Goal: Book appointment/travel/reservation

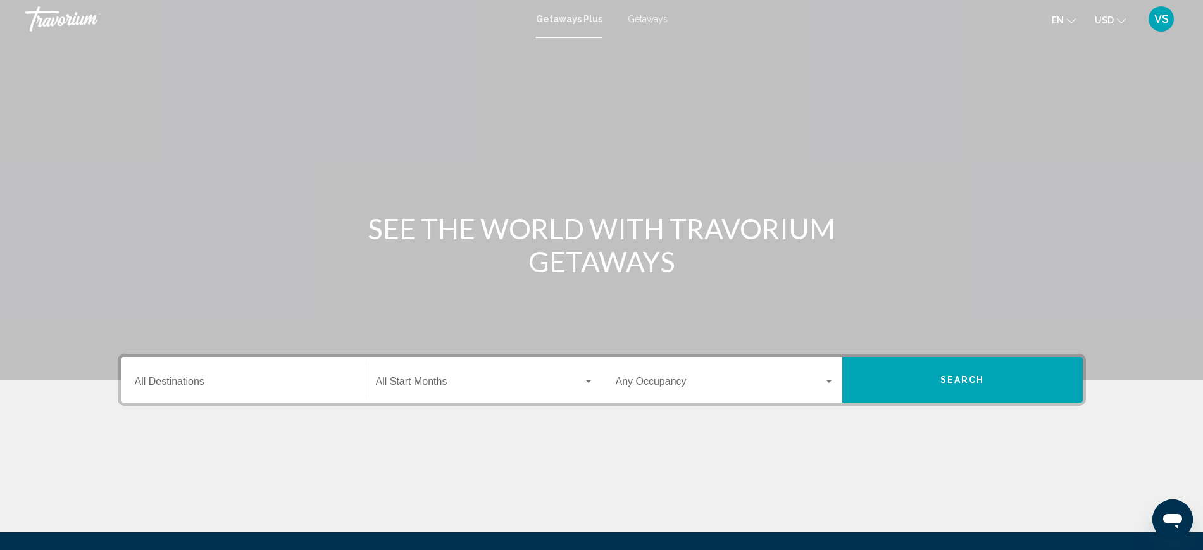
click at [154, 379] on input "Destination All Destinations" at bounding box center [244, 383] width 219 height 11
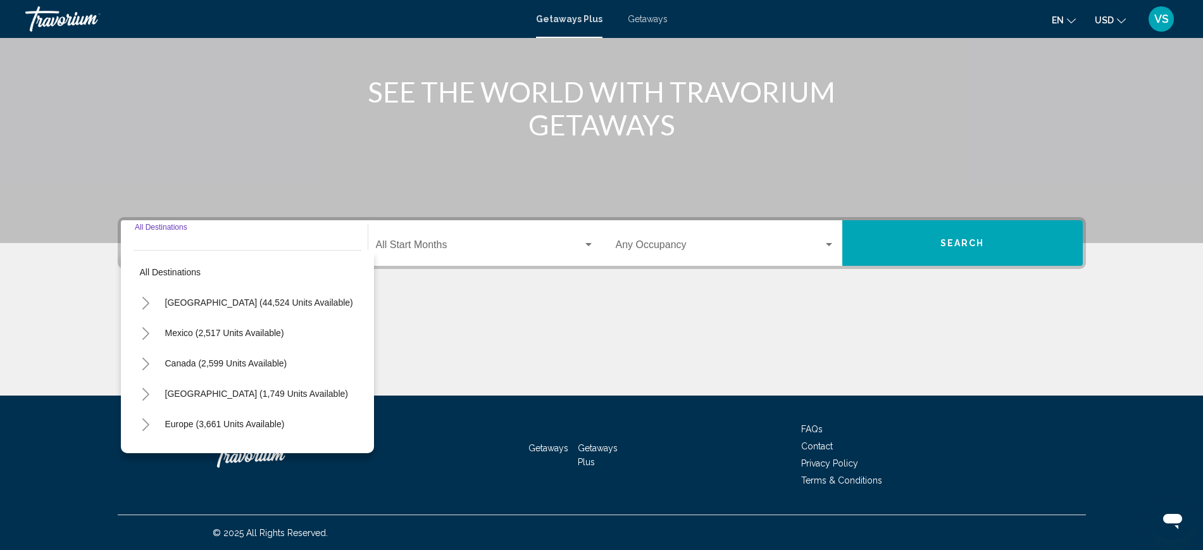
scroll to position [137, 0]
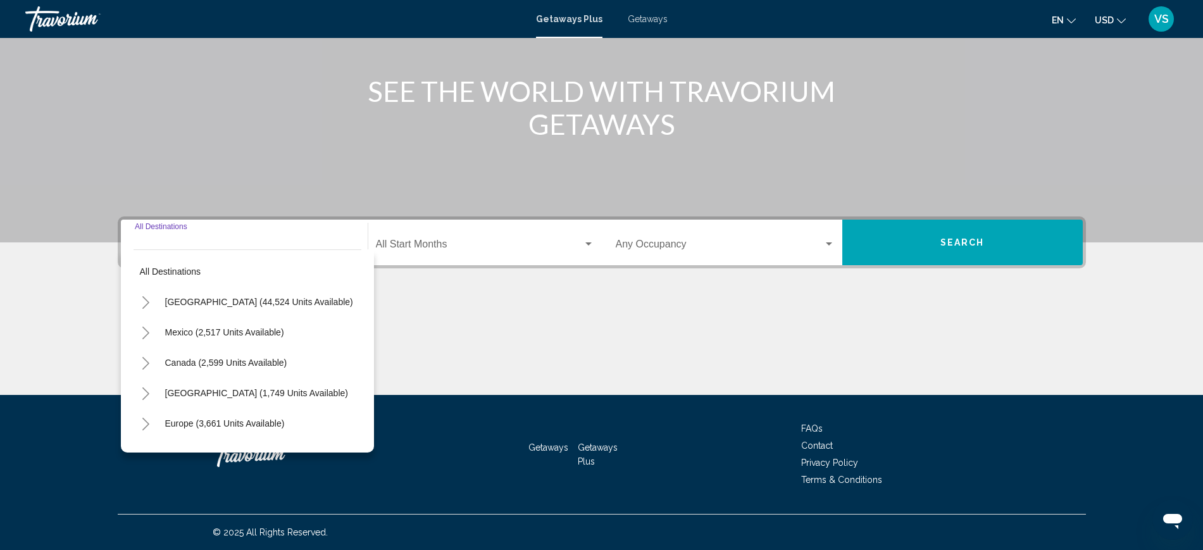
click at [147, 301] on icon "Toggle United States (44,524 units available)" at bounding box center [145, 302] width 7 height 13
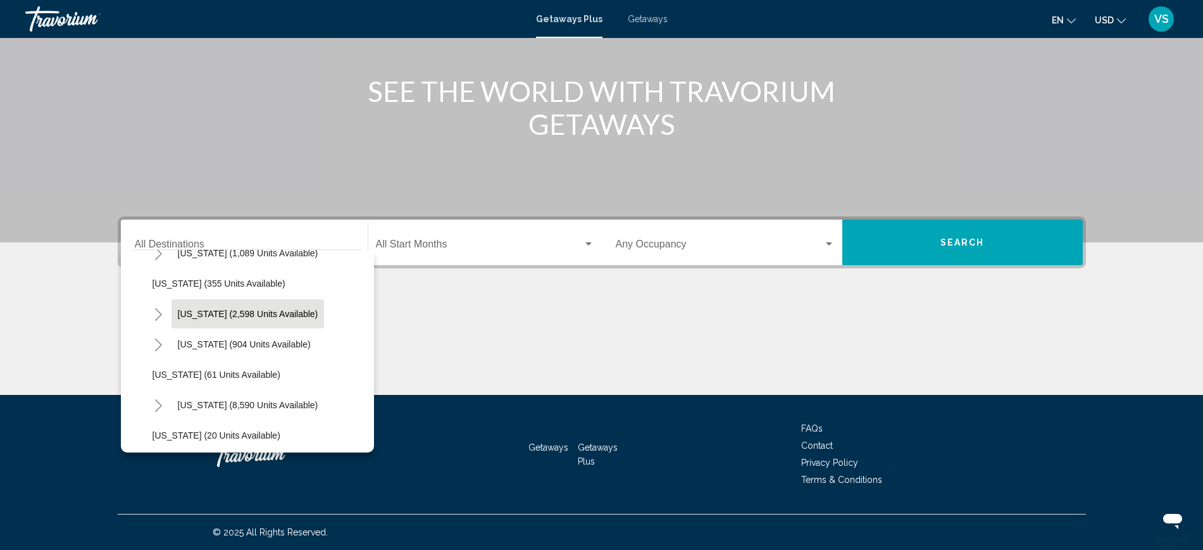
scroll to position [158, 0]
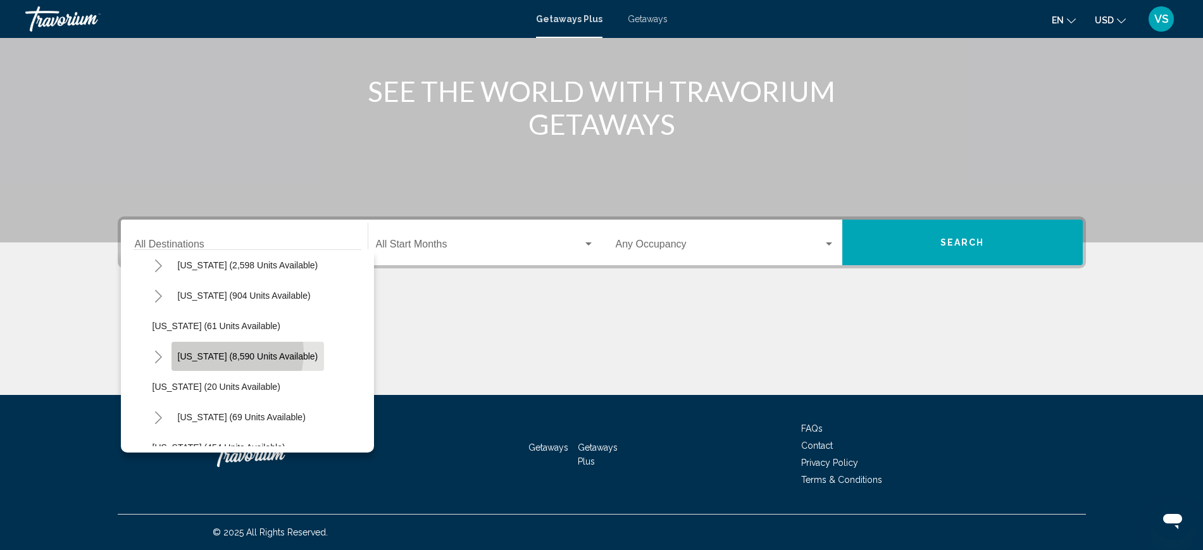
click at [223, 353] on span "[US_STATE] (8,590 units available)" at bounding box center [248, 356] width 141 height 10
type input "**********"
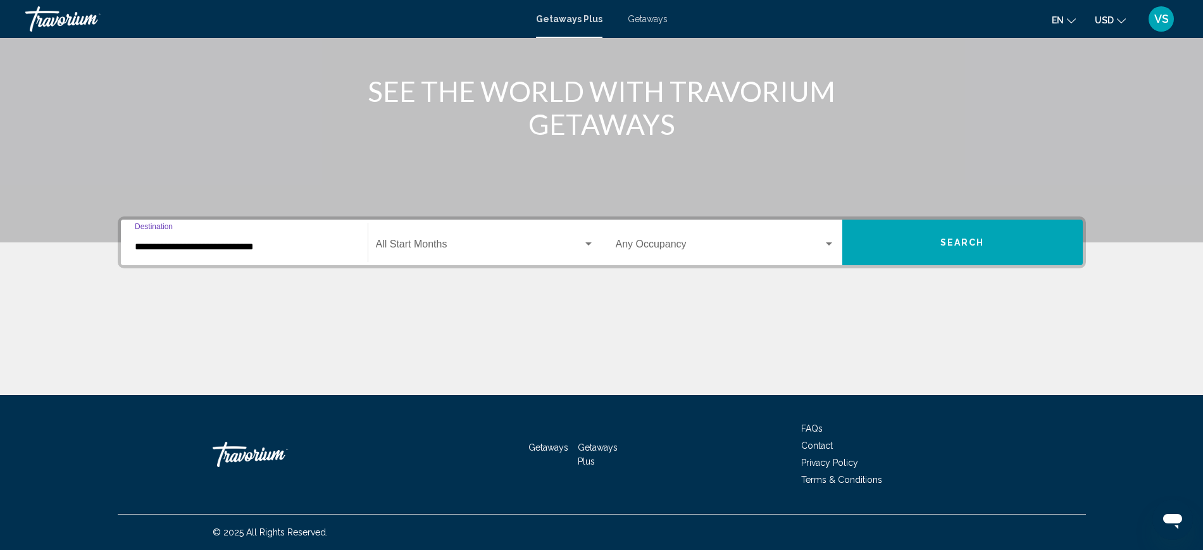
click at [429, 244] on span "Search widget" at bounding box center [479, 246] width 207 height 11
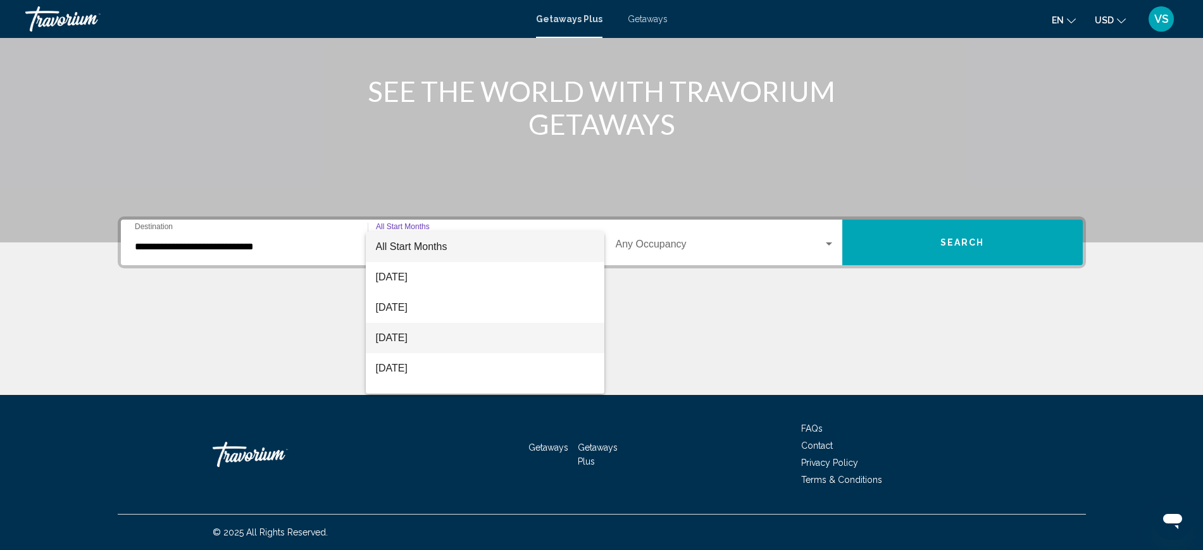
click at [433, 336] on span "[DATE]" at bounding box center [485, 338] width 218 height 30
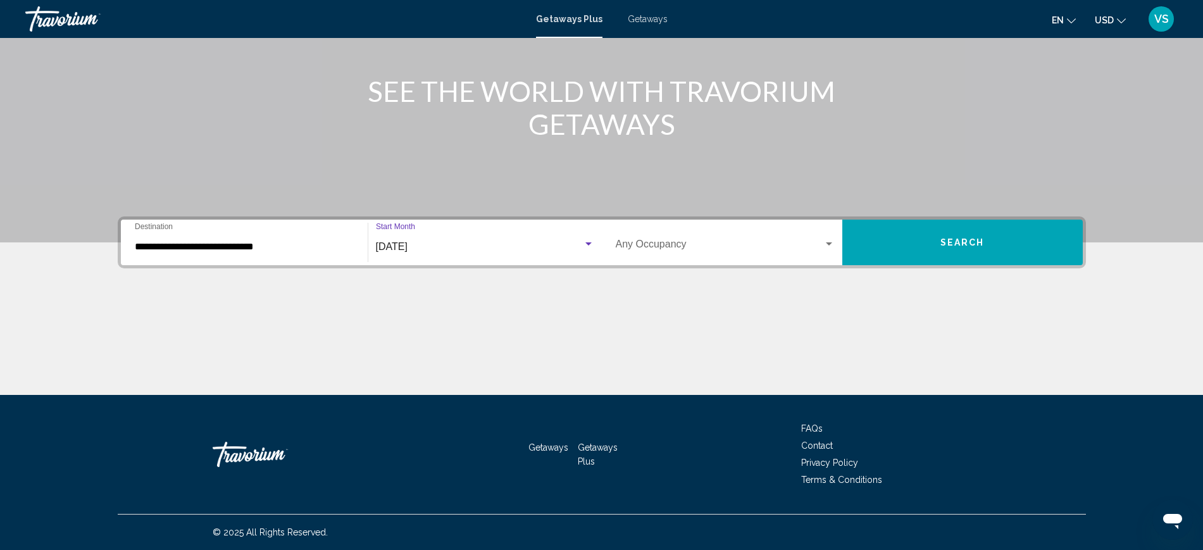
click at [672, 251] on span "Search widget" at bounding box center [720, 246] width 208 height 11
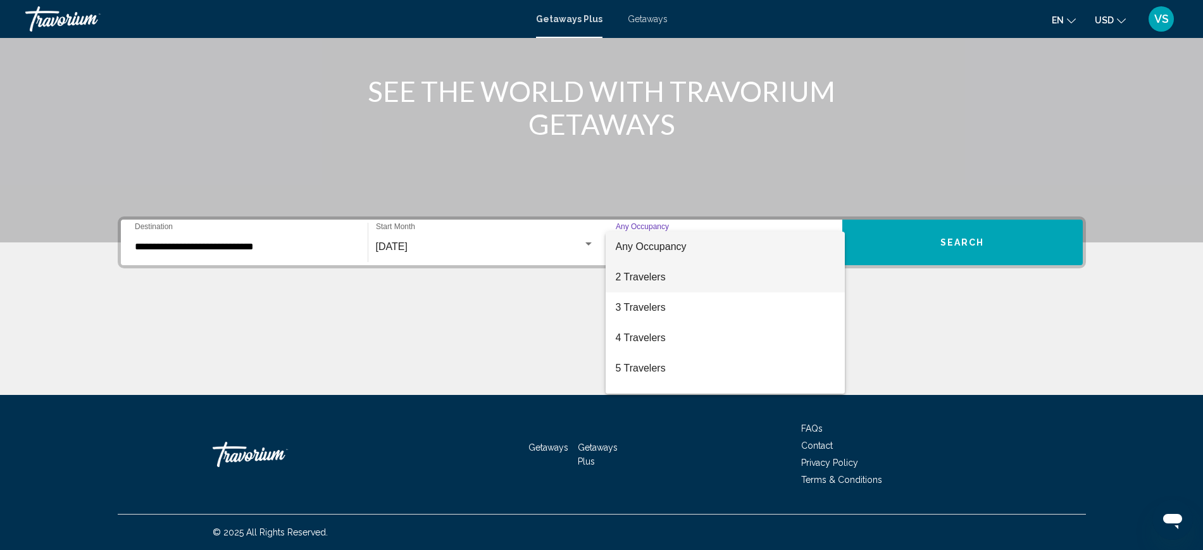
click at [664, 275] on span "2 Travelers" at bounding box center [725, 277] width 219 height 30
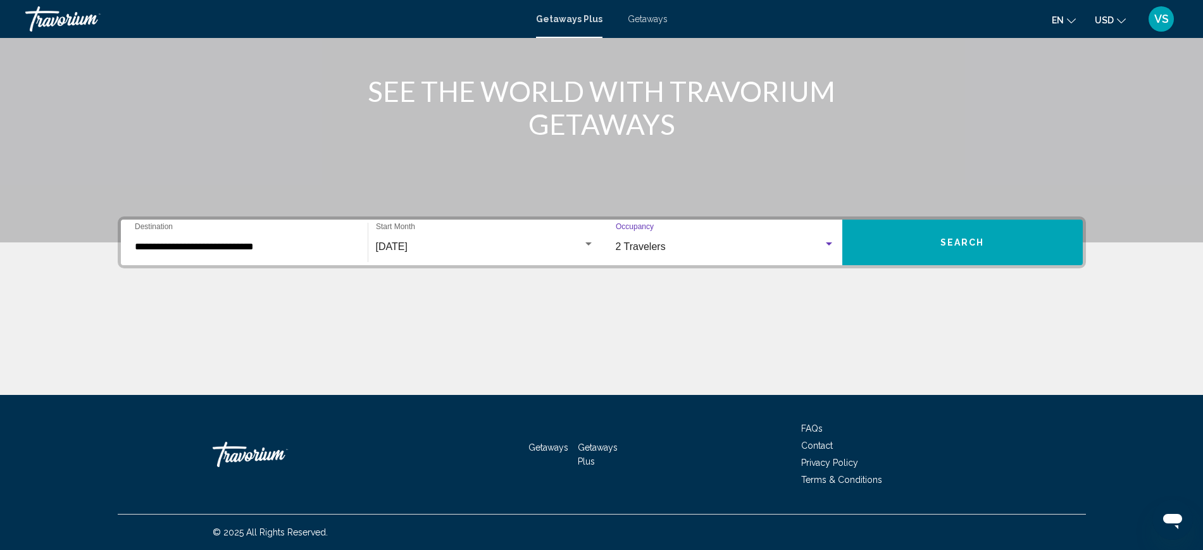
click at [958, 244] on span "Search" at bounding box center [962, 243] width 44 height 10
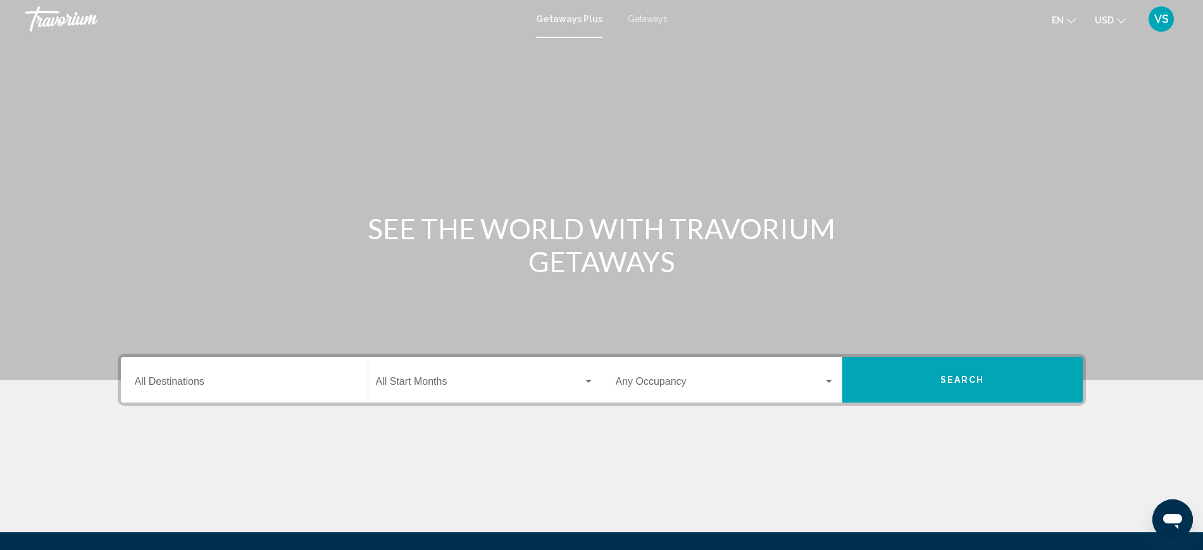
click at [648, 21] on span "Getaways" at bounding box center [648, 19] width 40 height 10
click at [201, 379] on input "Destination All Destinations" at bounding box center [244, 383] width 219 height 11
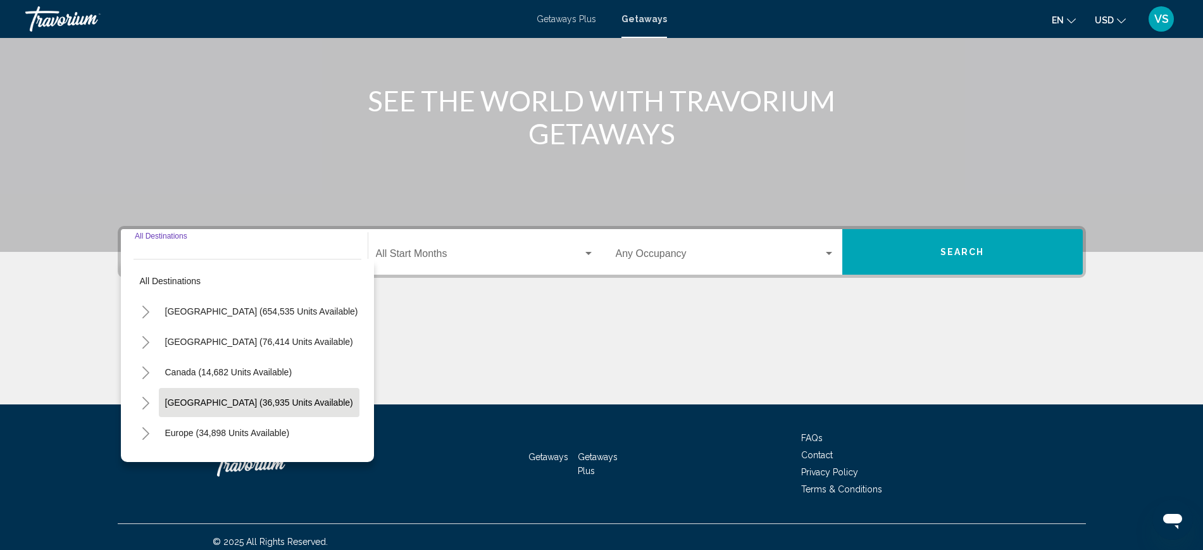
scroll to position [137, 0]
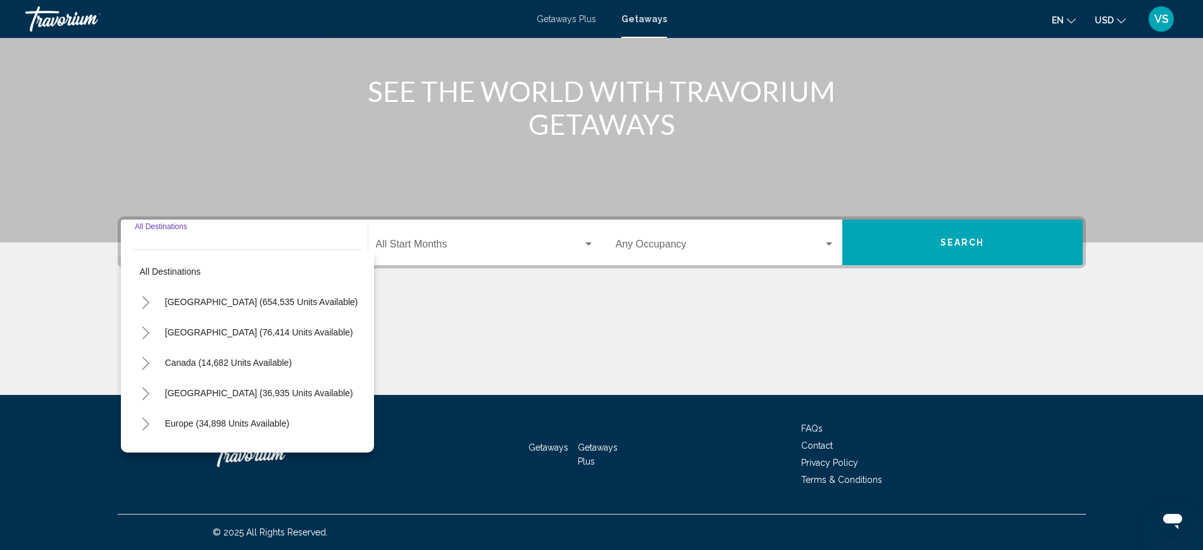
click at [141, 300] on icon "Toggle United States (654,535 units available)" at bounding box center [145, 302] width 9 height 13
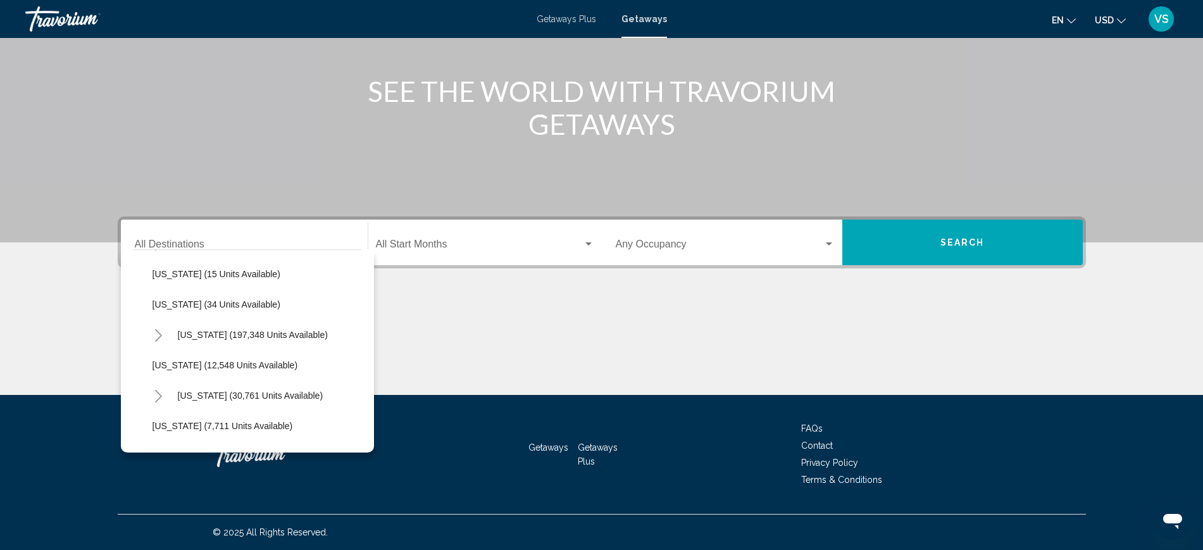
scroll to position [237, 0]
click at [158, 308] on icon "Toggle Florida (197,348 units available)" at bounding box center [158, 308] width 9 height 13
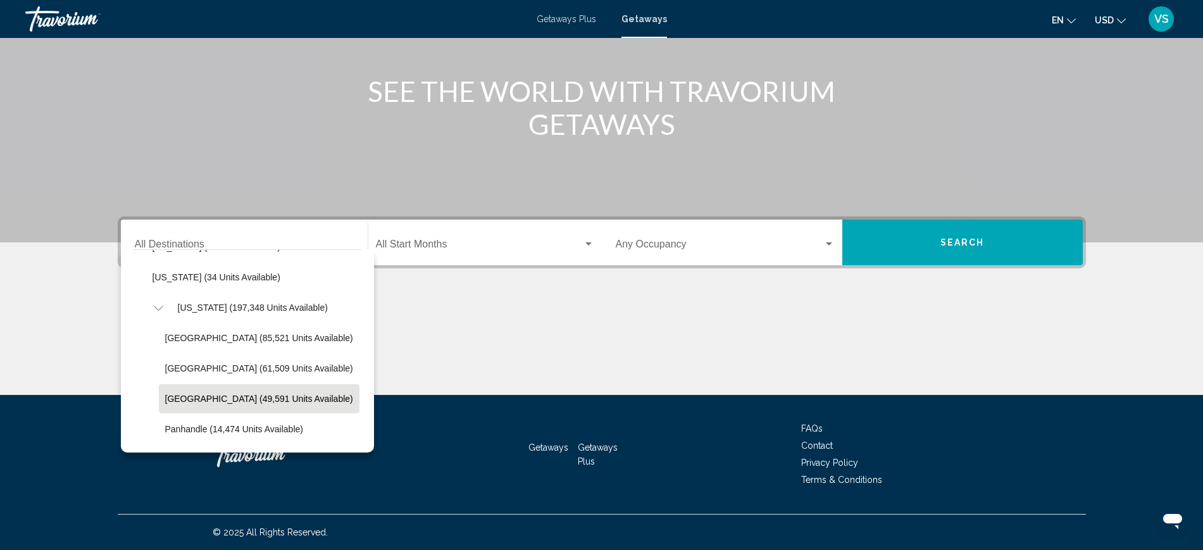
scroll to position [316, 0]
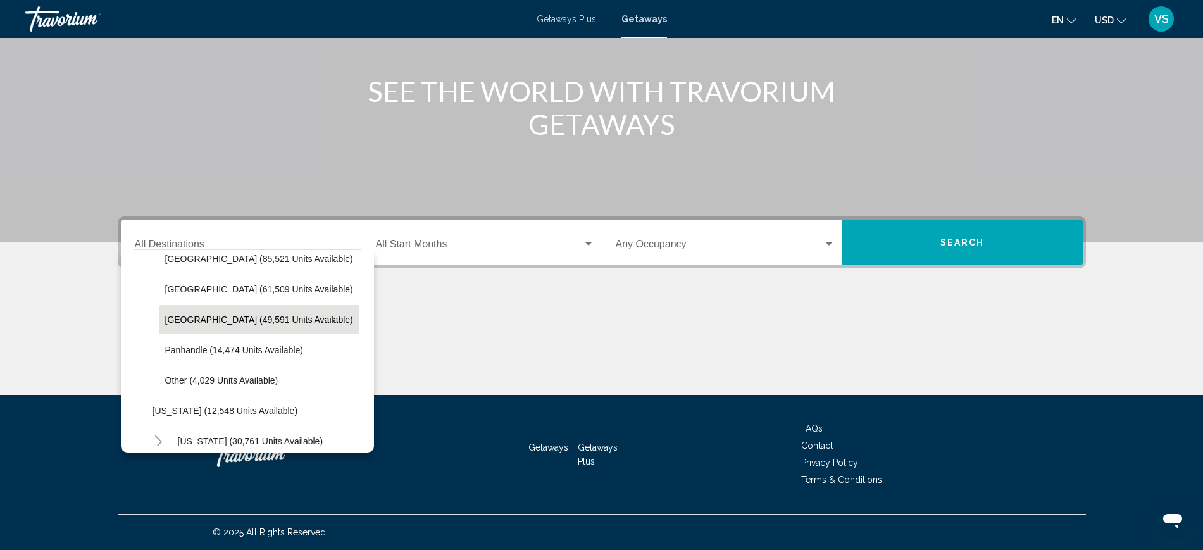
click at [238, 323] on span "[GEOGRAPHIC_DATA] (49,591 units available)" at bounding box center [259, 320] width 188 height 10
type input "**********"
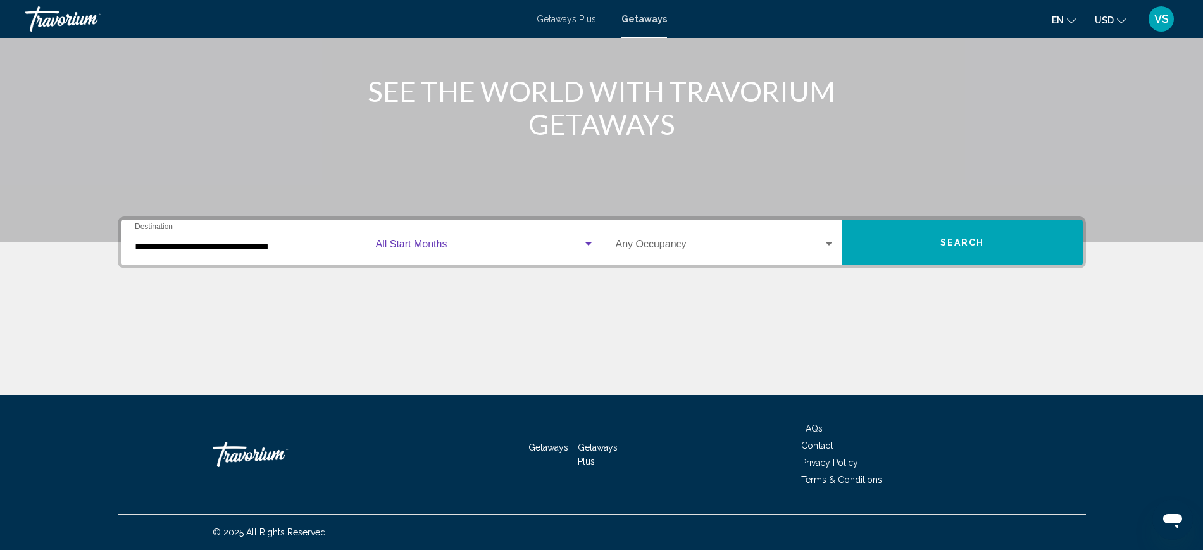
click at [408, 243] on span "Search widget" at bounding box center [479, 246] width 207 height 11
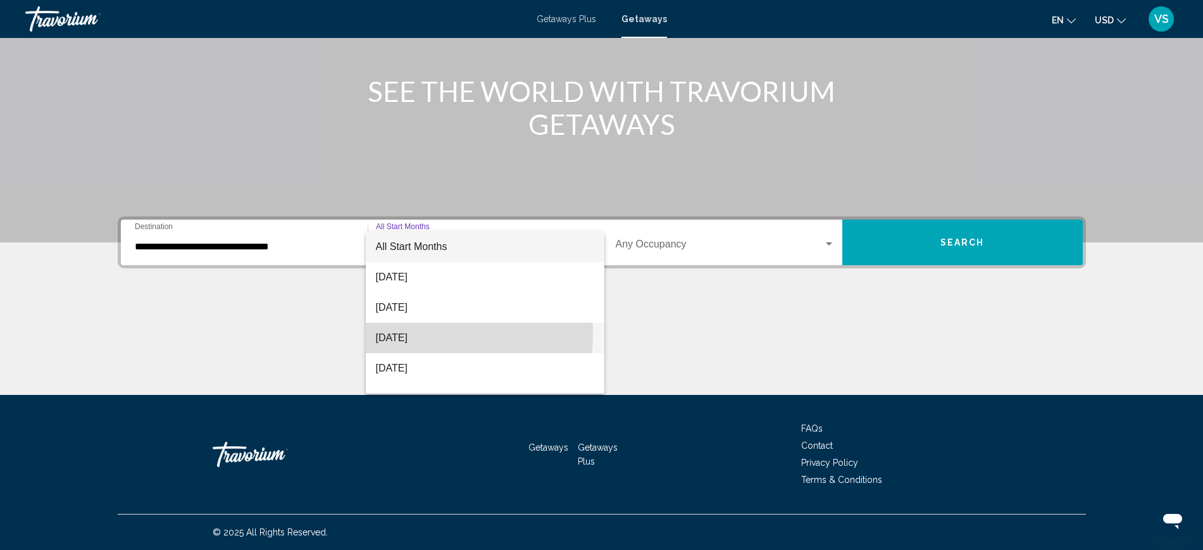
click at [427, 334] on span "[DATE]" at bounding box center [485, 338] width 218 height 30
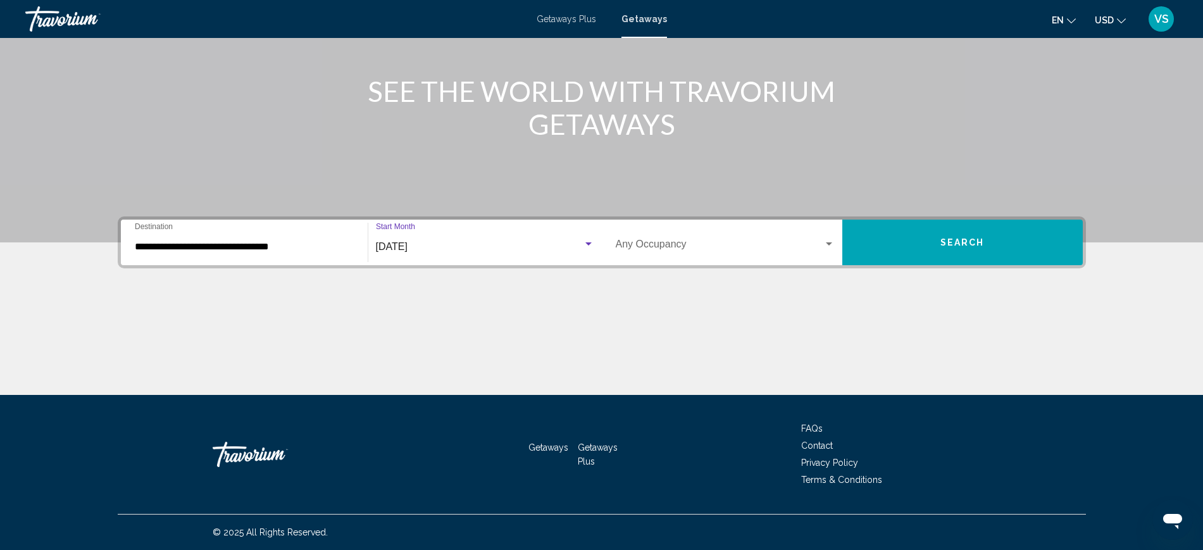
click at [637, 249] on span "Search widget" at bounding box center [720, 246] width 208 height 11
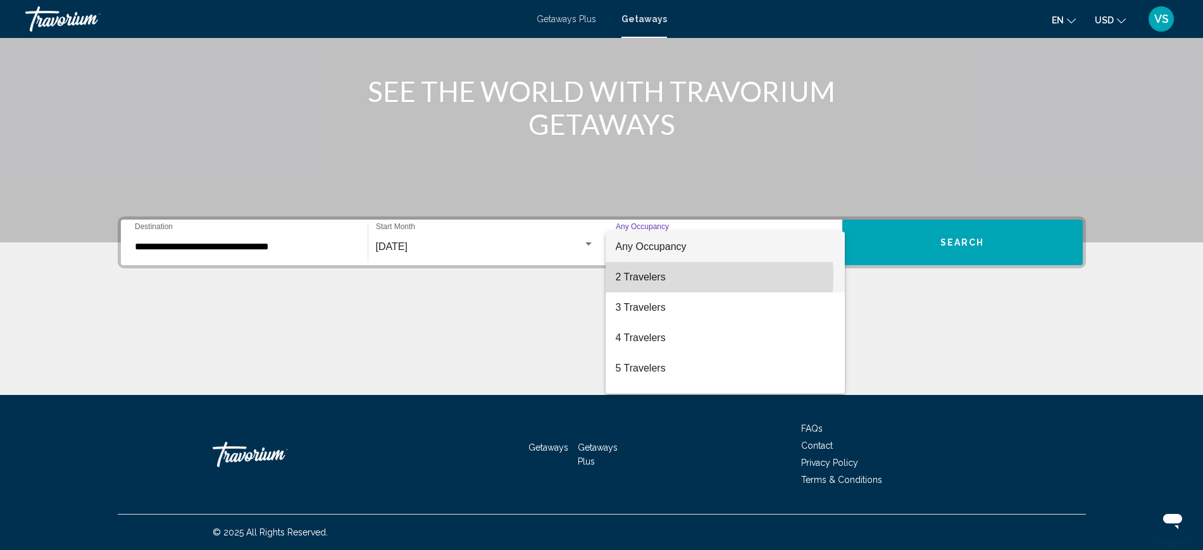
click at [663, 278] on span "2 Travelers" at bounding box center [725, 277] width 219 height 30
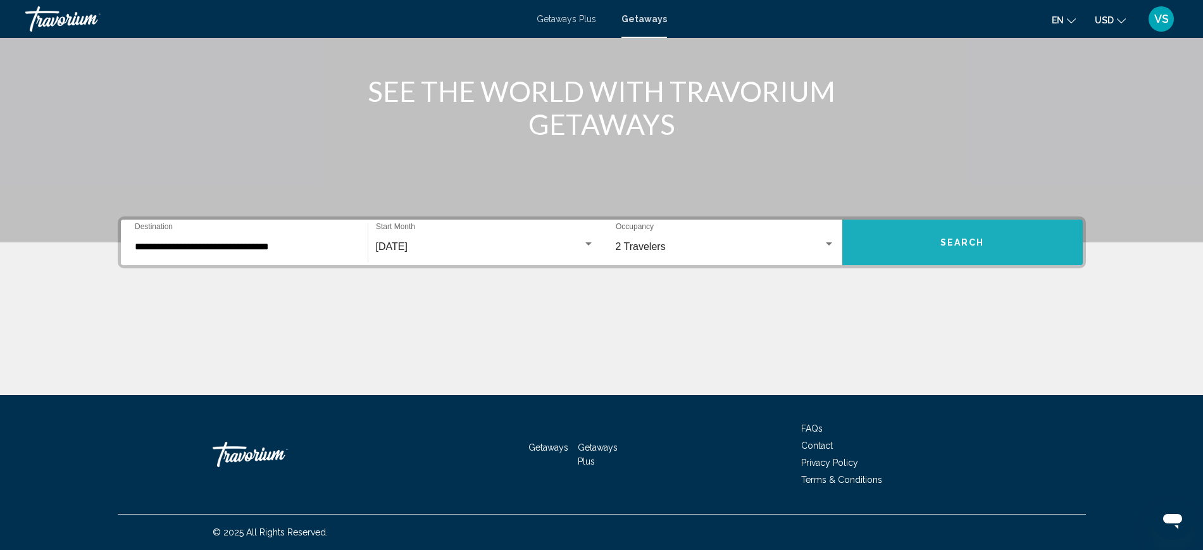
click at [992, 246] on button "Search" at bounding box center [962, 243] width 240 height 46
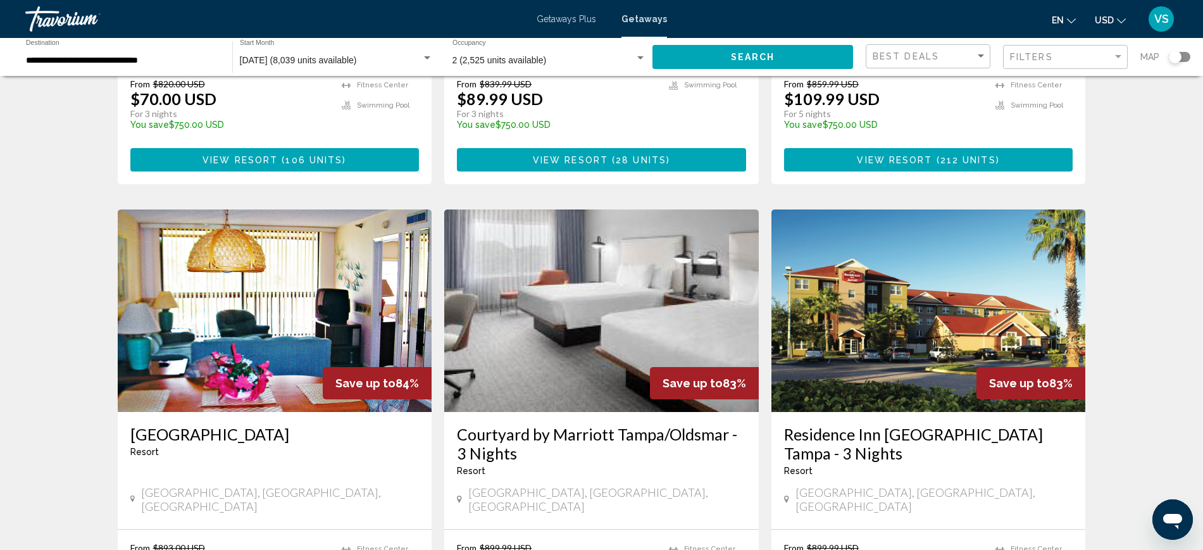
scroll to position [1424, 0]
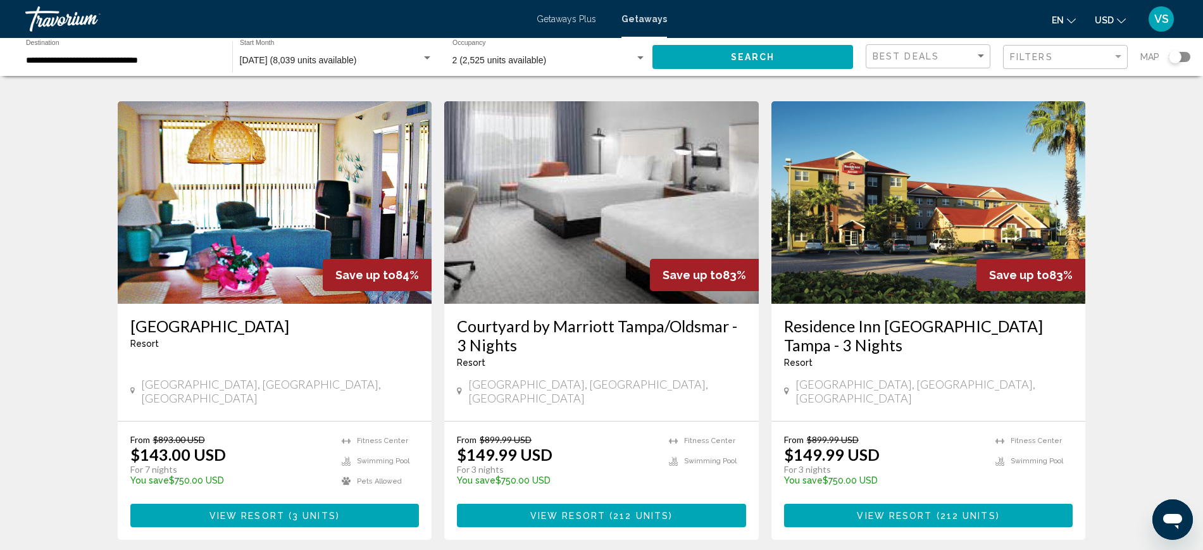
drag, startPoint x: 535, startPoint y: 523, endPoint x: 564, endPoint y: 534, distance: 30.7
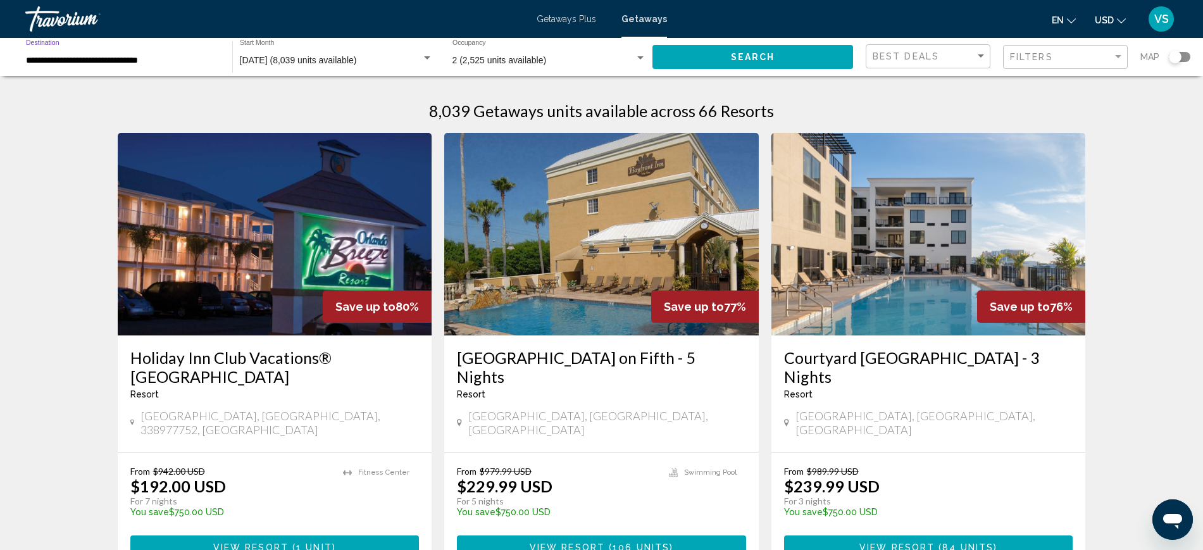
click at [73, 59] on input "**********" at bounding box center [123, 61] width 194 height 10
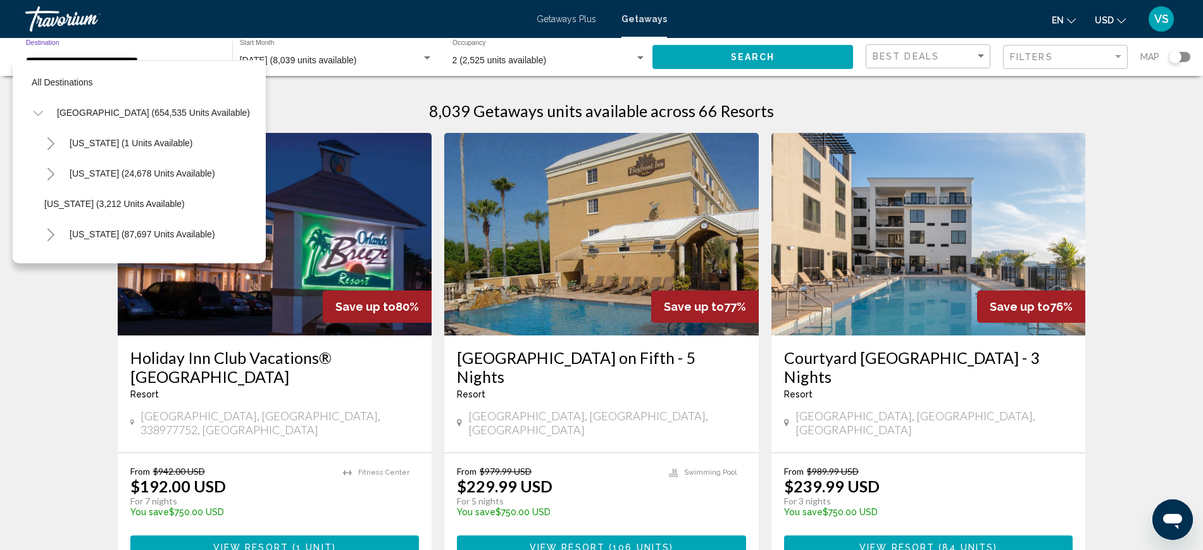
scroll to position [294, 0]
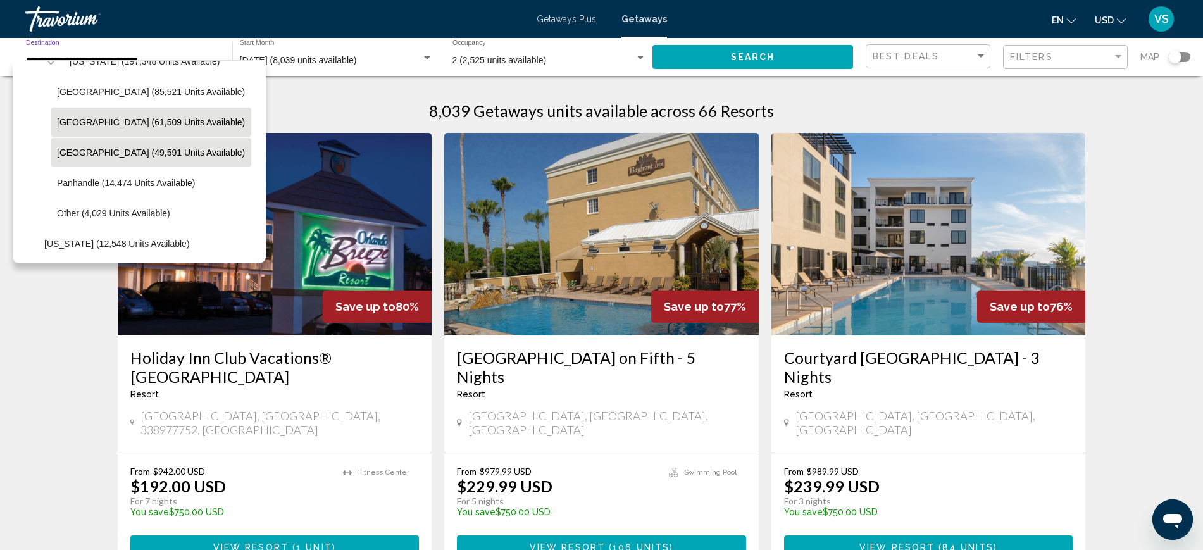
click at [96, 122] on span "[GEOGRAPHIC_DATA] (61,509 units available)" at bounding box center [151, 122] width 188 height 10
type input "**********"
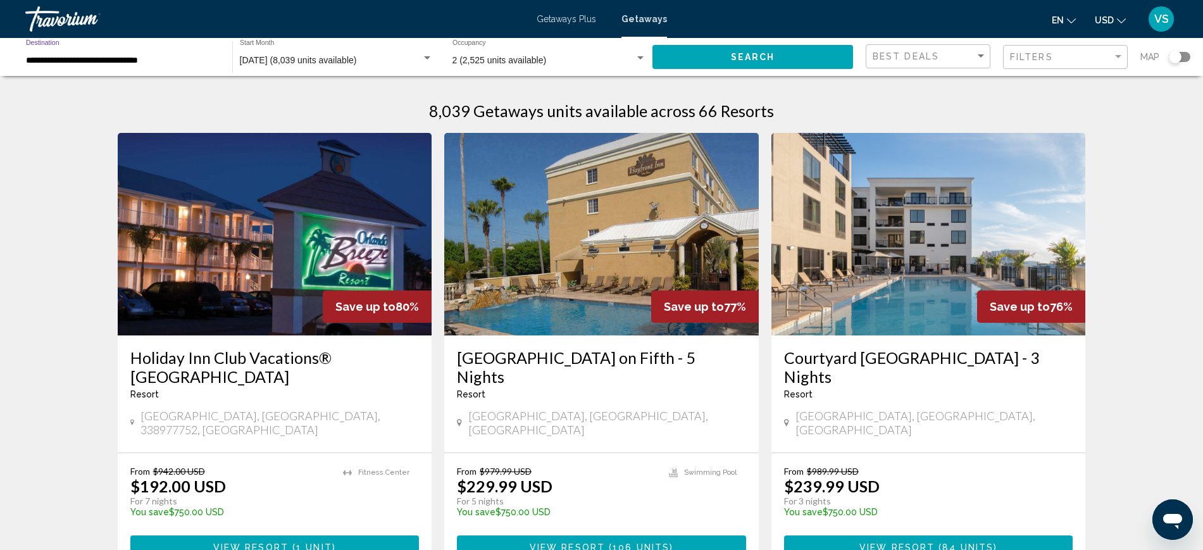
click at [782, 59] on button "Search" at bounding box center [753, 56] width 201 height 23
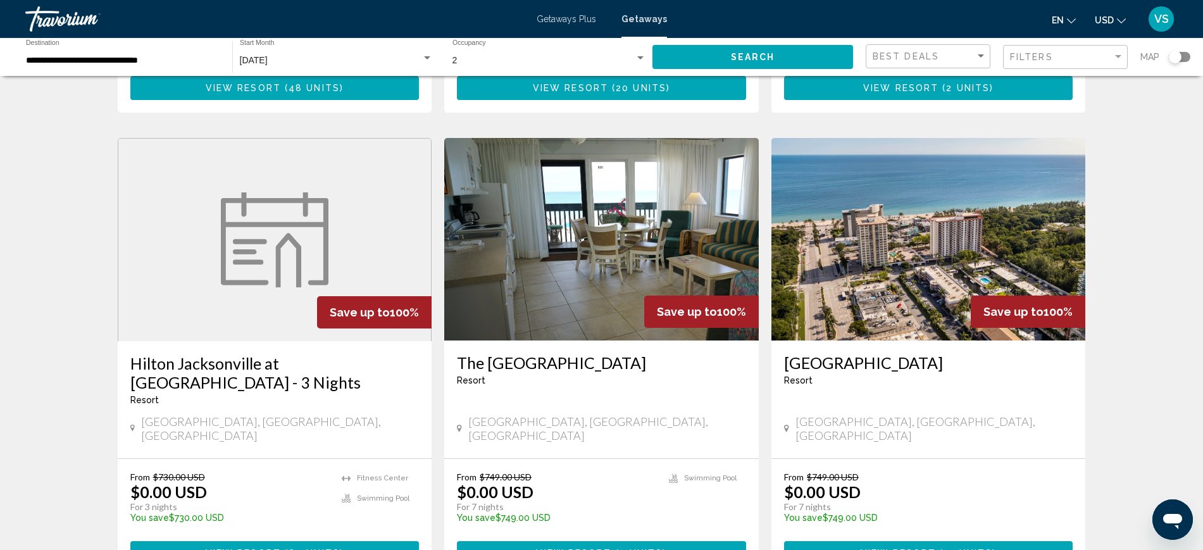
scroll to position [949, 0]
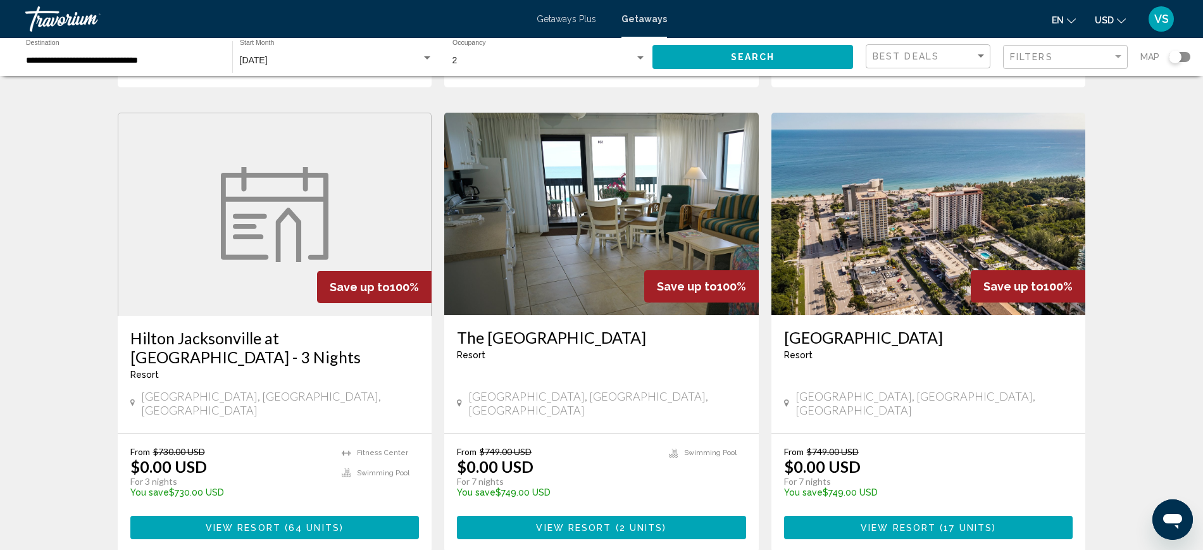
click at [908, 198] on img "Main content" at bounding box center [928, 214] width 315 height 203
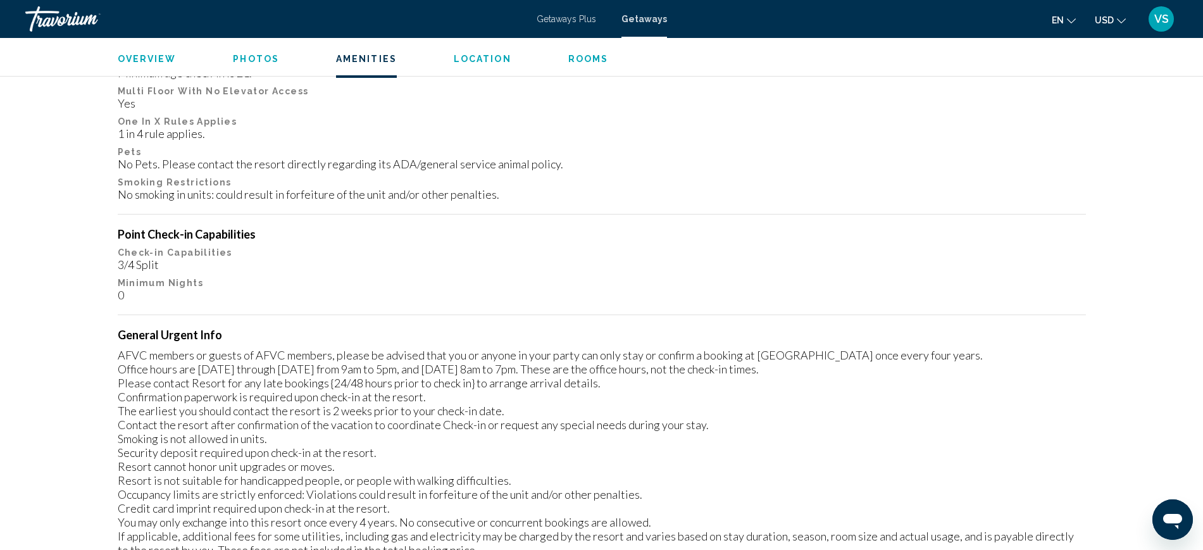
scroll to position [1187, 0]
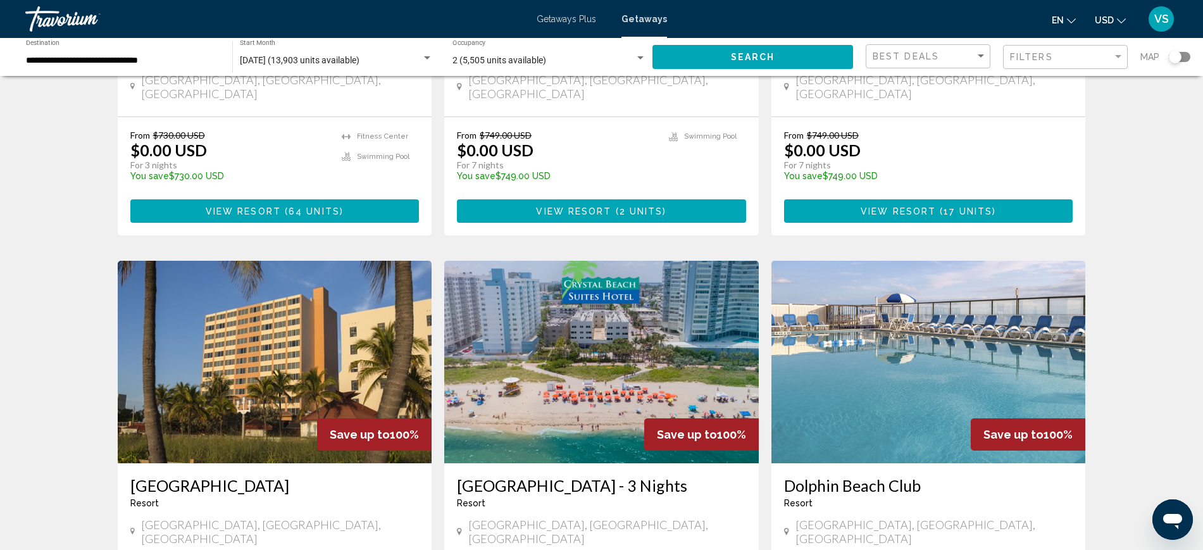
scroll to position [1345, 0]
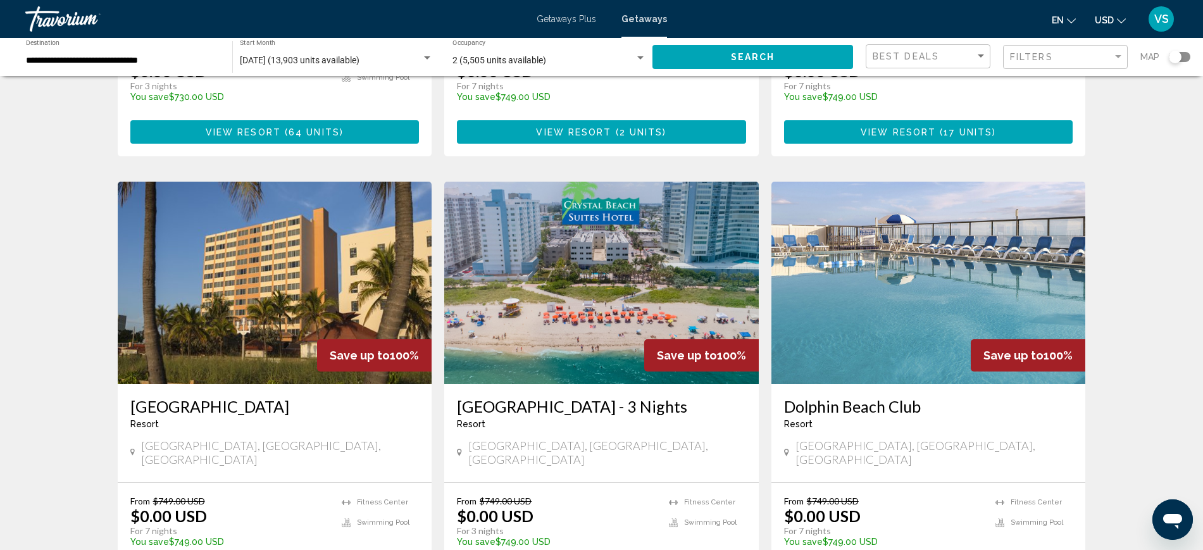
click at [229, 241] on img "Main content" at bounding box center [275, 283] width 315 height 203
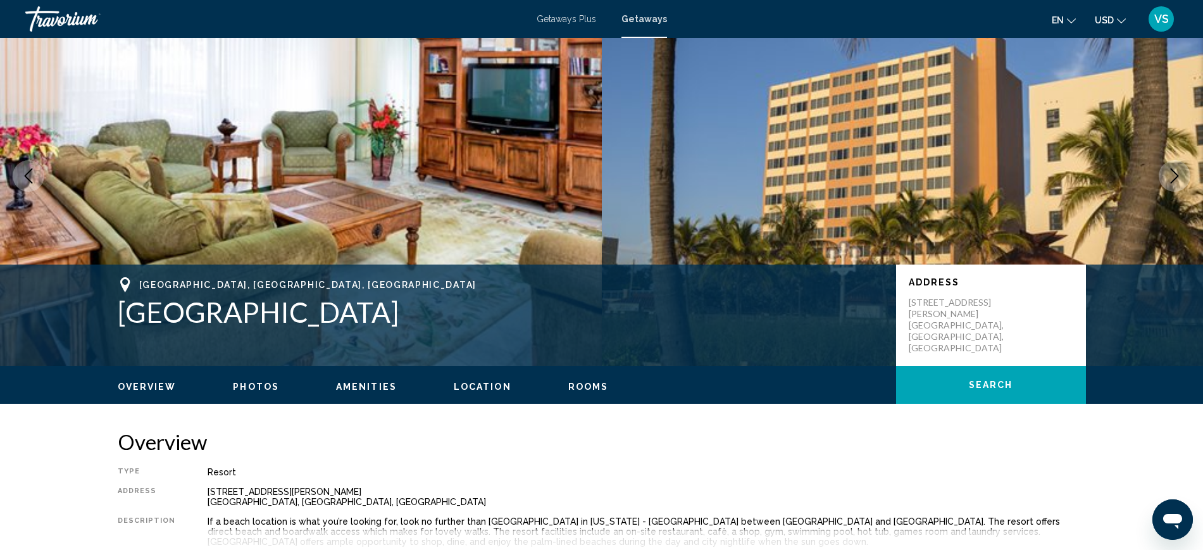
scroll to position [79, 0]
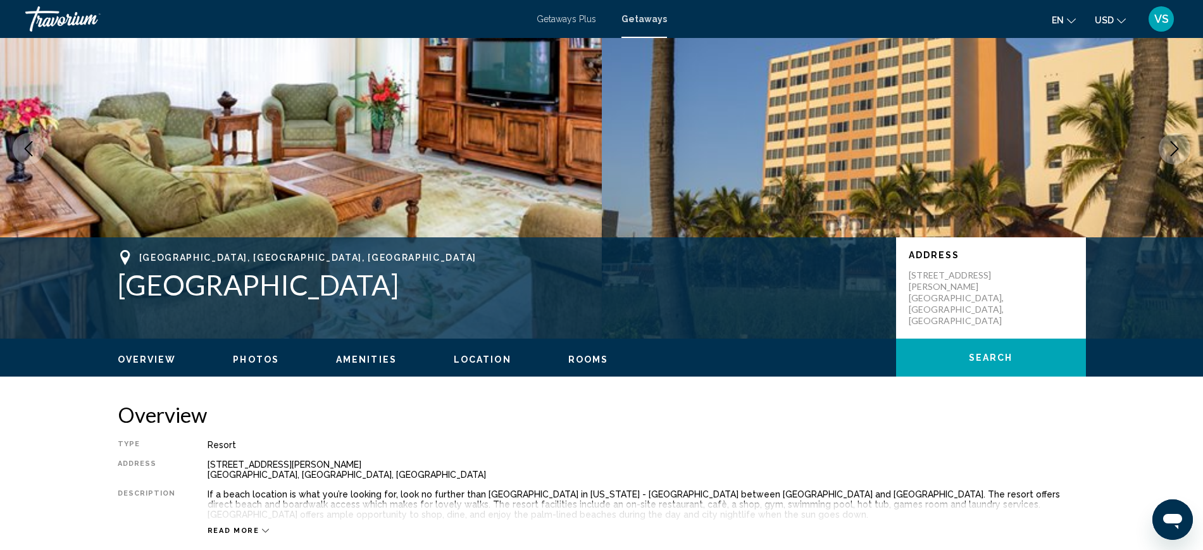
click at [1177, 145] on icon "Next image" at bounding box center [1174, 148] width 15 height 15
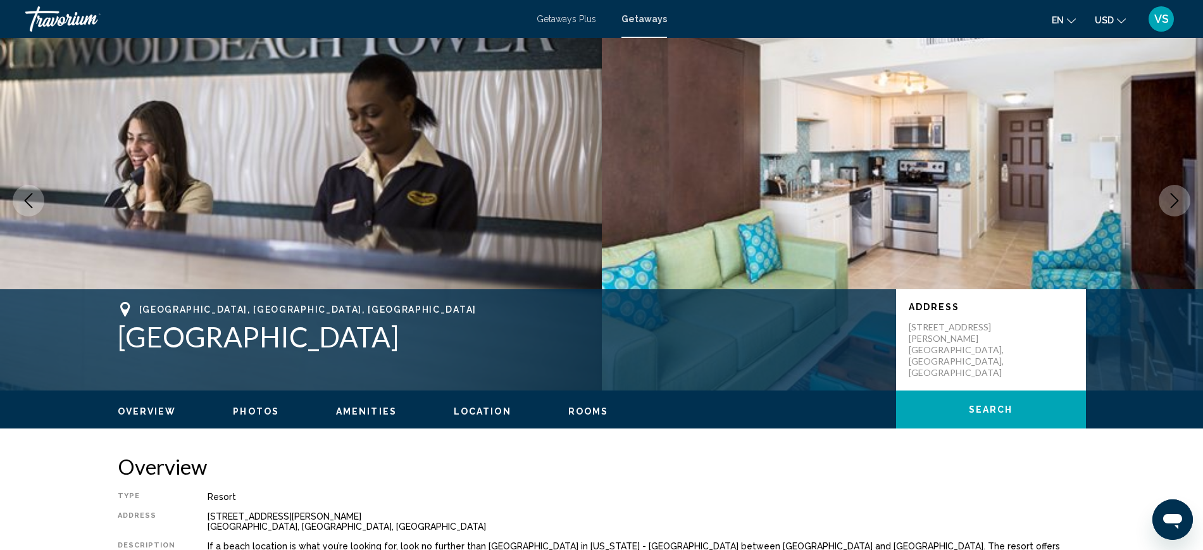
scroll to position [0, 0]
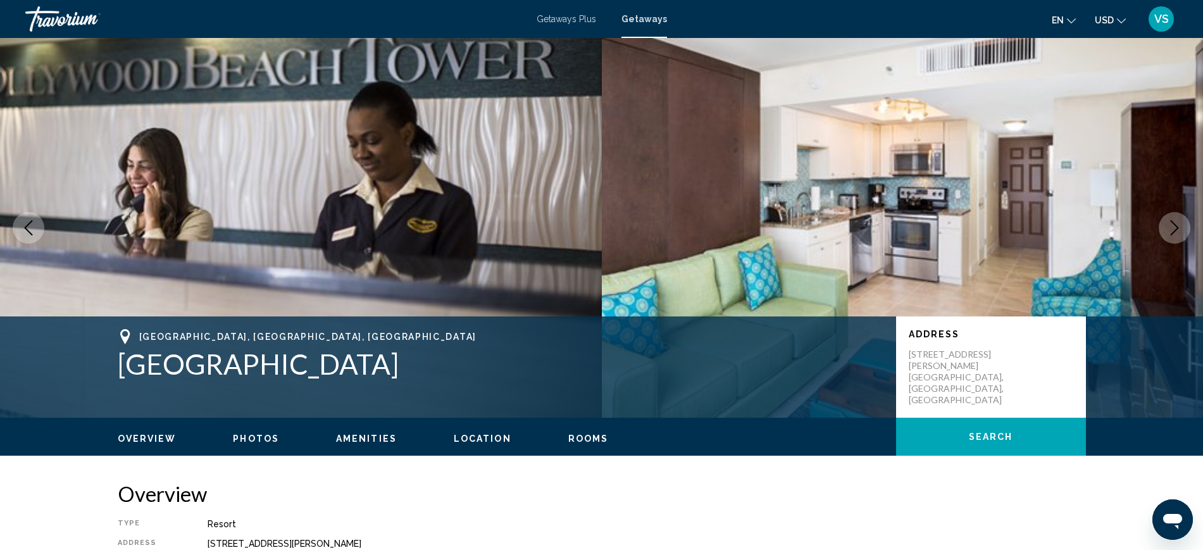
click at [1177, 230] on icon "Next image" at bounding box center [1174, 227] width 15 height 15
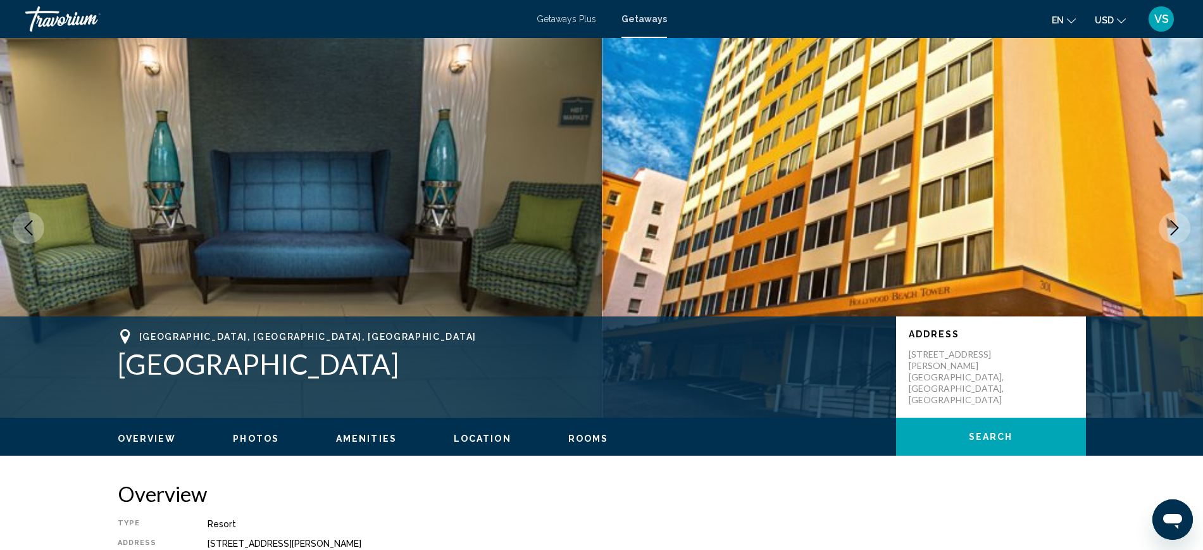
click at [1177, 230] on icon "Next image" at bounding box center [1174, 227] width 15 height 15
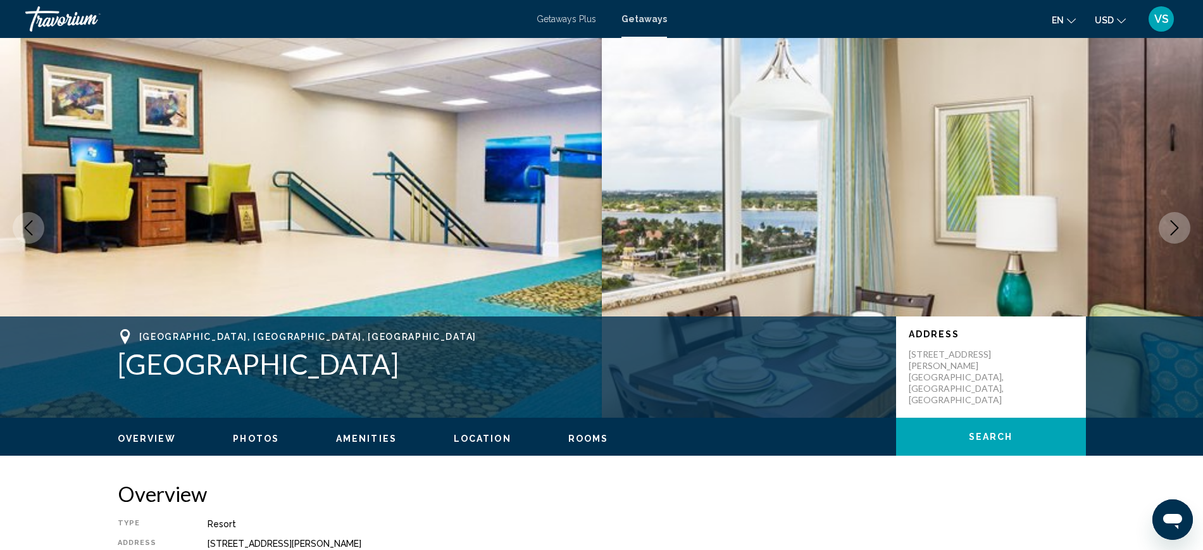
click at [1177, 230] on icon "Next image" at bounding box center [1174, 227] width 15 height 15
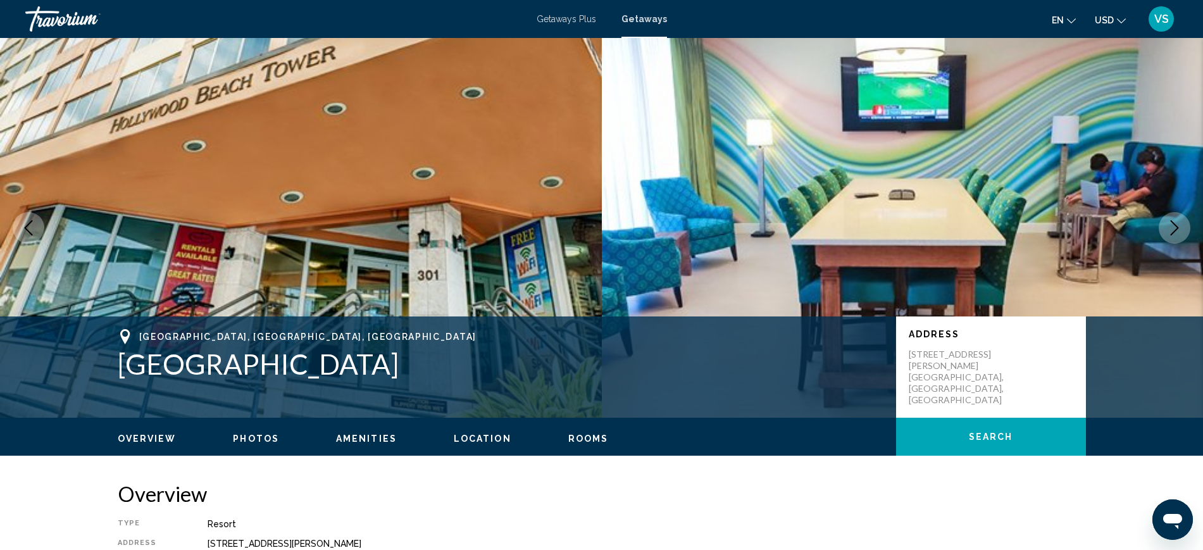
click at [1177, 230] on icon "Next image" at bounding box center [1174, 227] width 15 height 15
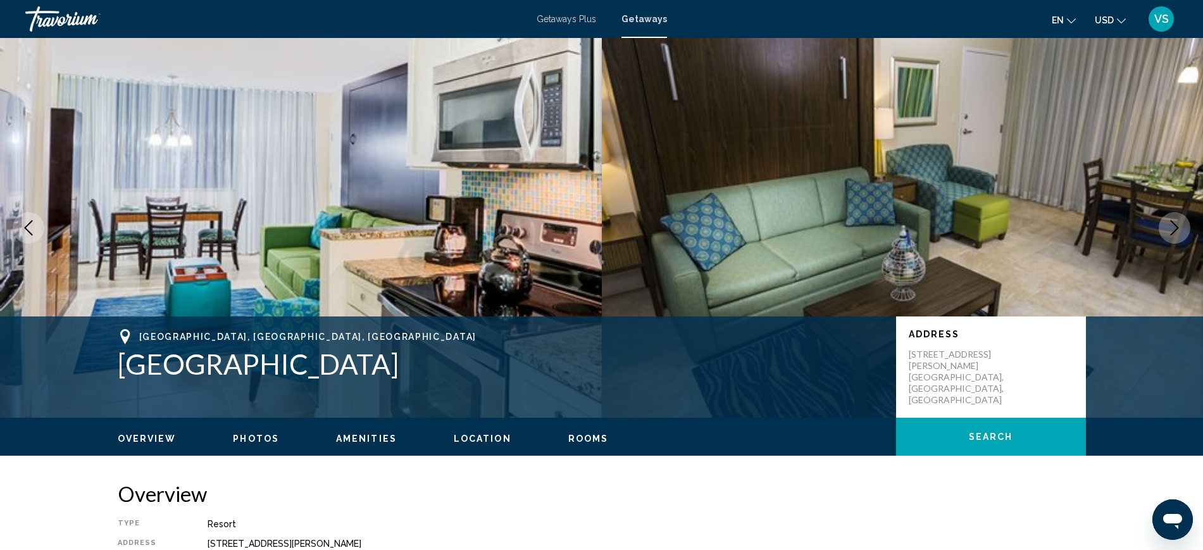
click at [1177, 230] on icon "Next image" at bounding box center [1174, 227] width 15 height 15
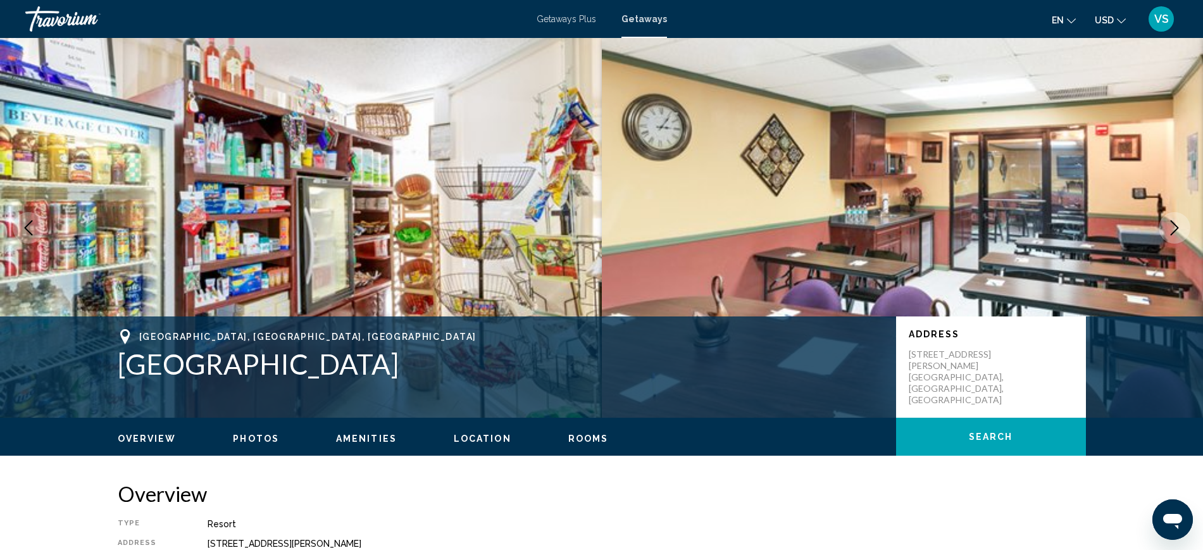
click at [1177, 230] on icon "Next image" at bounding box center [1174, 227] width 15 height 15
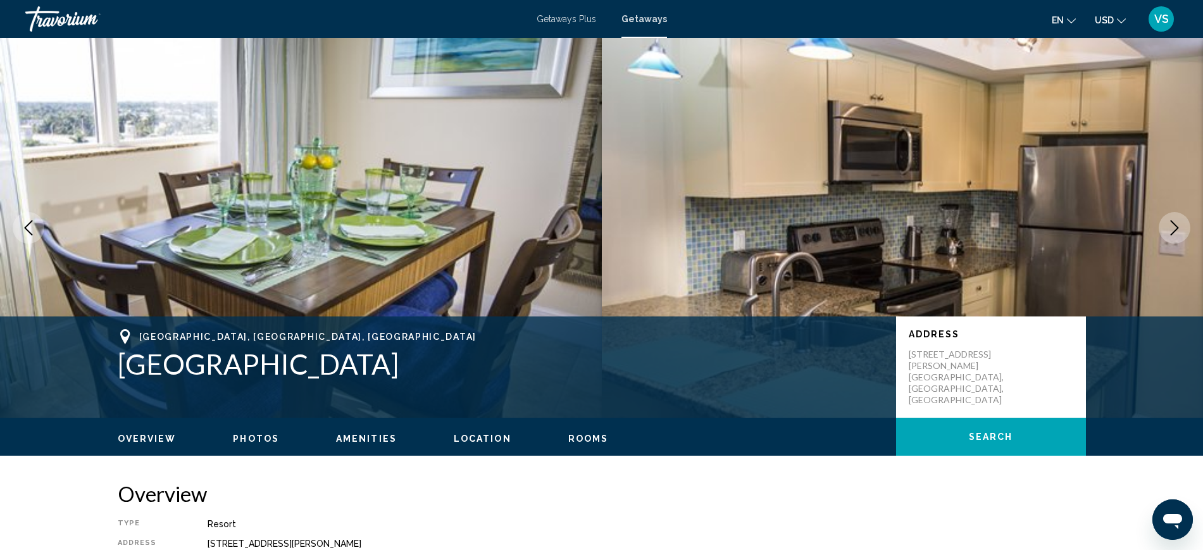
click at [1177, 230] on icon "Next image" at bounding box center [1174, 227] width 15 height 15
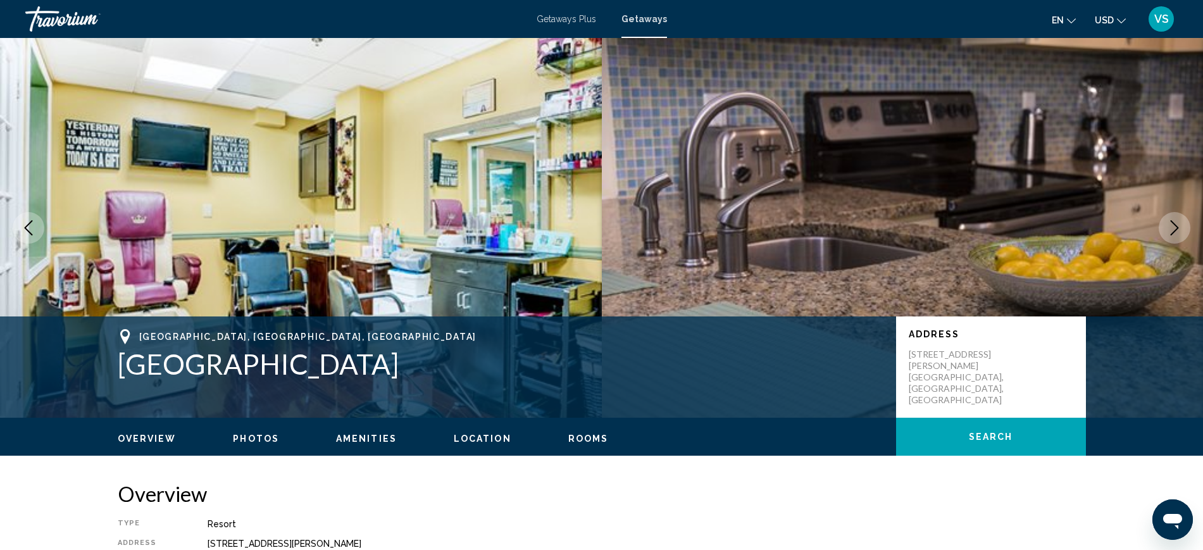
click at [1177, 230] on icon "Next image" at bounding box center [1174, 227] width 15 height 15
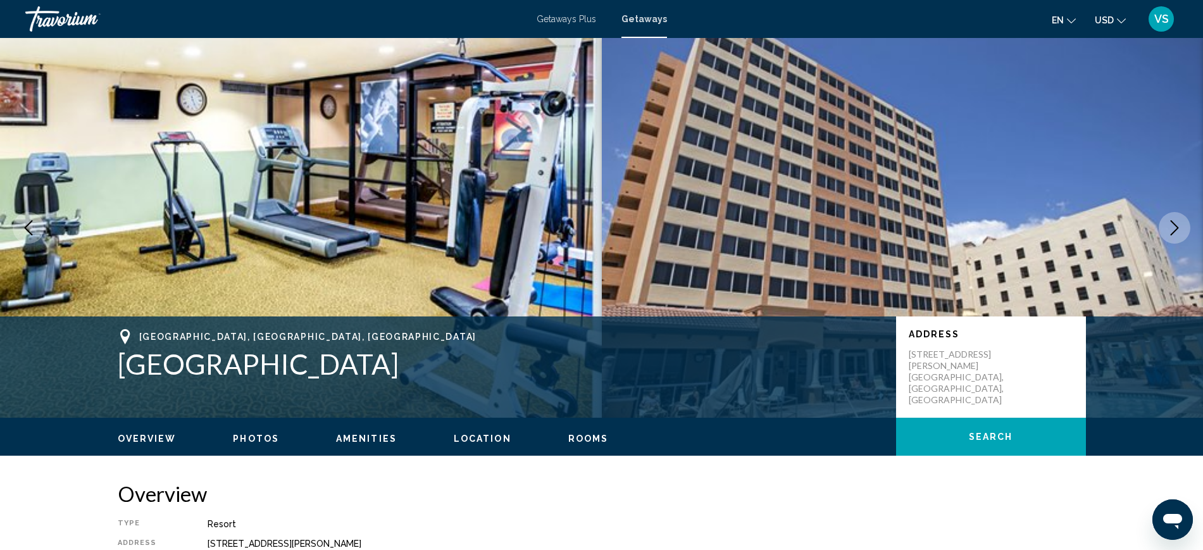
click at [1177, 230] on icon "Next image" at bounding box center [1174, 227] width 15 height 15
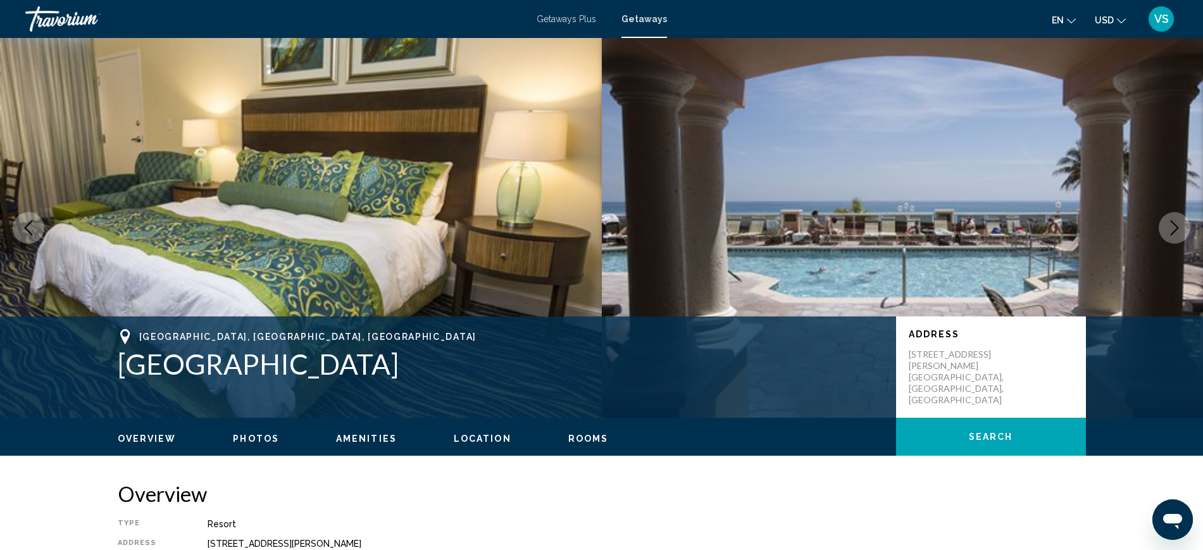
click at [1165, 232] on button "Next image" at bounding box center [1175, 228] width 32 height 32
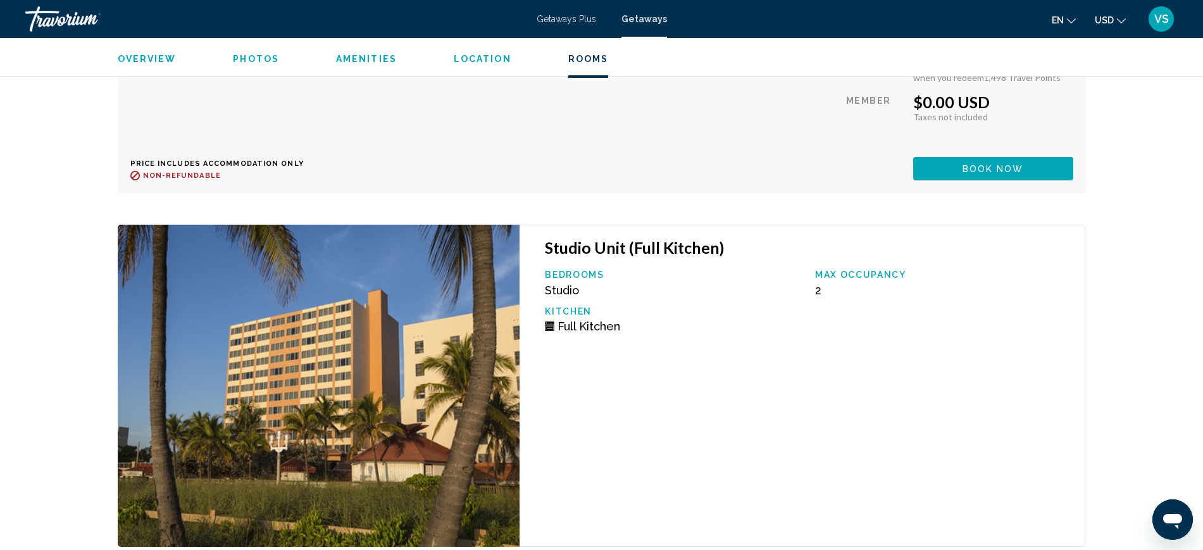
scroll to position [3164, 0]
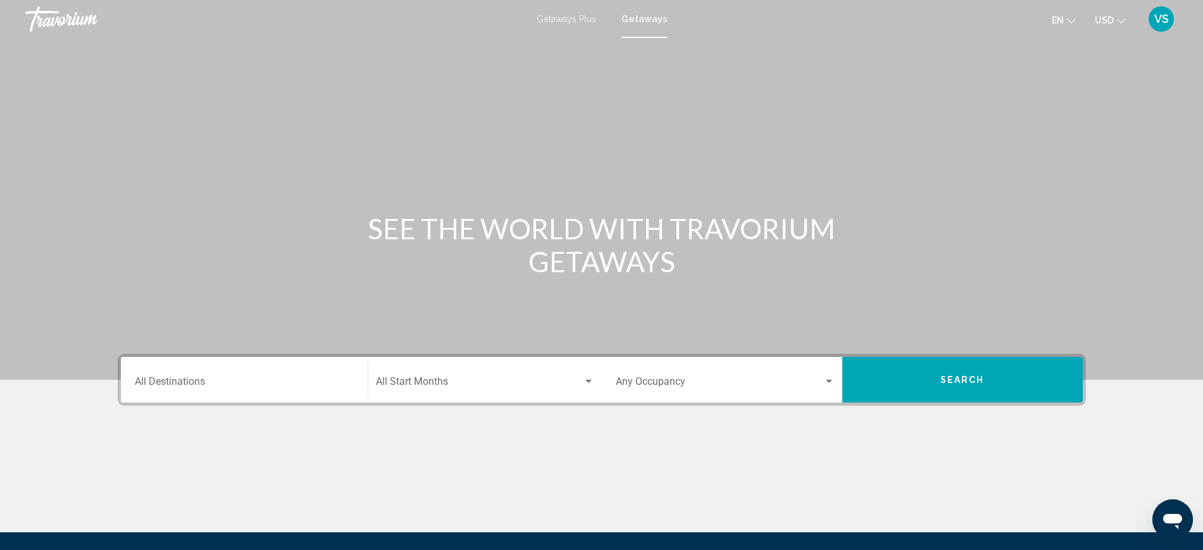
click at [240, 377] on div "Destination All Destinations" at bounding box center [244, 380] width 219 height 40
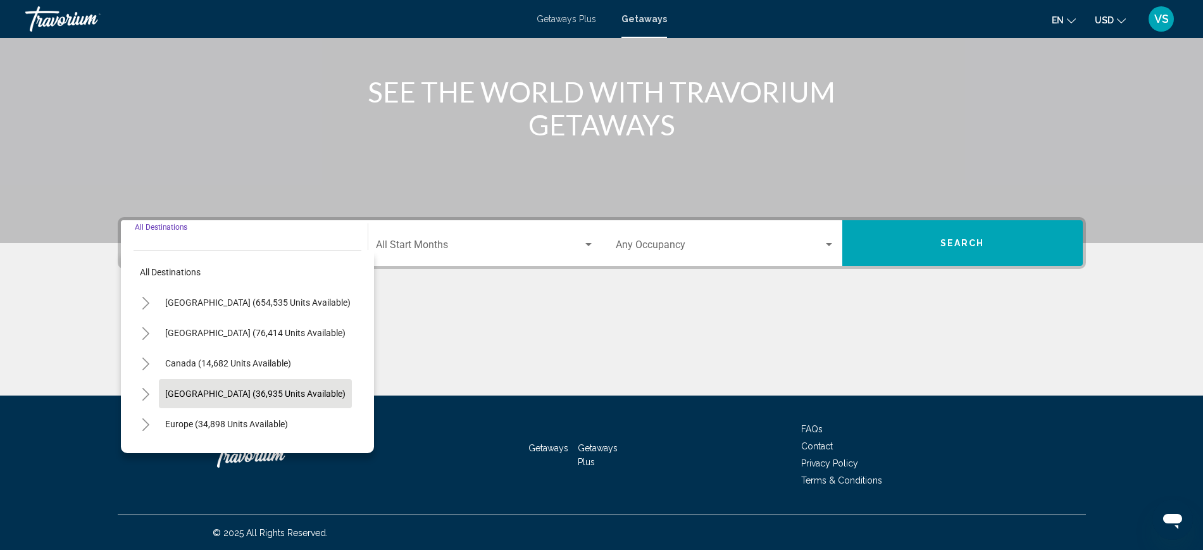
scroll to position [137, 0]
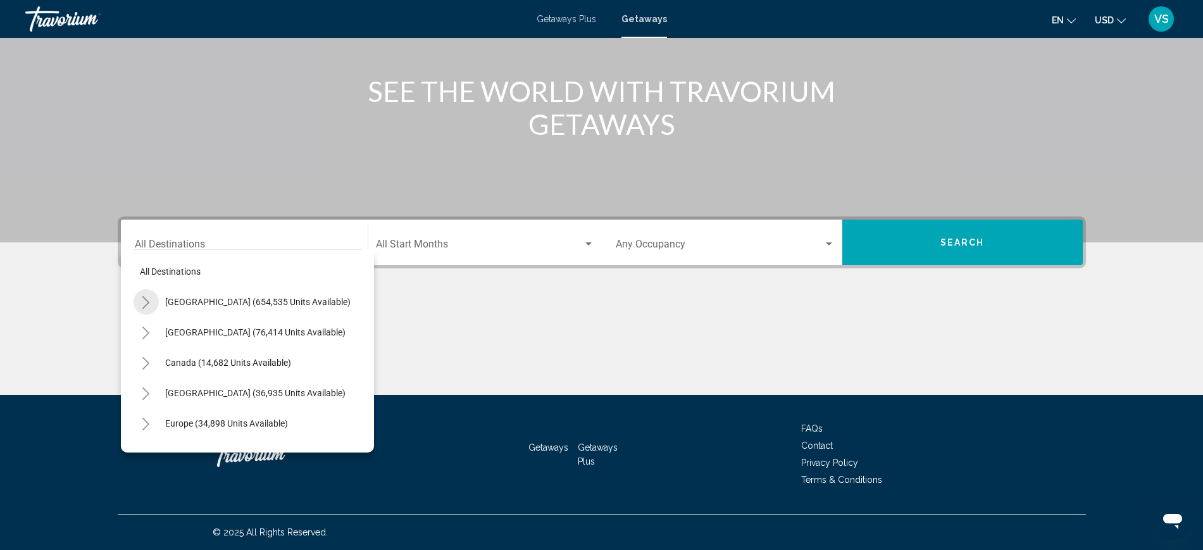
click at [146, 298] on icon "Toggle United States (654,535 units available)" at bounding box center [145, 302] width 9 height 13
click at [146, 300] on icon "Toggle United States (654,535 units available)" at bounding box center [145, 302] width 9 height 13
click at [147, 297] on icon "Toggle United States (654,535 units available)" at bounding box center [145, 302] width 9 height 13
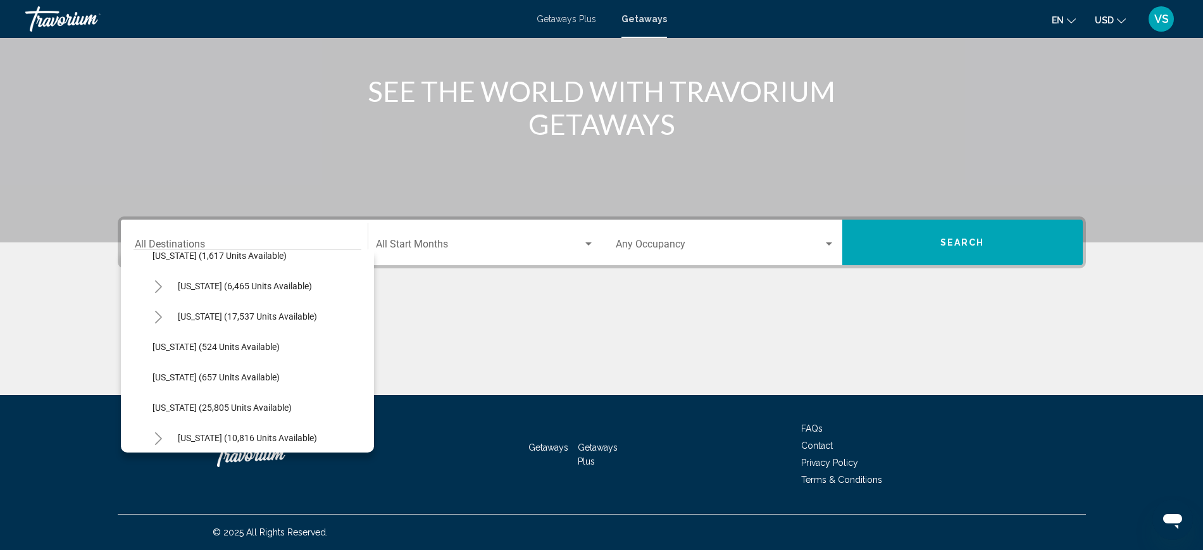
scroll to position [870, 0]
click at [222, 311] on span "[US_STATE] (6,465 units available)" at bounding box center [245, 313] width 134 height 10
type input "**********"
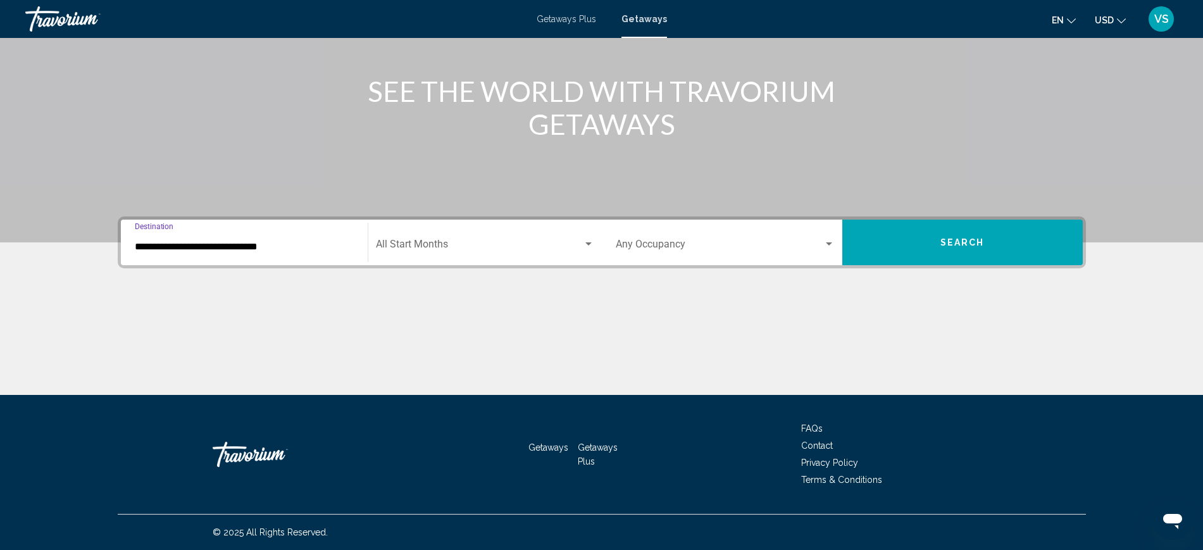
click at [446, 236] on div "Start Month All Start Months" at bounding box center [485, 243] width 218 height 40
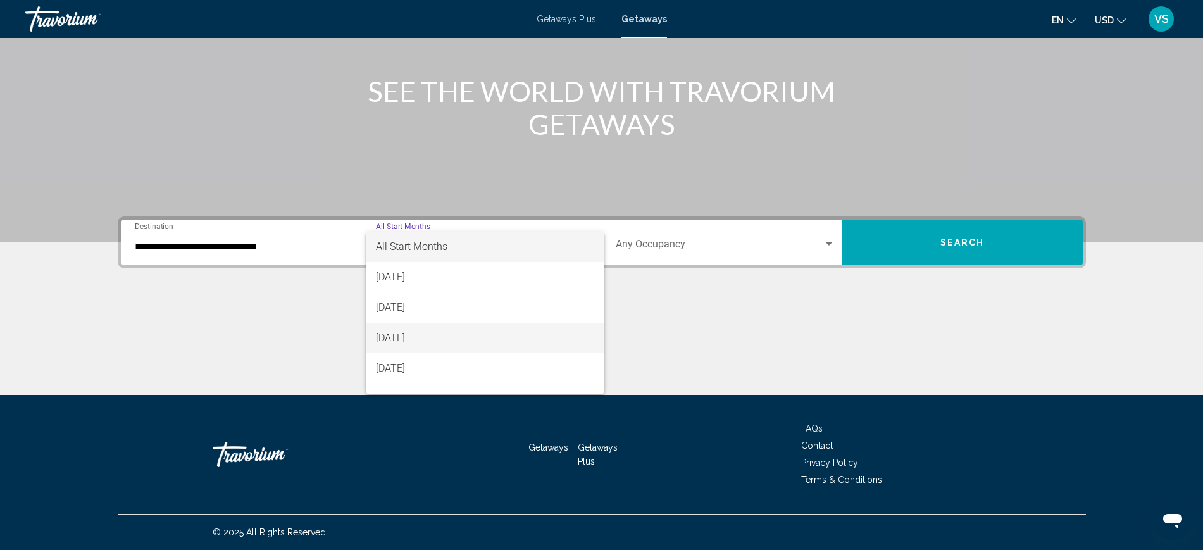
click at [417, 339] on span "[DATE]" at bounding box center [485, 338] width 218 height 30
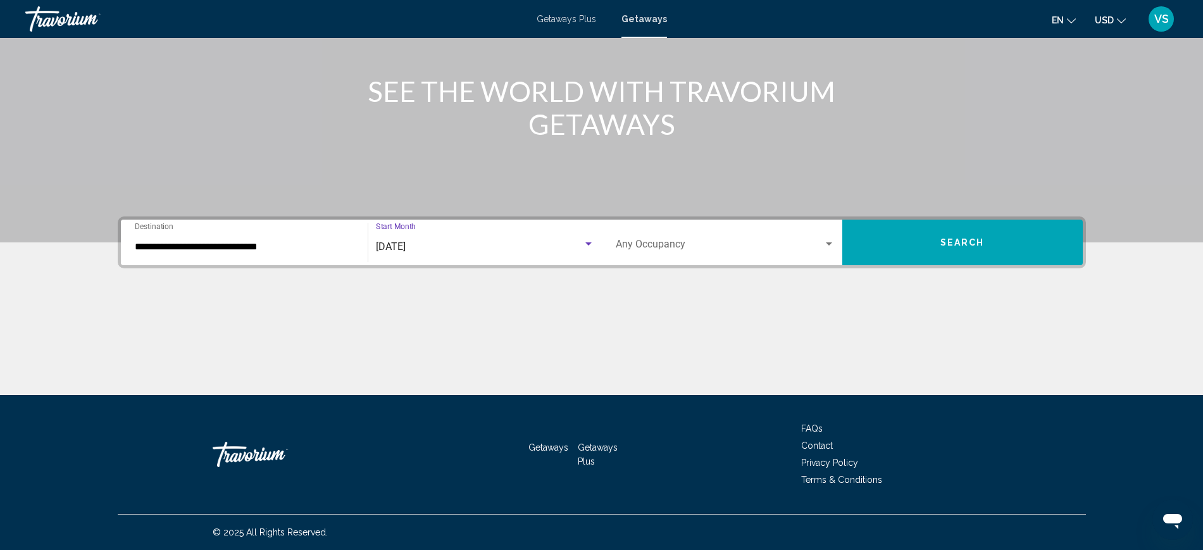
click at [739, 241] on span "Search widget" at bounding box center [720, 246] width 208 height 11
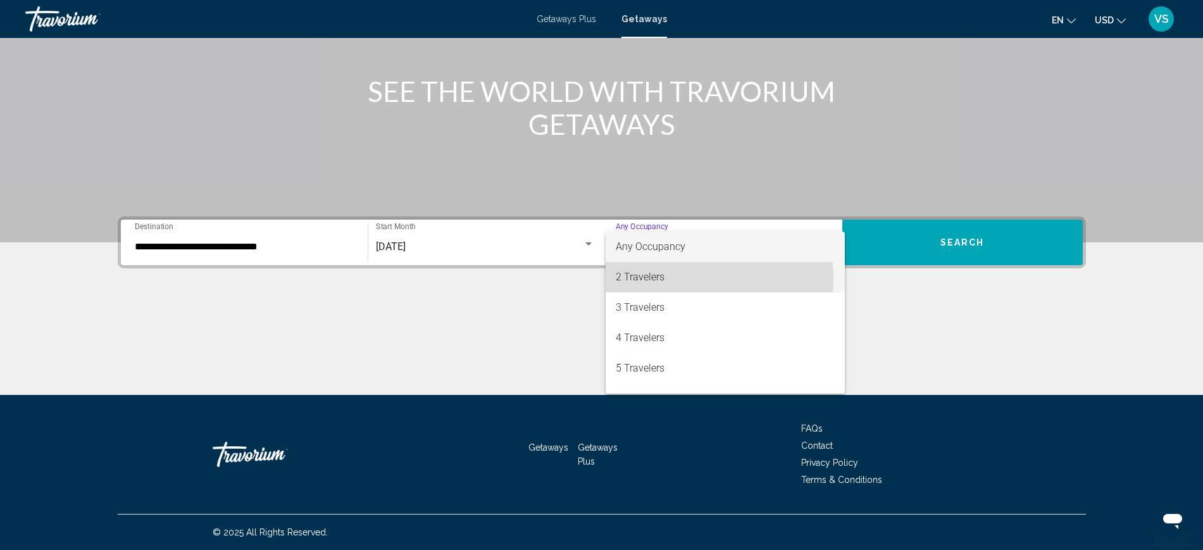
click at [651, 279] on span "2 Travelers" at bounding box center [725, 277] width 219 height 30
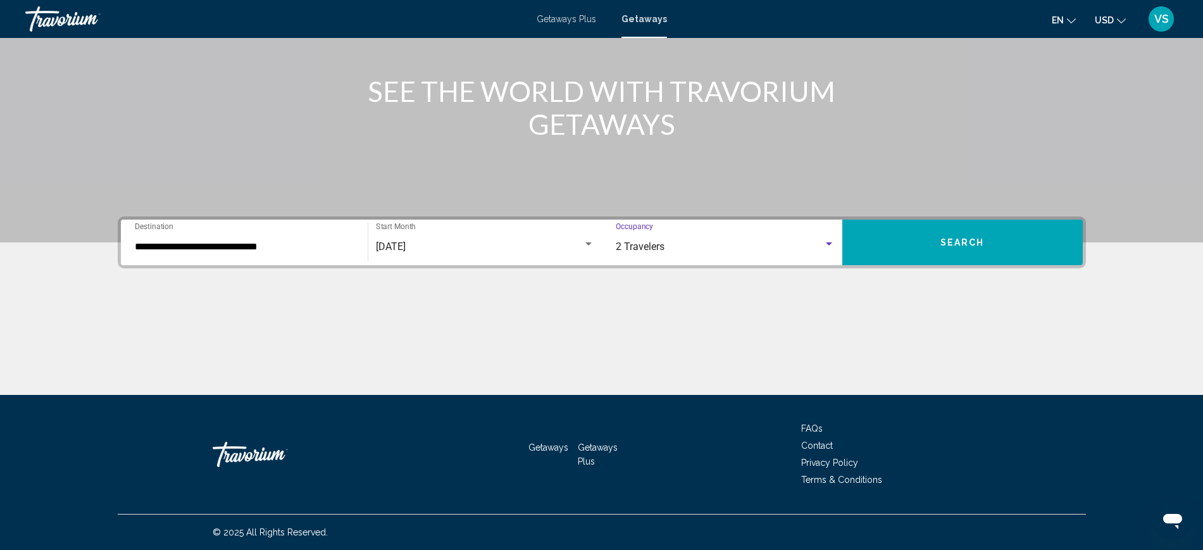
click at [970, 238] on span "Search" at bounding box center [962, 243] width 44 height 10
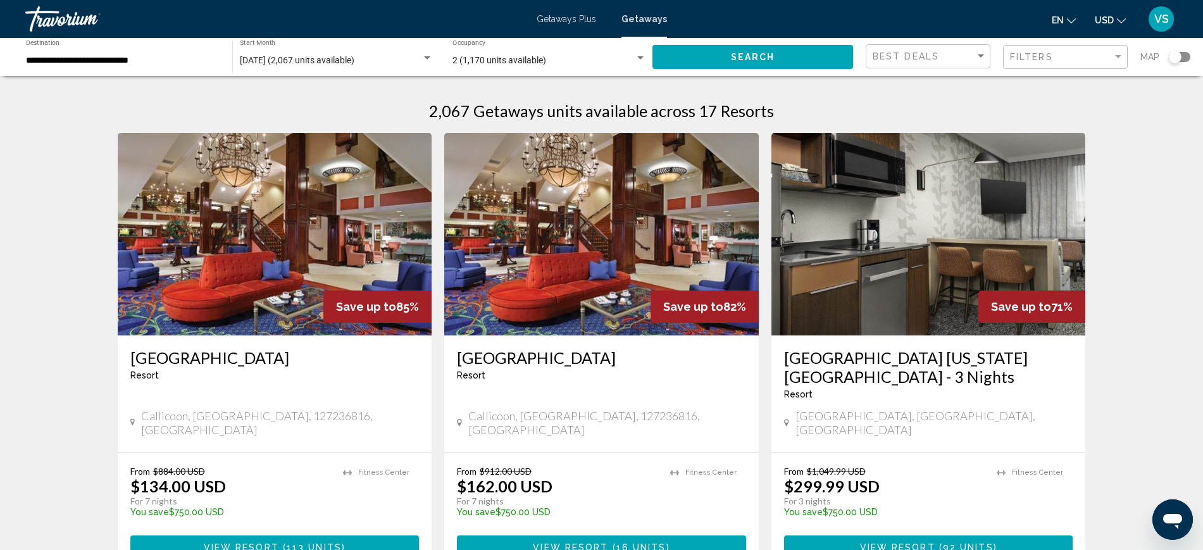
click at [94, 59] on input "**********" at bounding box center [123, 61] width 194 height 10
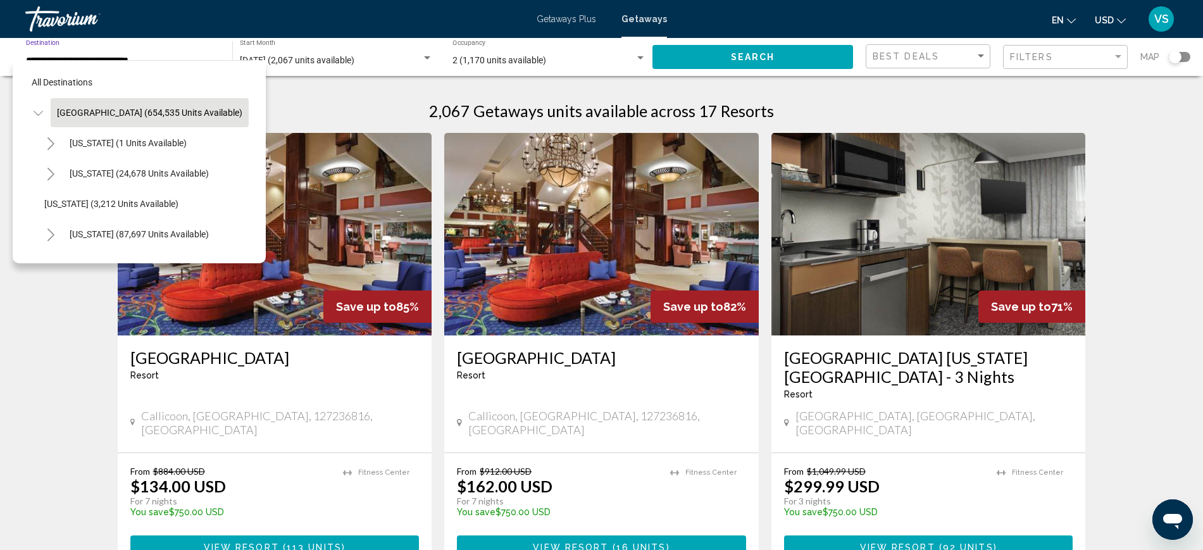
drag, startPoint x: 39, startPoint y: 113, endPoint x: 93, endPoint y: 120, distance: 54.2
click at [39, 112] on icon "Toggle United States (654,535 units available)" at bounding box center [38, 113] width 9 height 13
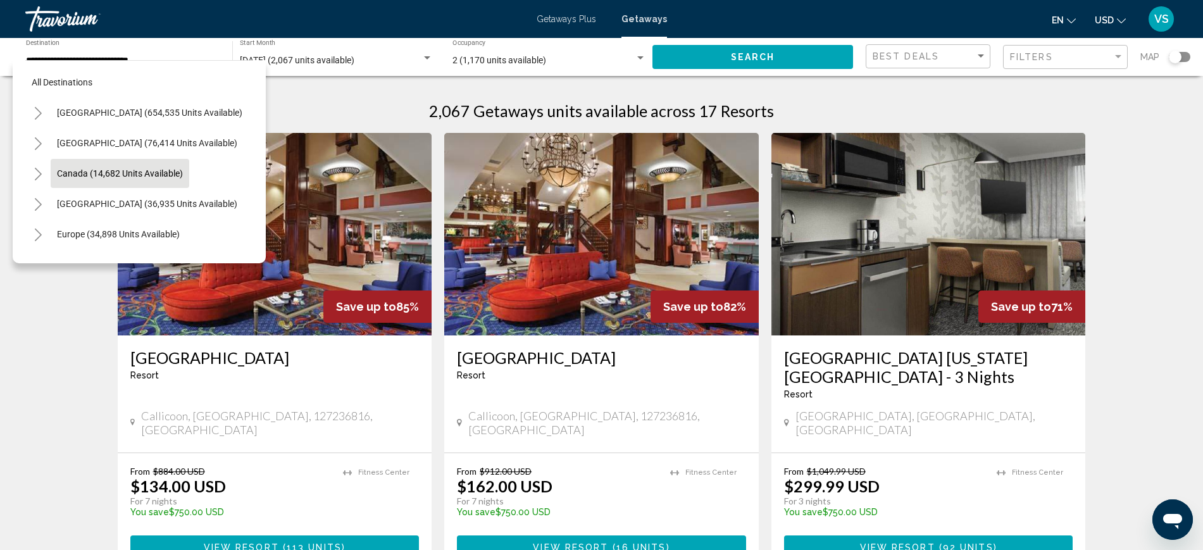
drag, startPoint x: 38, startPoint y: 172, endPoint x: 78, endPoint y: 173, distance: 39.9
click at [39, 172] on icon "Toggle Canada (14,682 units available)" at bounding box center [38, 174] width 7 height 13
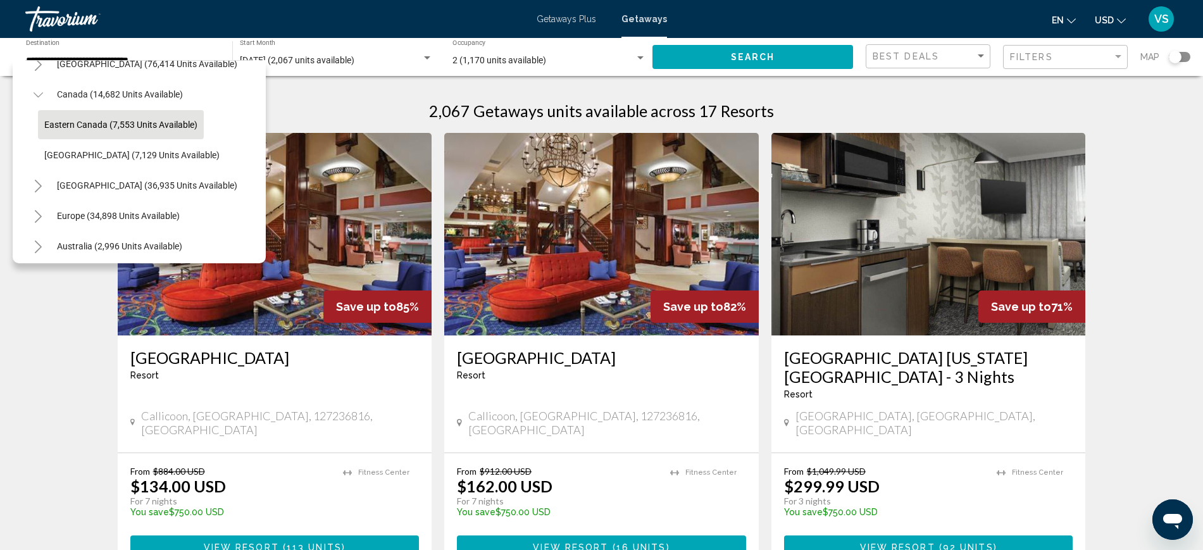
click at [145, 127] on span "Eastern Canada (7,553 units available)" at bounding box center [120, 125] width 153 height 10
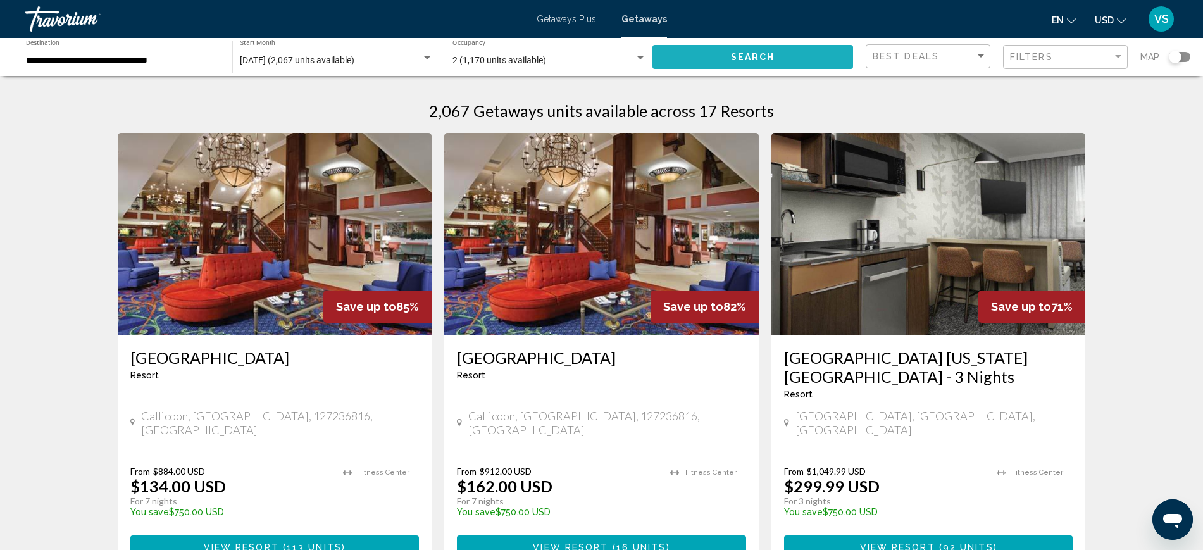
click at [734, 56] on span "Search" at bounding box center [753, 58] width 44 height 10
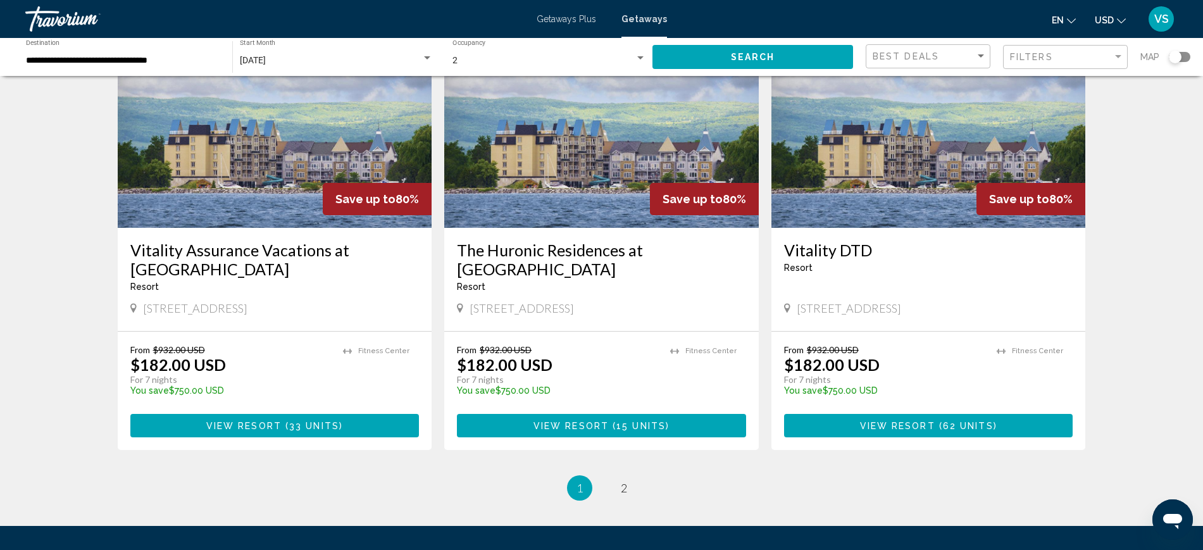
scroll to position [1551, 0]
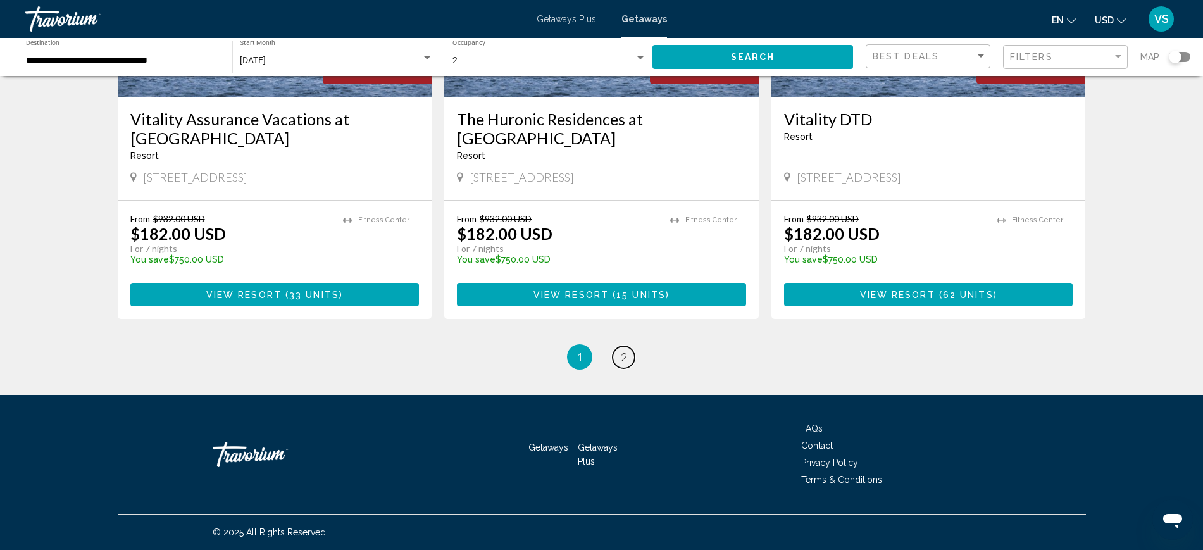
click at [621, 352] on span "2" at bounding box center [624, 357] width 6 height 14
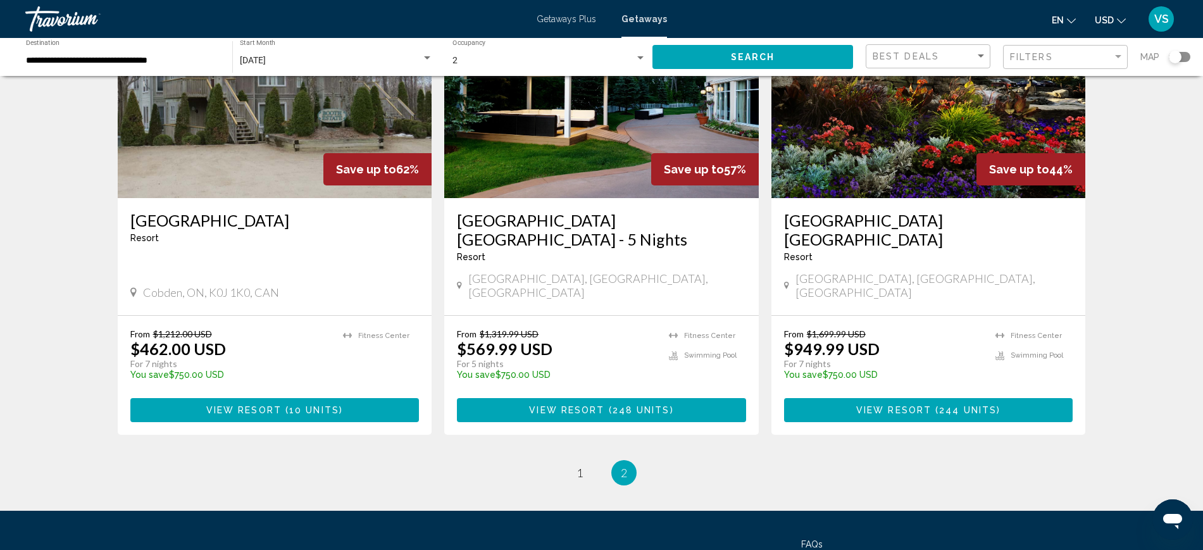
scroll to position [689, 0]
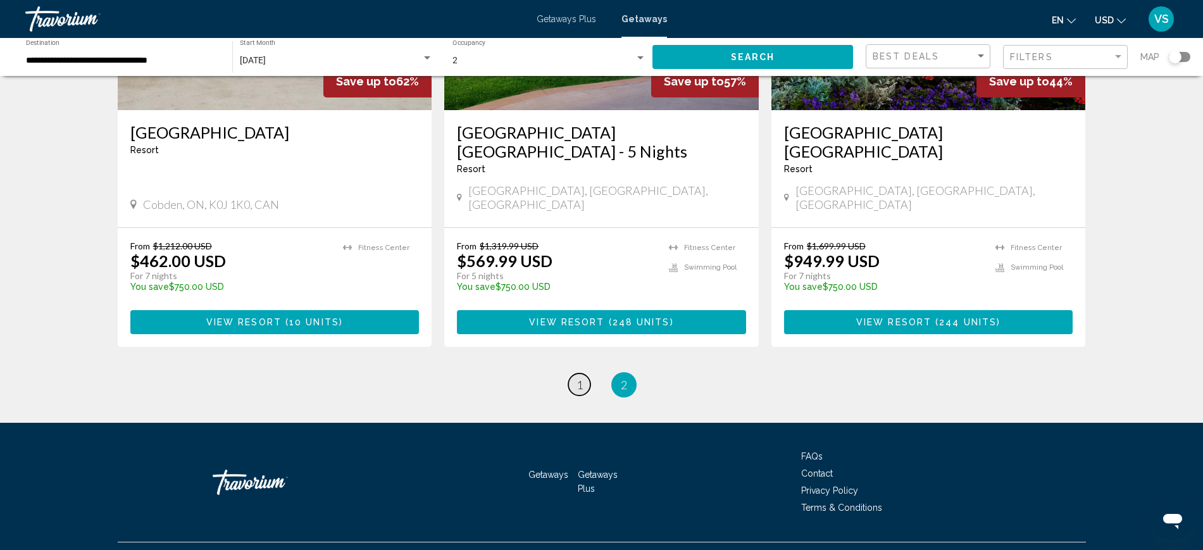
click at [582, 378] on span "1" at bounding box center [580, 385] width 6 height 14
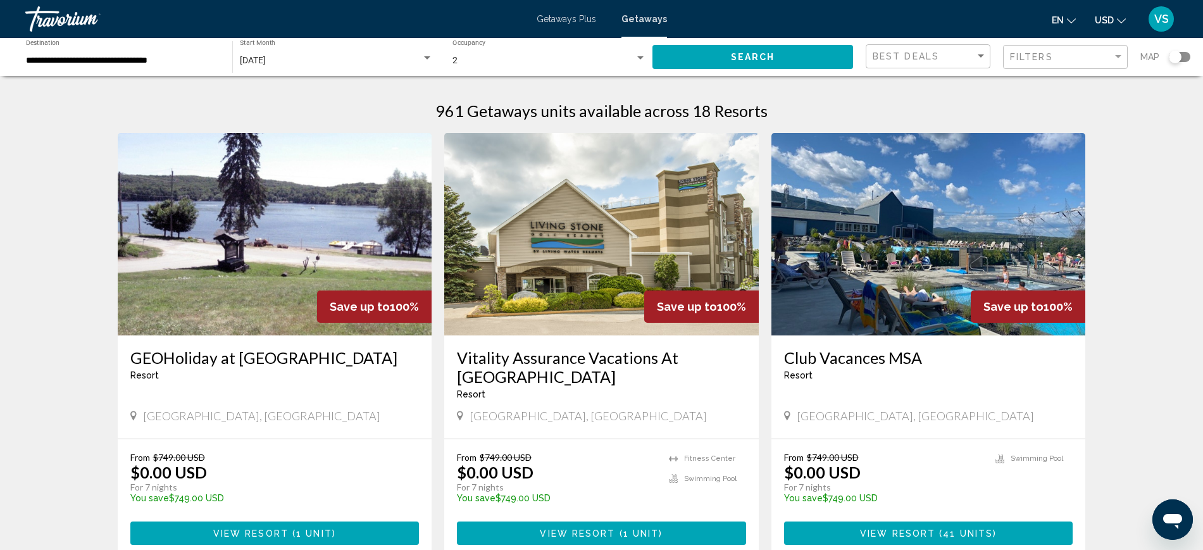
click at [140, 59] on input "**********" at bounding box center [123, 61] width 194 height 10
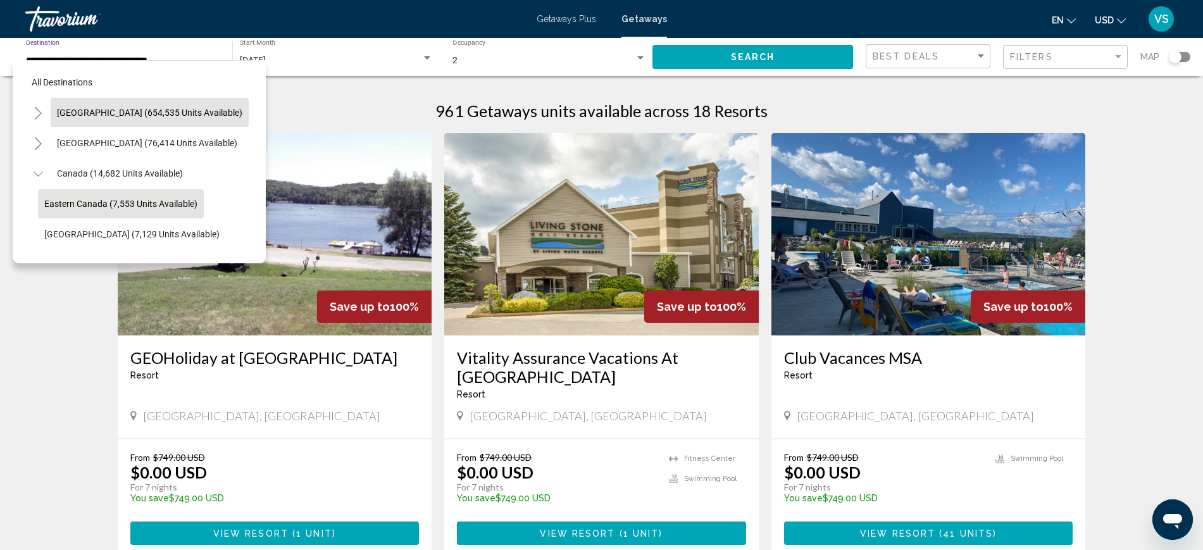
click at [42, 113] on icon "Toggle United States (654,535 units available)" at bounding box center [38, 113] width 9 height 13
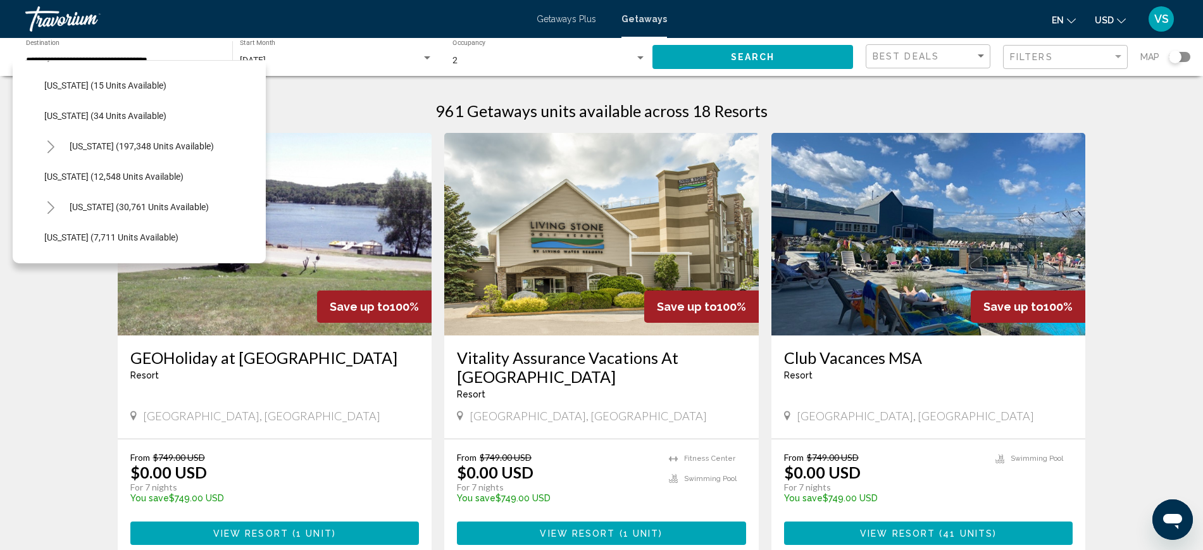
scroll to position [237, 0]
click at [46, 121] on icon "Toggle Florida (197,348 units available)" at bounding box center [50, 119] width 9 height 13
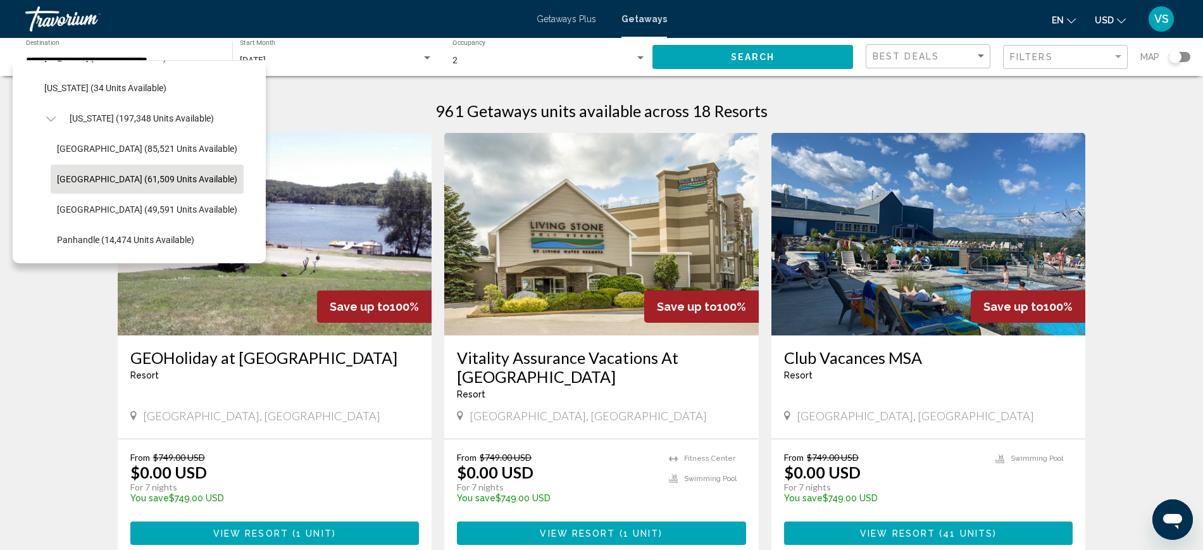
click at [122, 176] on span "[GEOGRAPHIC_DATA] (61,509 units available)" at bounding box center [147, 179] width 180 height 10
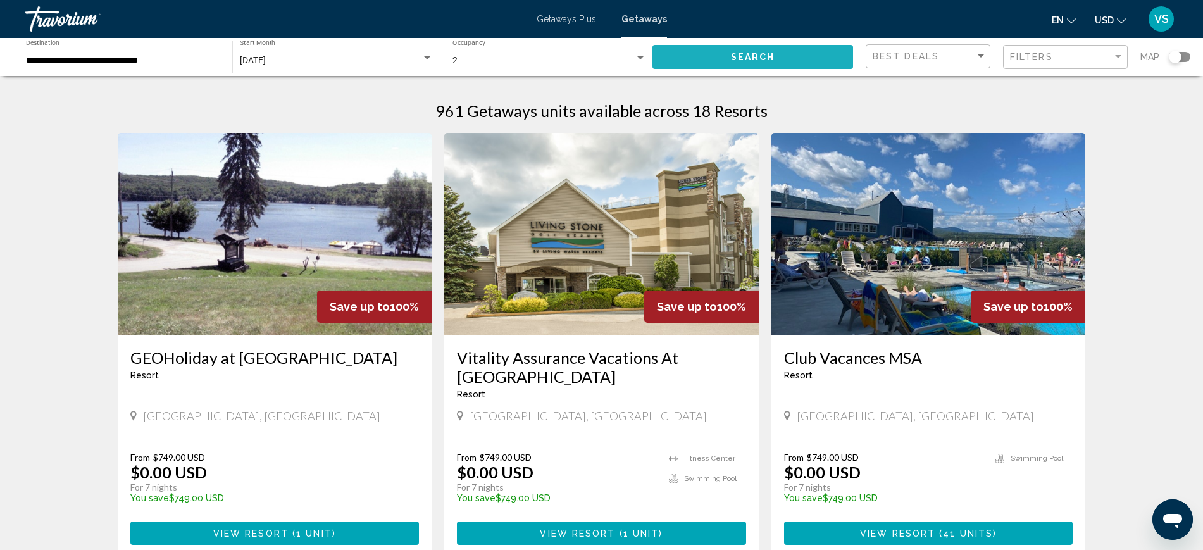
click at [720, 53] on button "Search" at bounding box center [753, 56] width 201 height 23
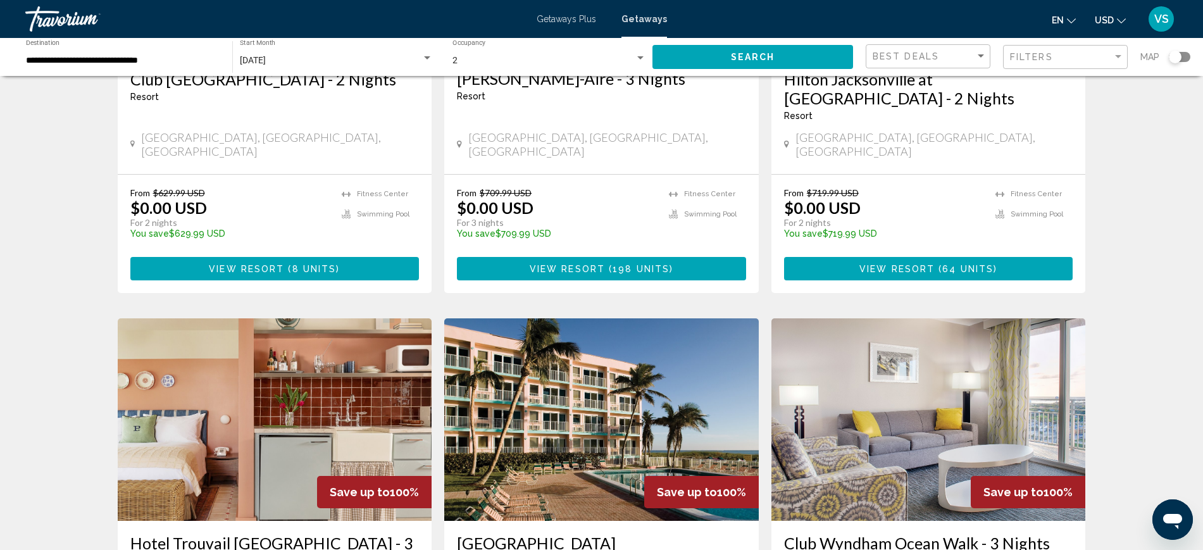
scroll to position [158, 0]
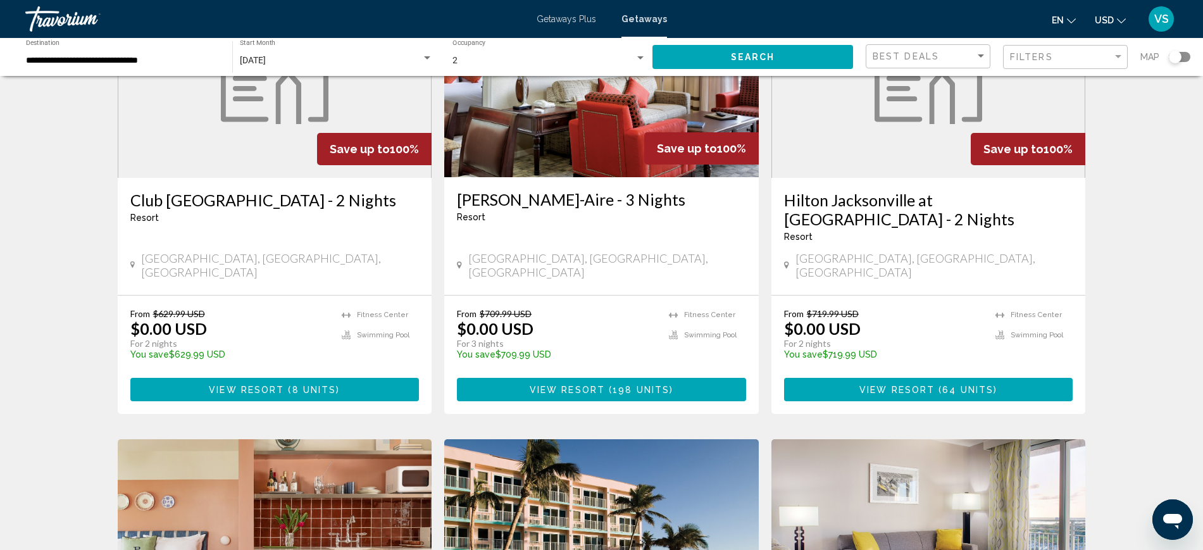
click at [99, 60] on input "**********" at bounding box center [123, 61] width 194 height 10
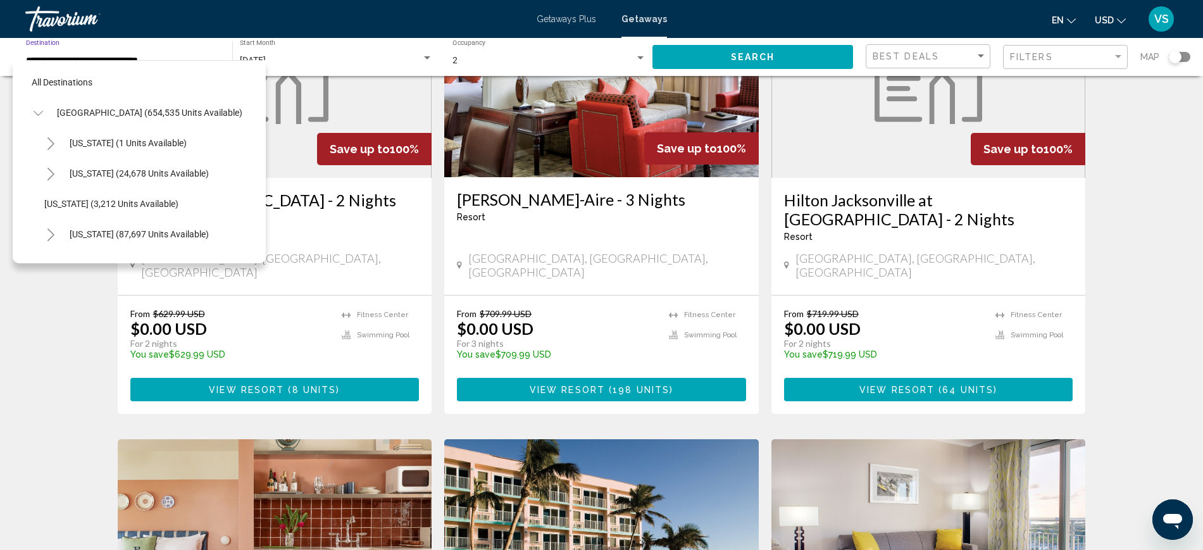
scroll to position [264, 0]
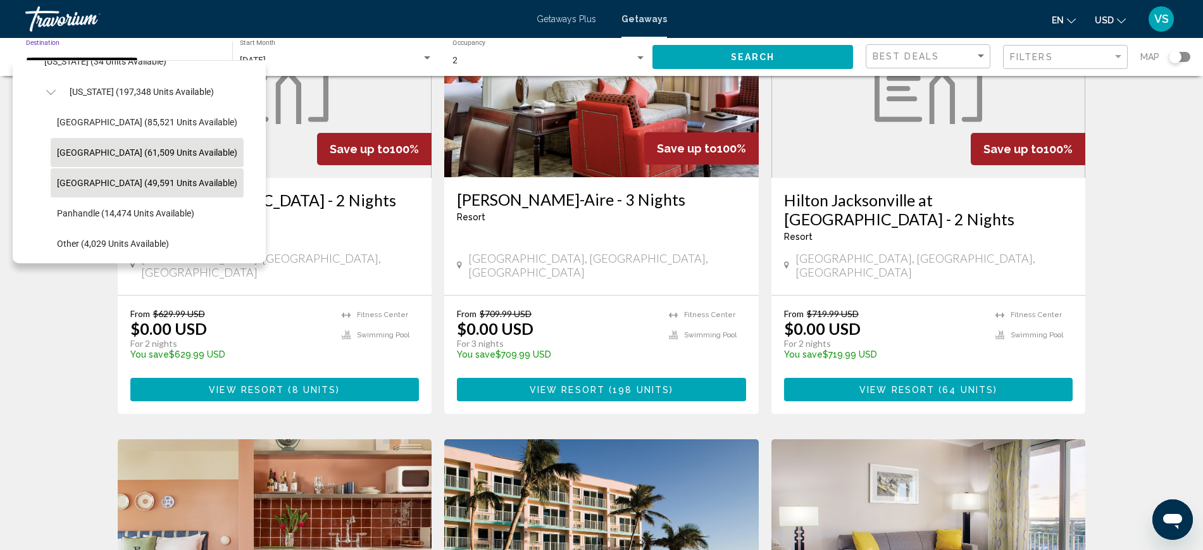
click at [116, 182] on span "[GEOGRAPHIC_DATA] (49,591 units available)" at bounding box center [147, 183] width 180 height 10
type input "**********"
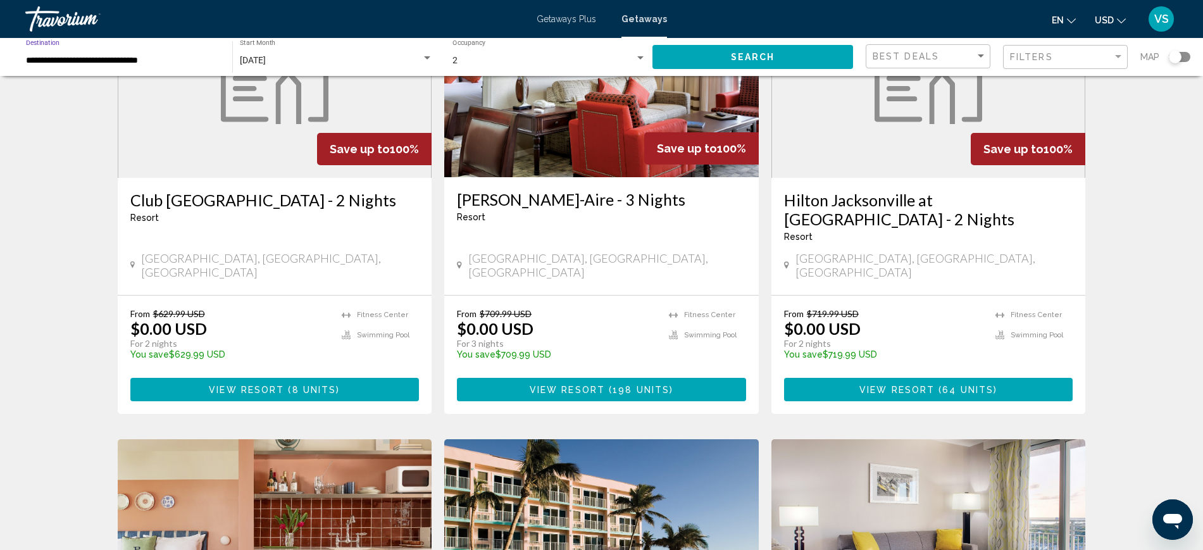
click at [765, 60] on span "Search" at bounding box center [753, 58] width 44 height 10
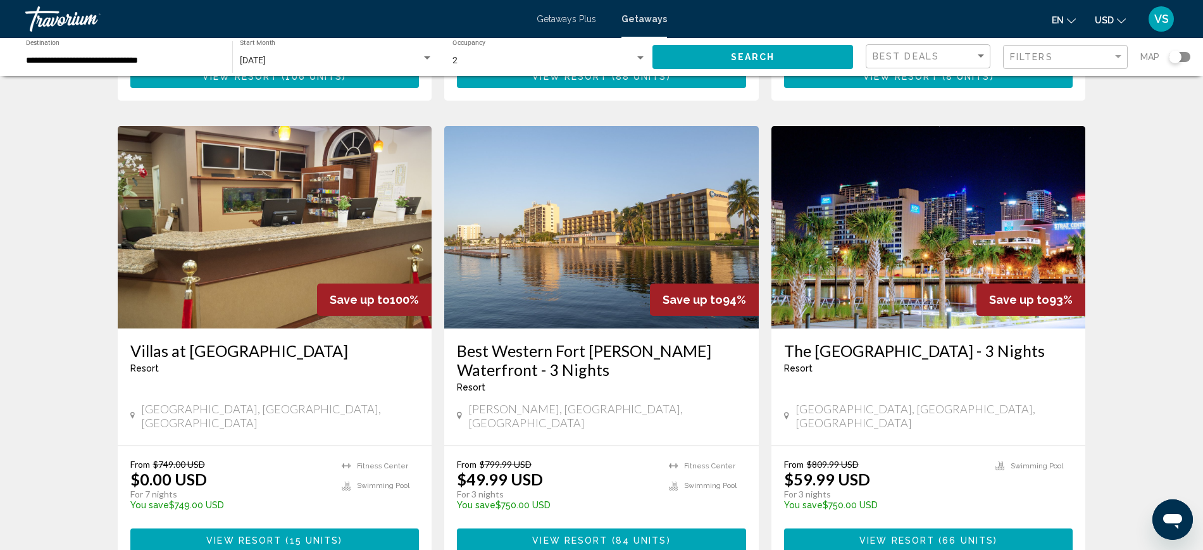
scroll to position [475, 0]
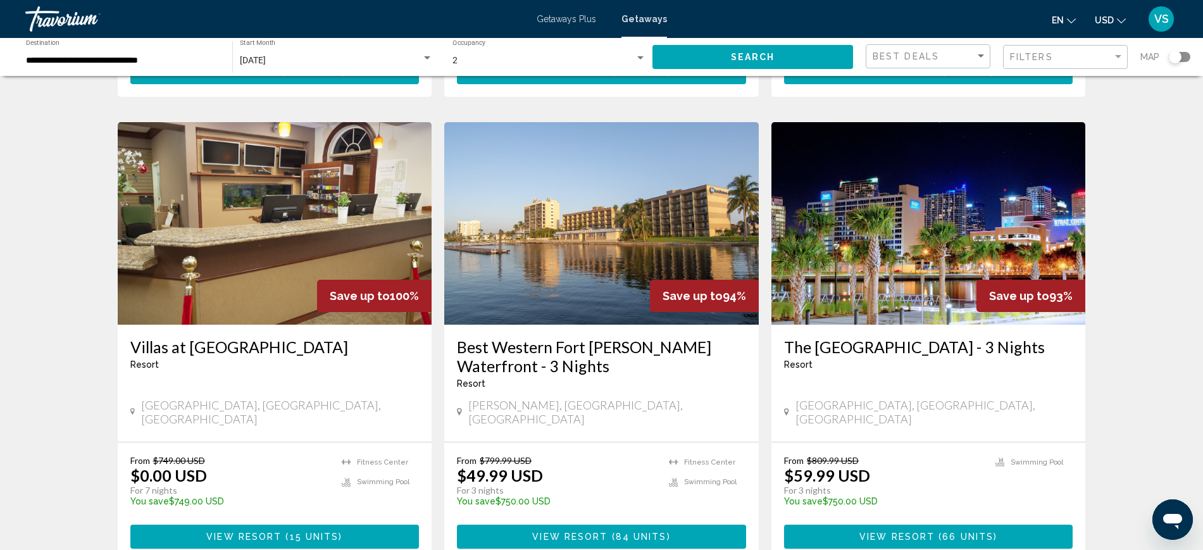
click at [320, 182] on img "Main content" at bounding box center [275, 223] width 315 height 203
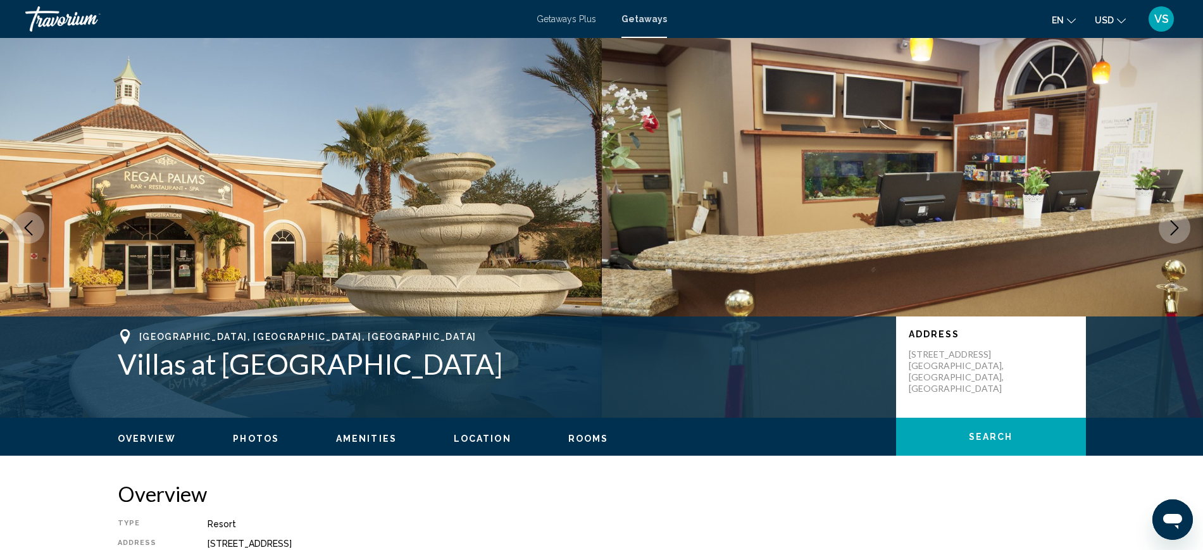
click at [1167, 225] on button "Next image" at bounding box center [1175, 228] width 32 height 32
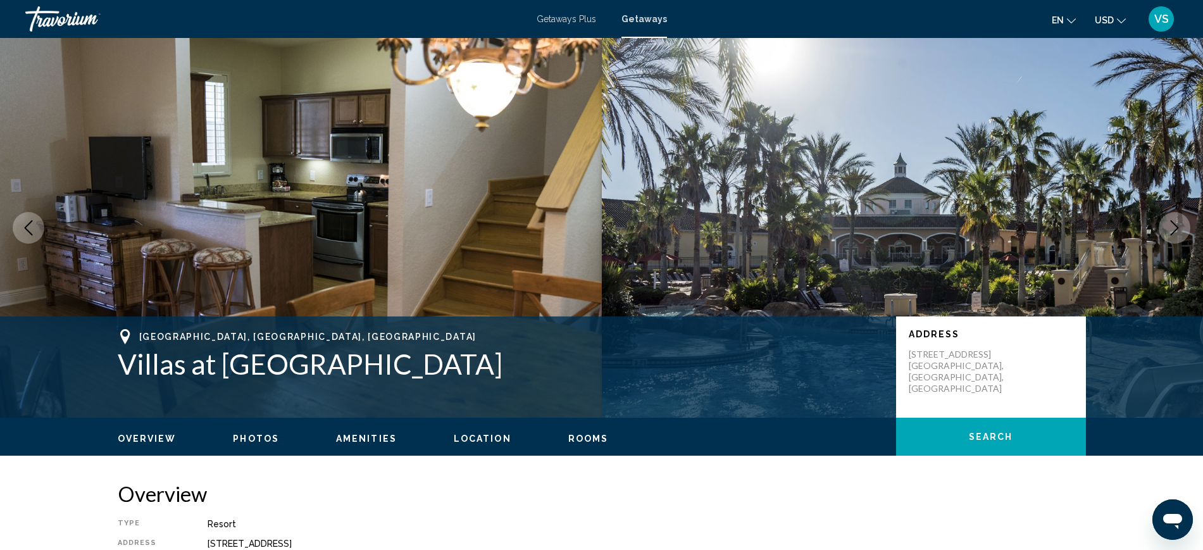
click at [1177, 230] on icon "Next image" at bounding box center [1175, 227] width 8 height 15
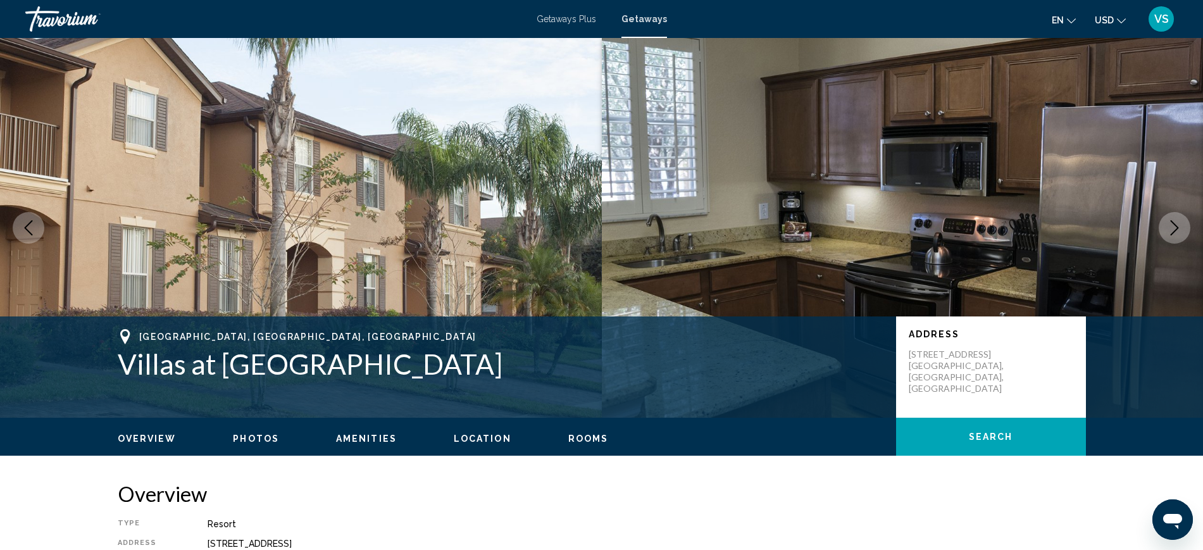
click at [1177, 230] on icon "Next image" at bounding box center [1175, 227] width 8 height 15
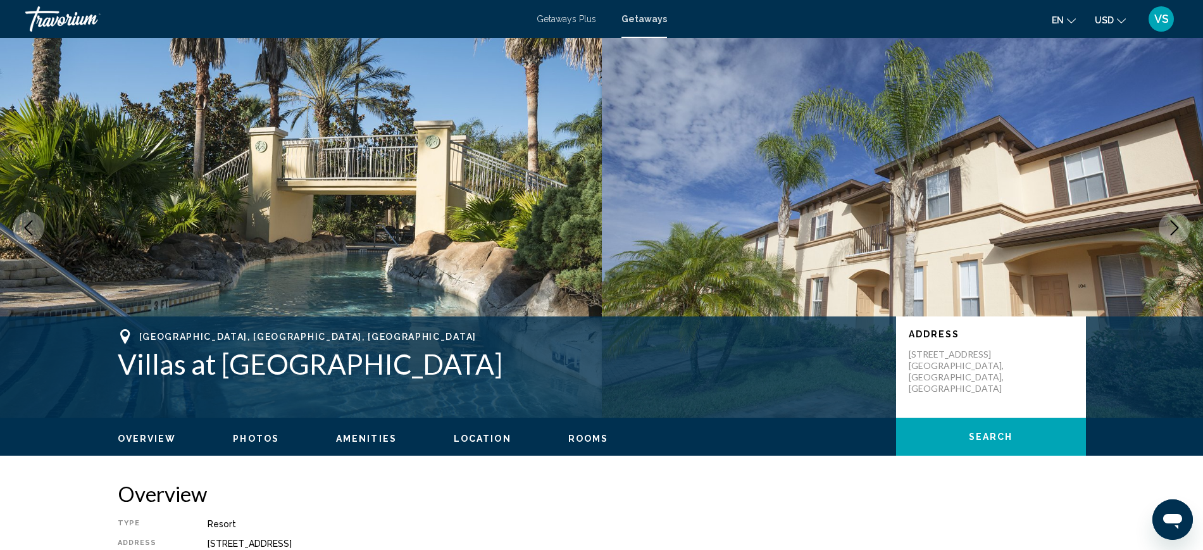
click at [1177, 230] on icon "Next image" at bounding box center [1175, 227] width 8 height 15
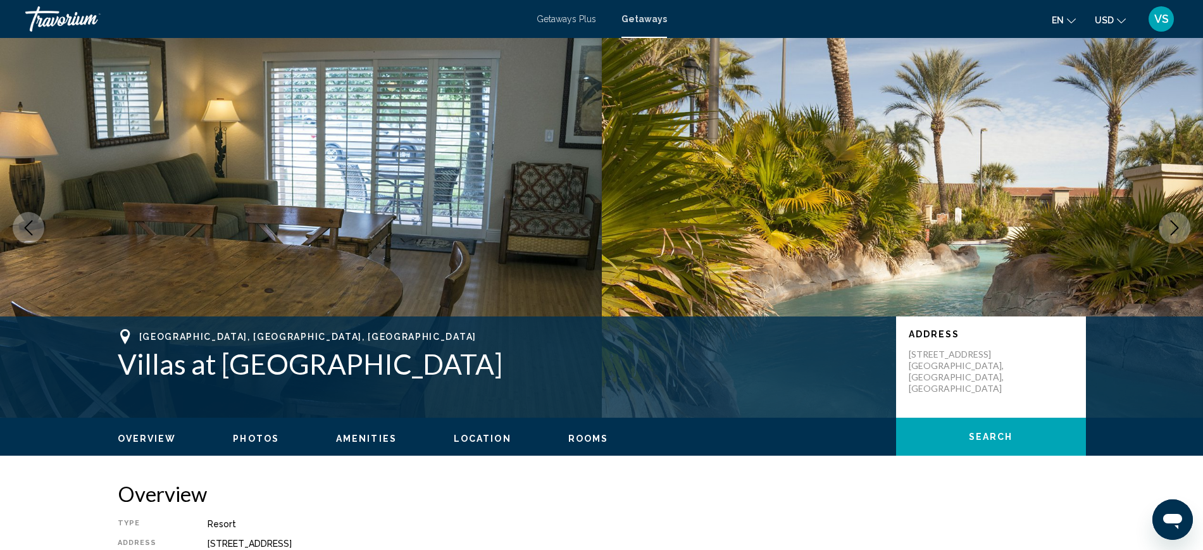
click at [1177, 230] on icon "Next image" at bounding box center [1175, 227] width 8 height 15
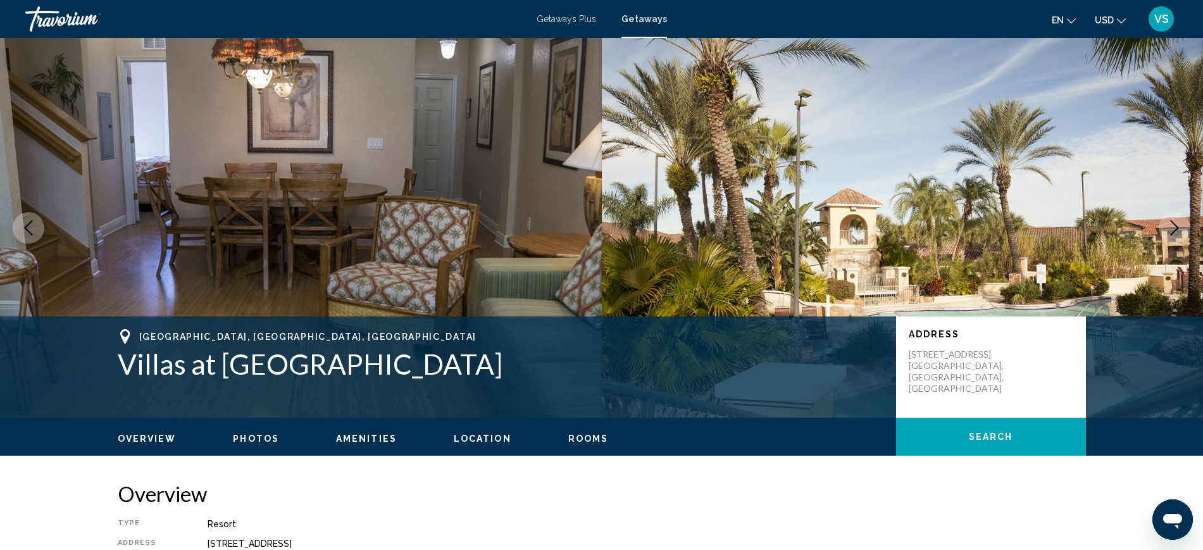
click at [1177, 230] on icon "Next image" at bounding box center [1175, 227] width 8 height 15
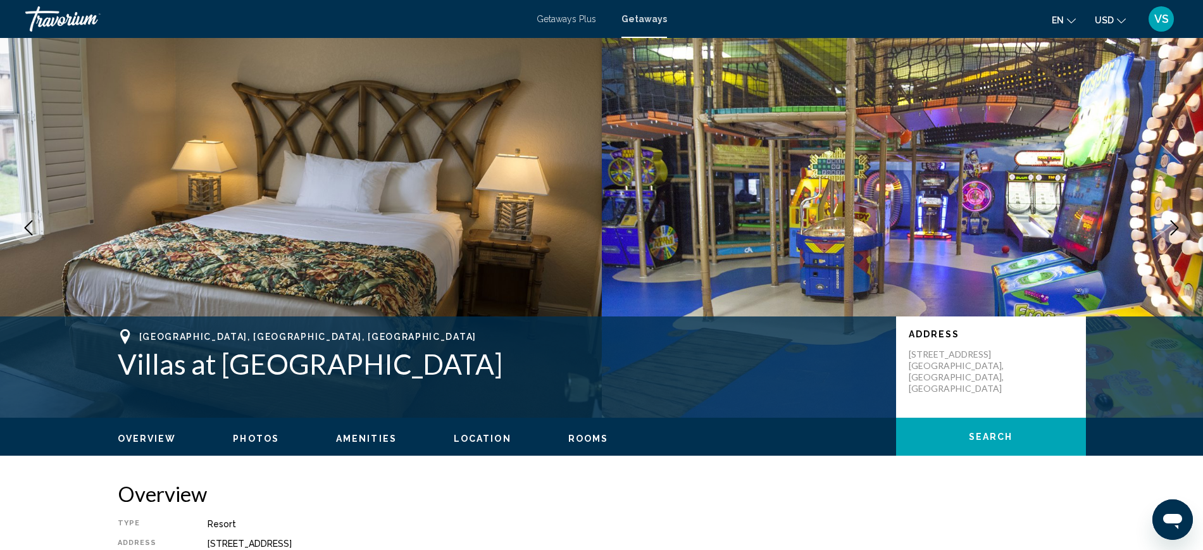
click at [1177, 230] on icon "Next image" at bounding box center [1175, 227] width 8 height 15
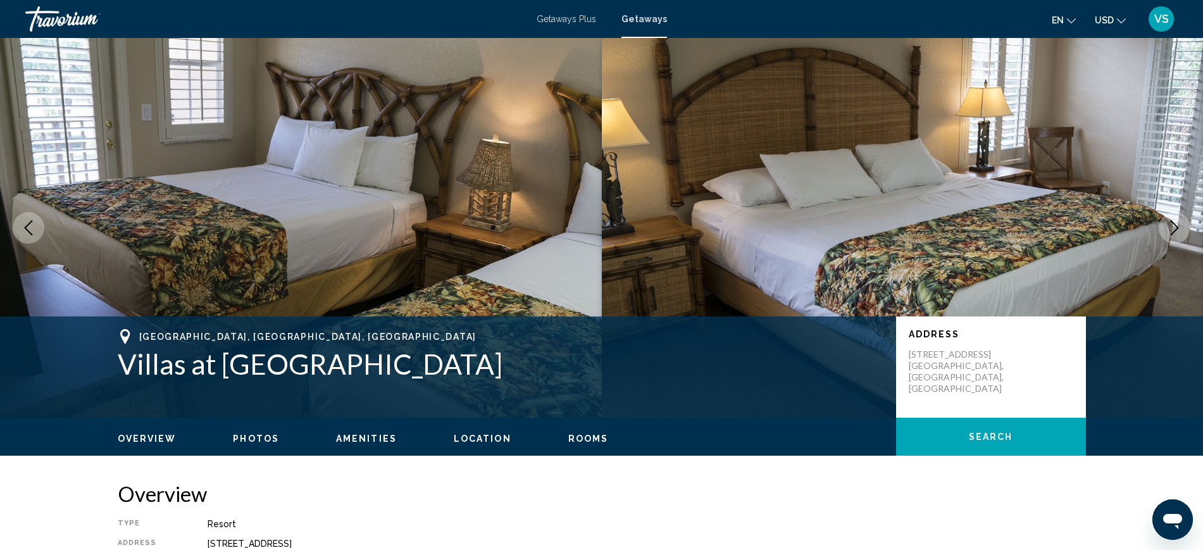
click at [1177, 230] on icon "Next image" at bounding box center [1175, 227] width 8 height 15
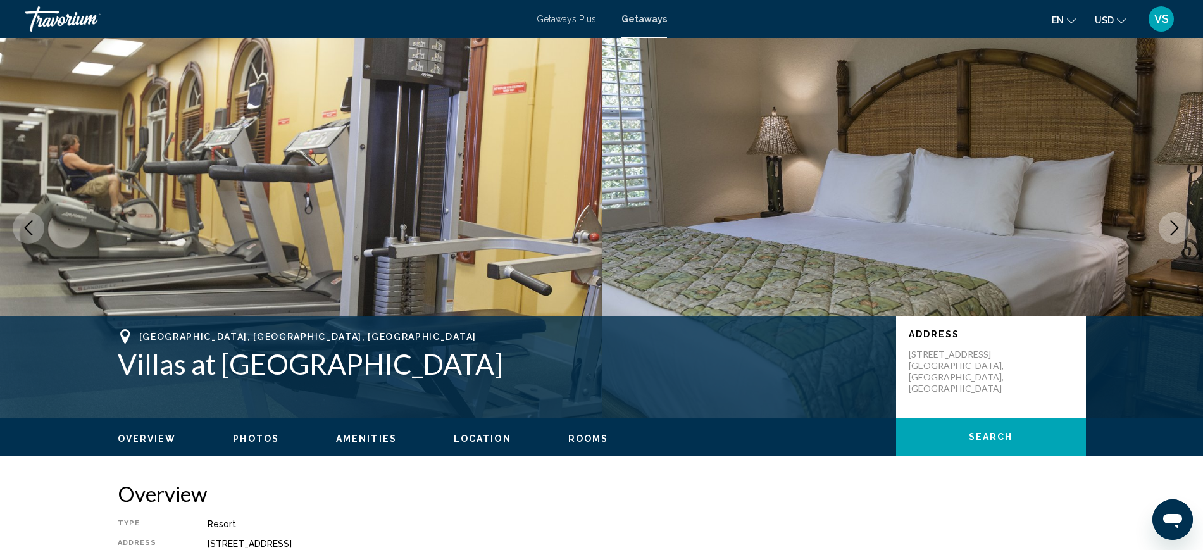
click at [1177, 230] on icon "Next image" at bounding box center [1175, 227] width 8 height 15
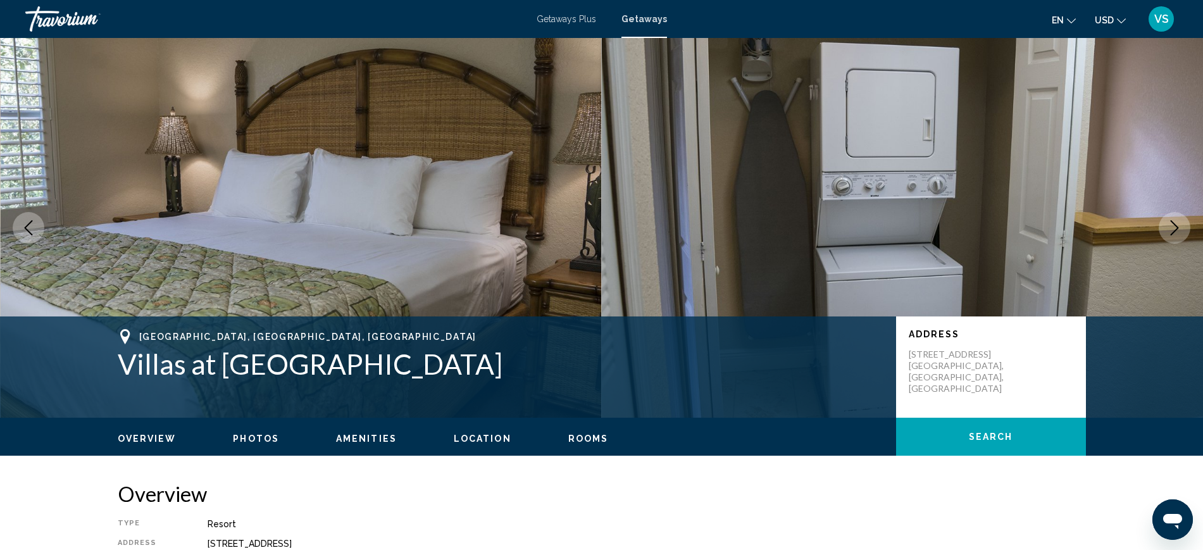
click at [1177, 230] on icon "Next image" at bounding box center [1175, 227] width 8 height 15
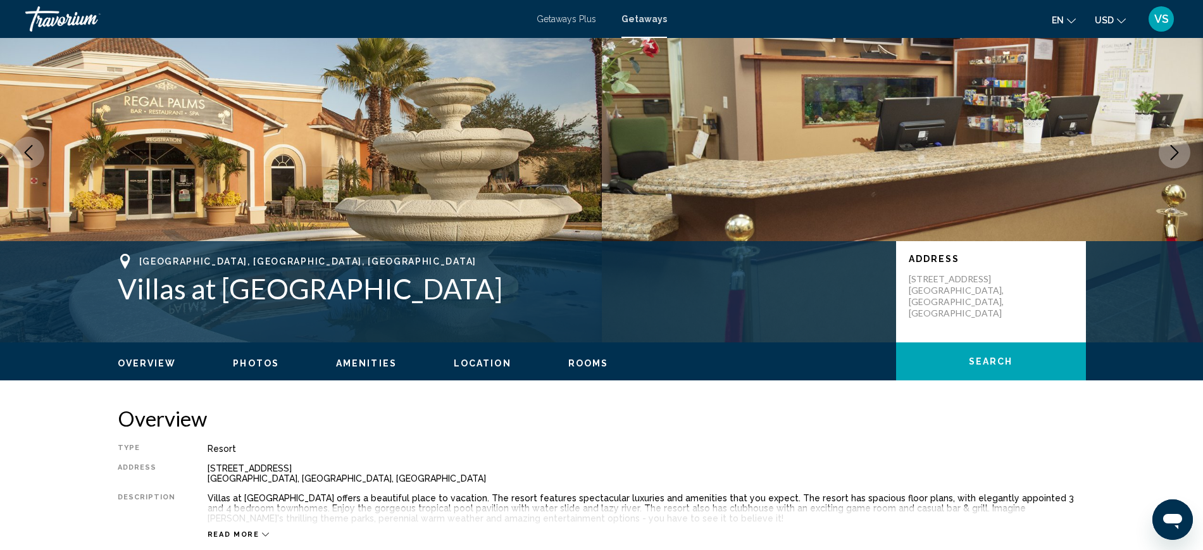
scroll to position [316, 0]
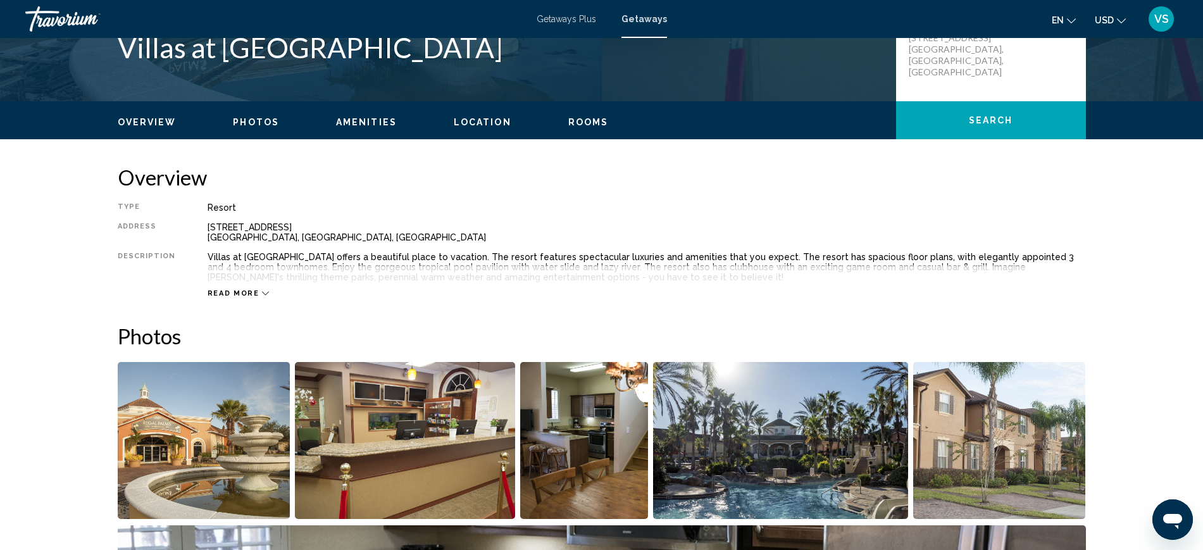
click at [220, 289] on span "Read more" at bounding box center [234, 293] width 52 height 8
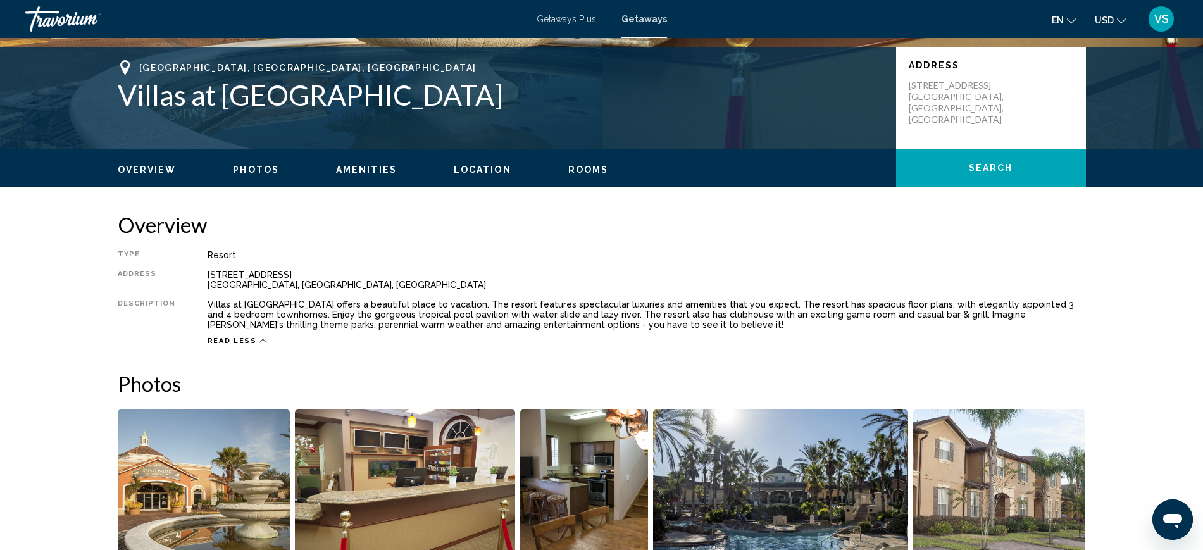
scroll to position [79, 0]
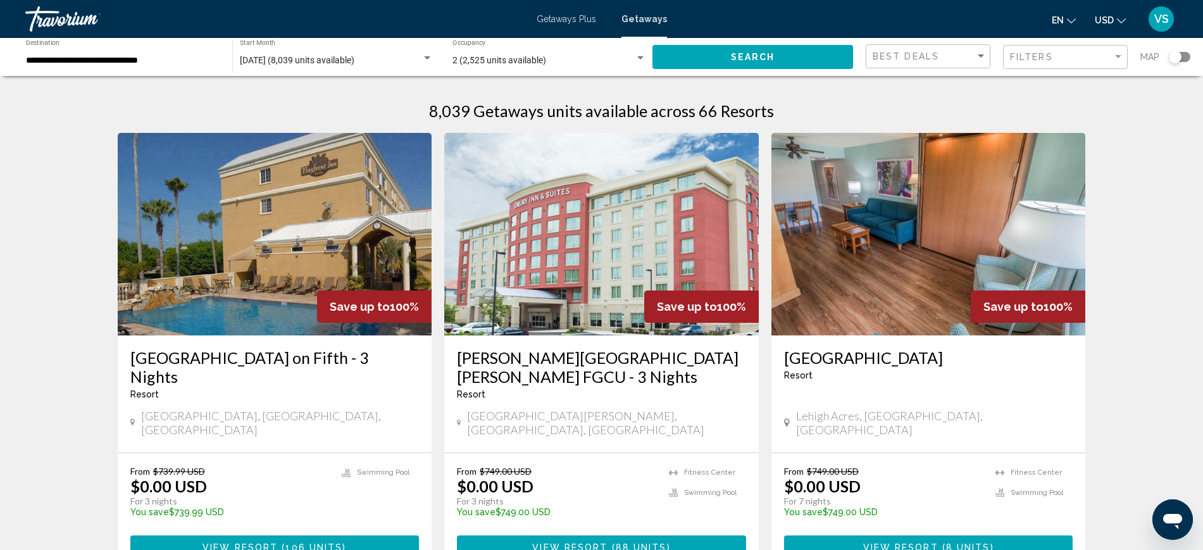
drag, startPoint x: 559, startPoint y: 19, endPoint x: 553, endPoint y: 32, distance: 14.7
click at [560, 19] on span "Getaways Plus" at bounding box center [566, 19] width 59 height 10
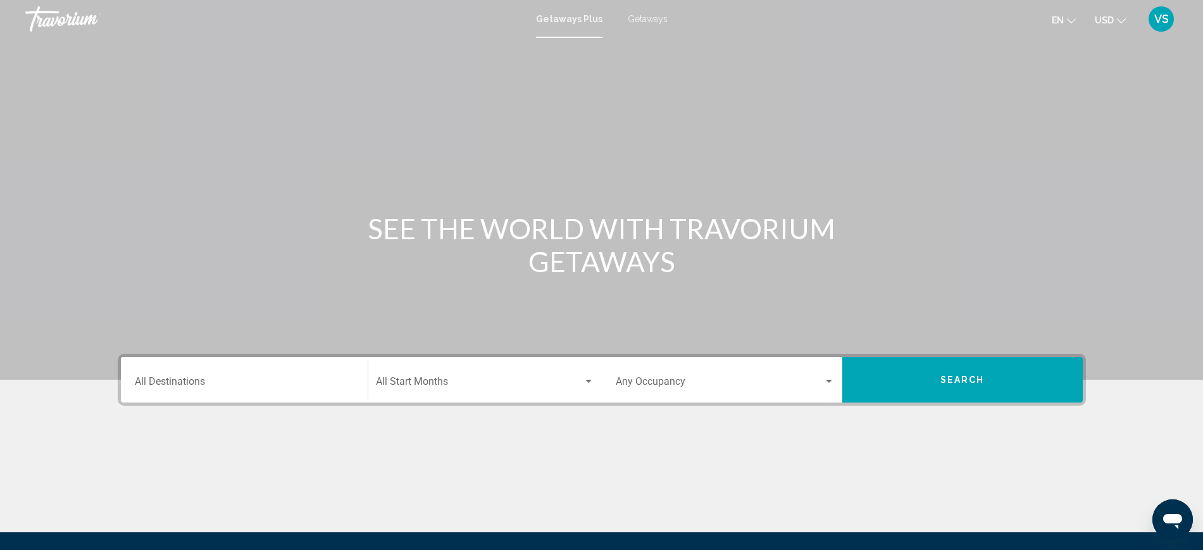
click at [148, 382] on input "Destination All Destinations" at bounding box center [244, 383] width 219 height 11
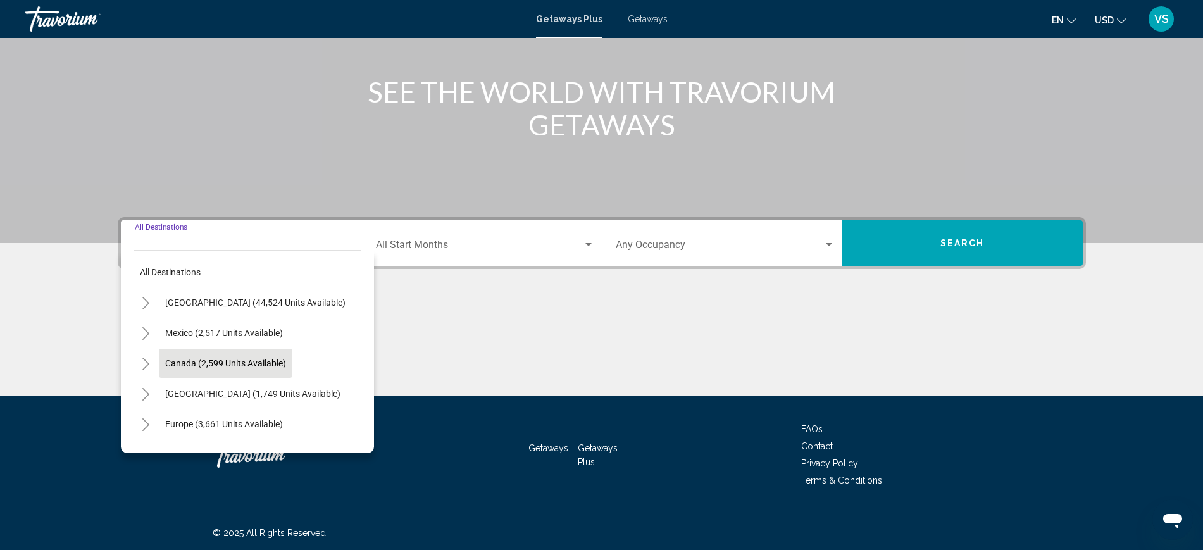
scroll to position [137, 0]
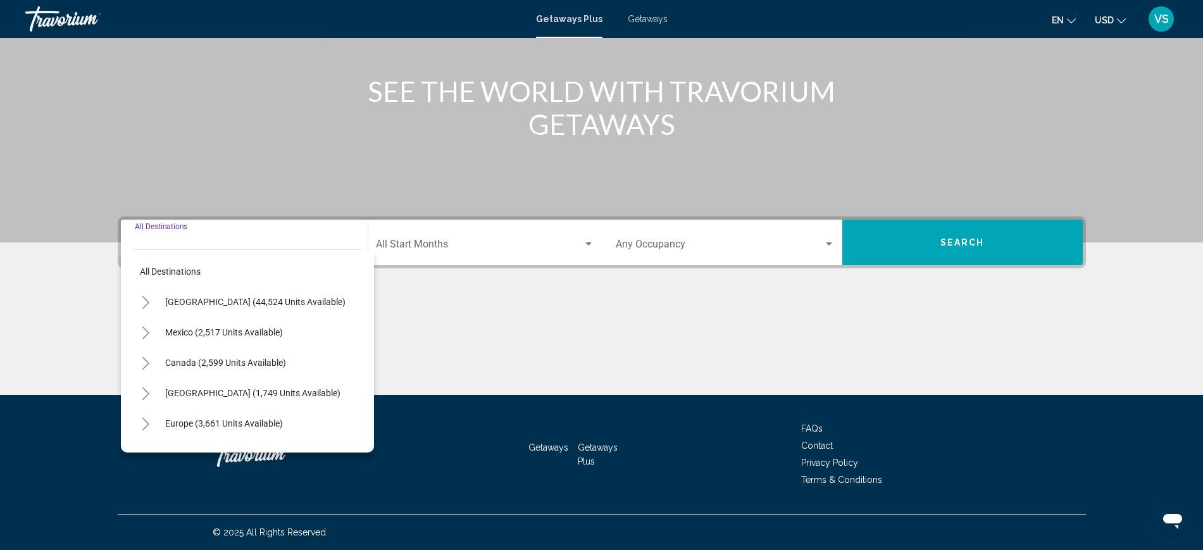
click at [146, 298] on icon "Toggle United States (44,524 units available)" at bounding box center [145, 302] width 9 height 13
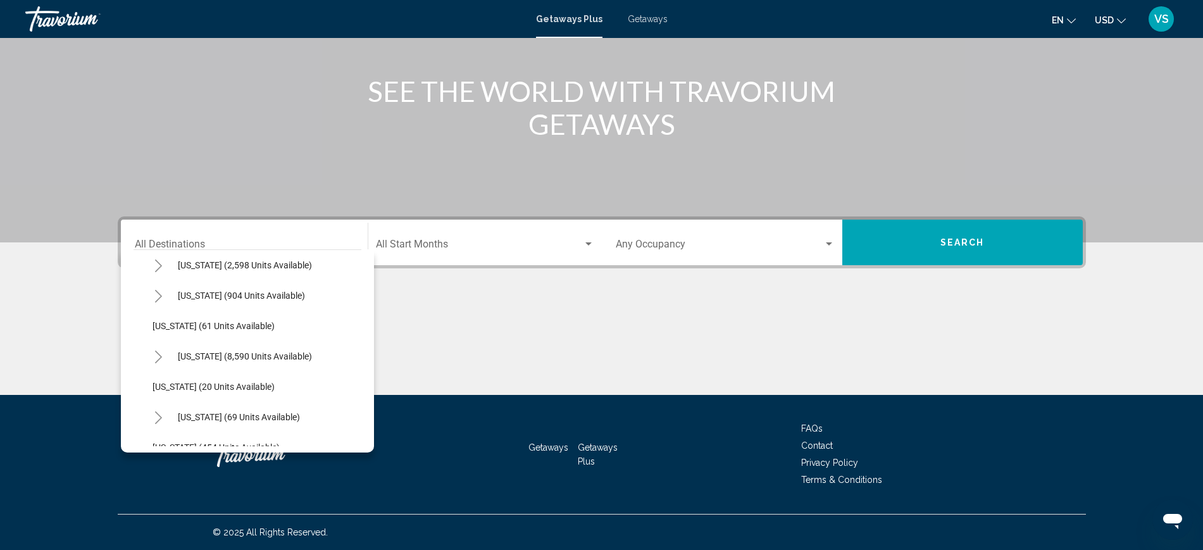
click at [154, 355] on button "Toggle Florida (8,590 units available)" at bounding box center [158, 356] width 25 height 25
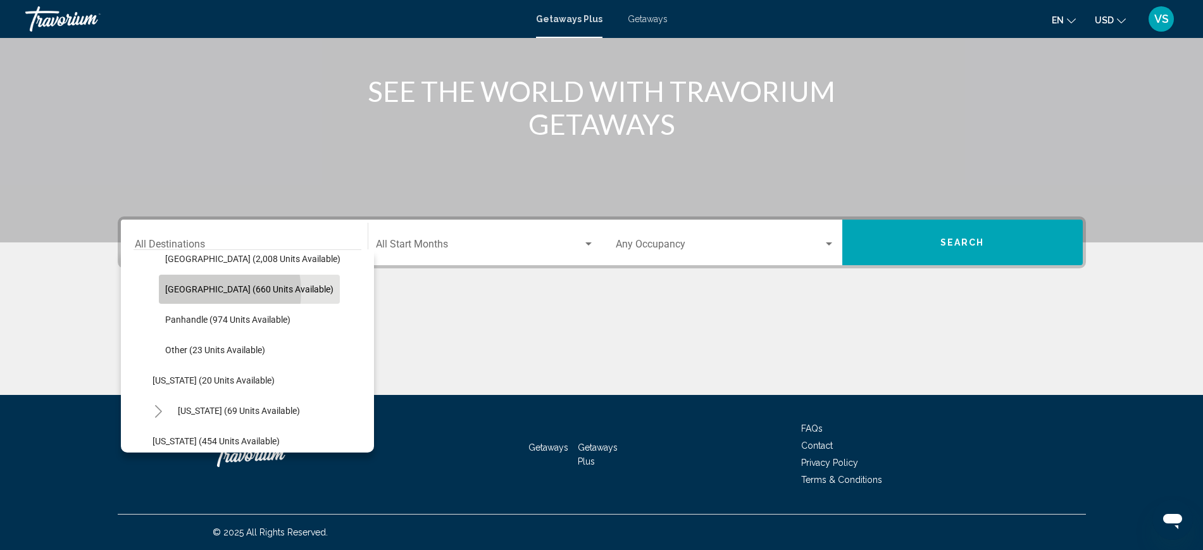
click at [204, 292] on span "[GEOGRAPHIC_DATA] (660 units available)" at bounding box center [249, 289] width 168 height 10
type input "**********"
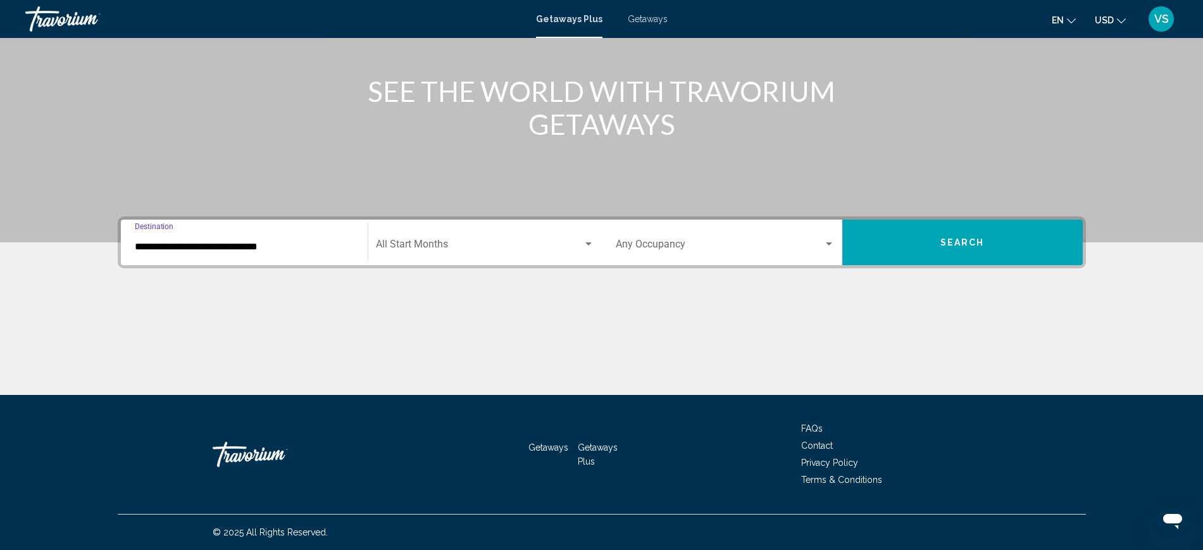
click at [419, 237] on div "Start Month All Start Months" at bounding box center [485, 243] width 218 height 40
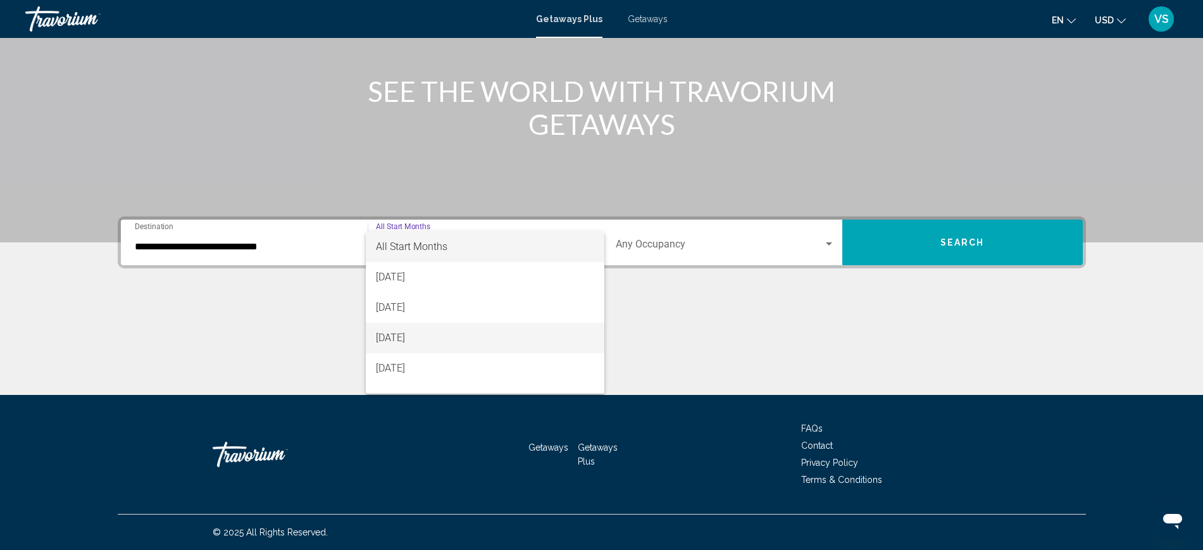
drag, startPoint x: 416, startPoint y: 328, endPoint x: 452, endPoint y: 301, distance: 44.7
click at [417, 328] on span "[DATE]" at bounding box center [485, 338] width 218 height 30
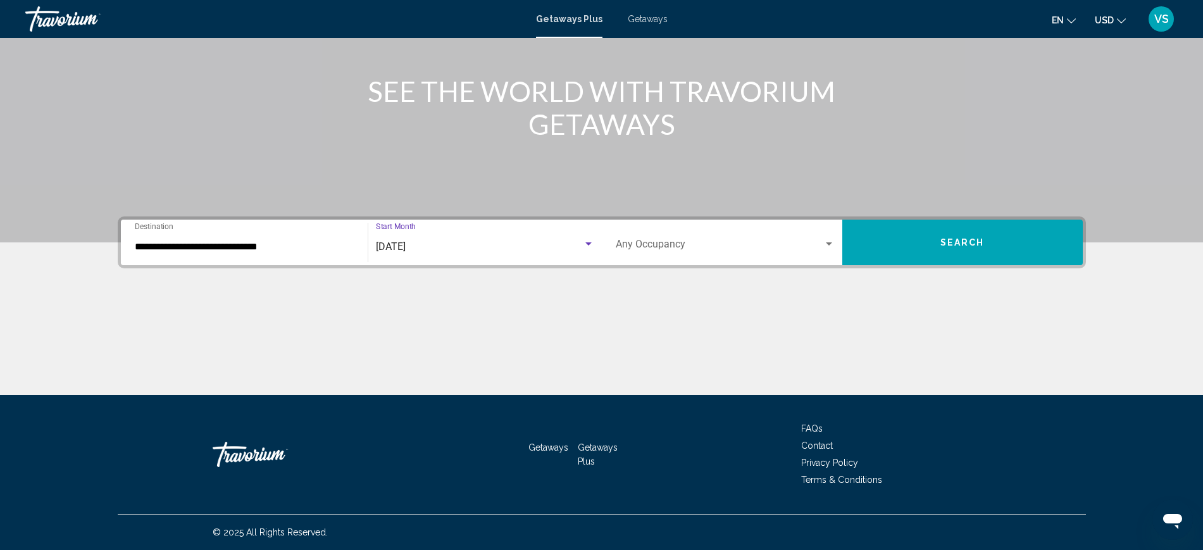
click at [660, 249] on span "Search widget" at bounding box center [720, 246] width 208 height 11
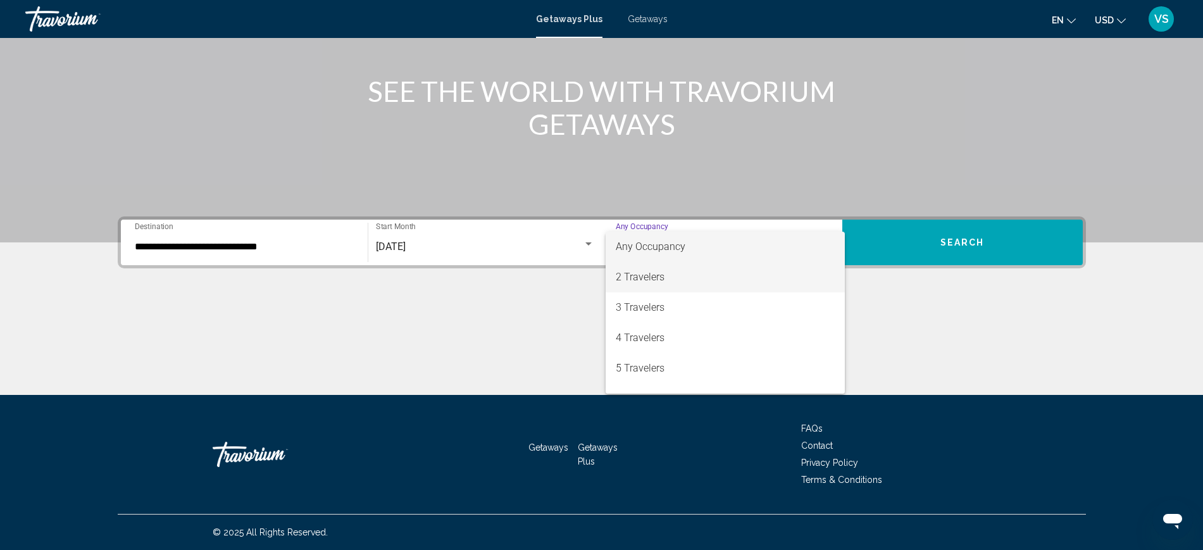
click at [663, 277] on span "2 Travelers" at bounding box center [725, 277] width 219 height 30
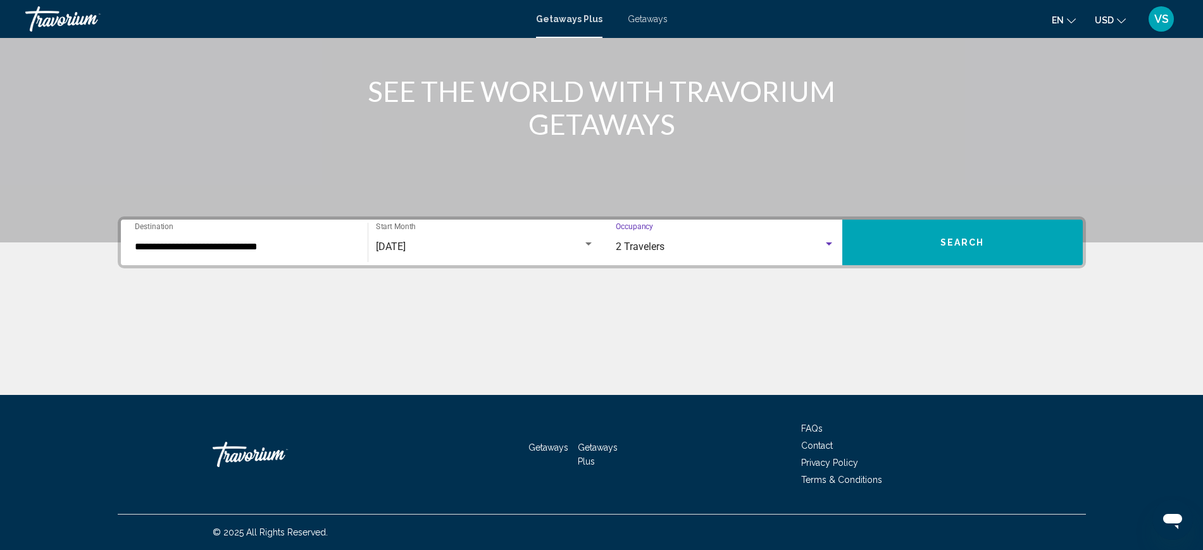
click at [945, 243] on span "Search" at bounding box center [962, 243] width 44 height 10
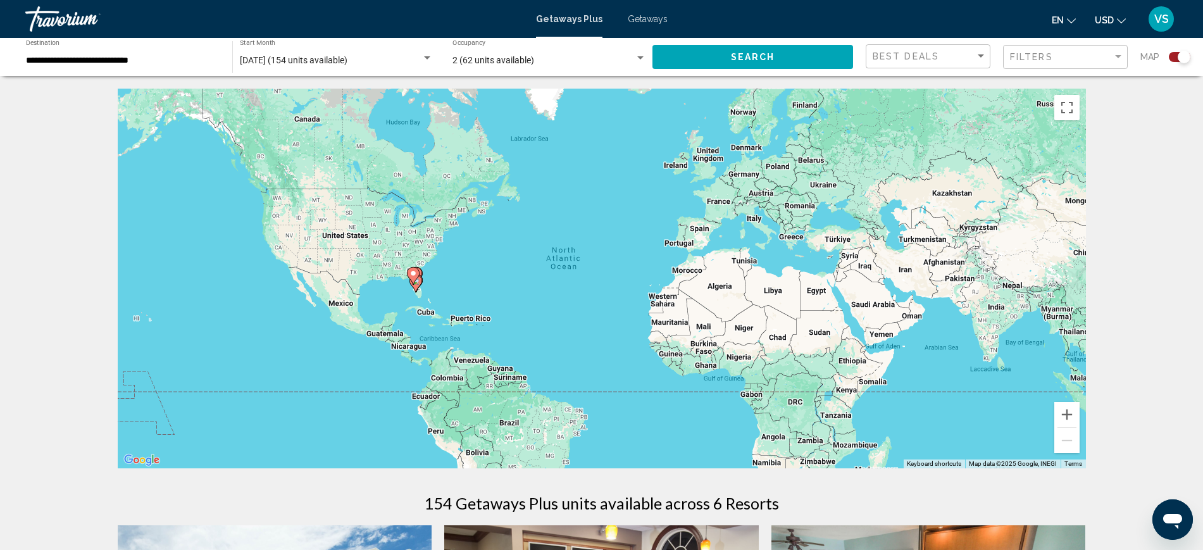
click at [656, 17] on span "Getaways" at bounding box center [648, 19] width 40 height 10
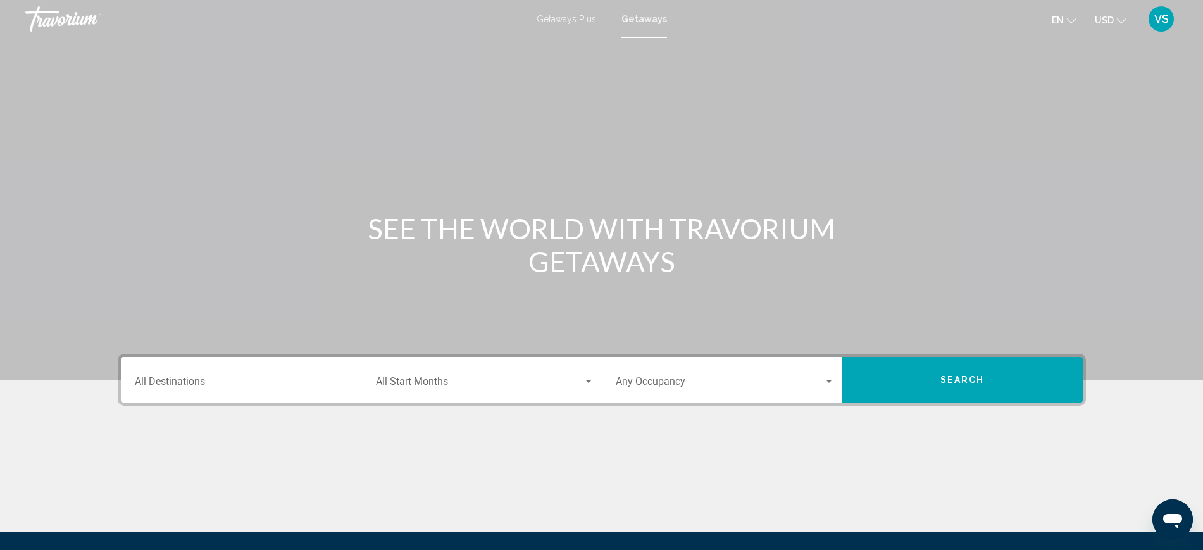
click at [153, 383] on input "Destination All Destinations" at bounding box center [244, 383] width 219 height 11
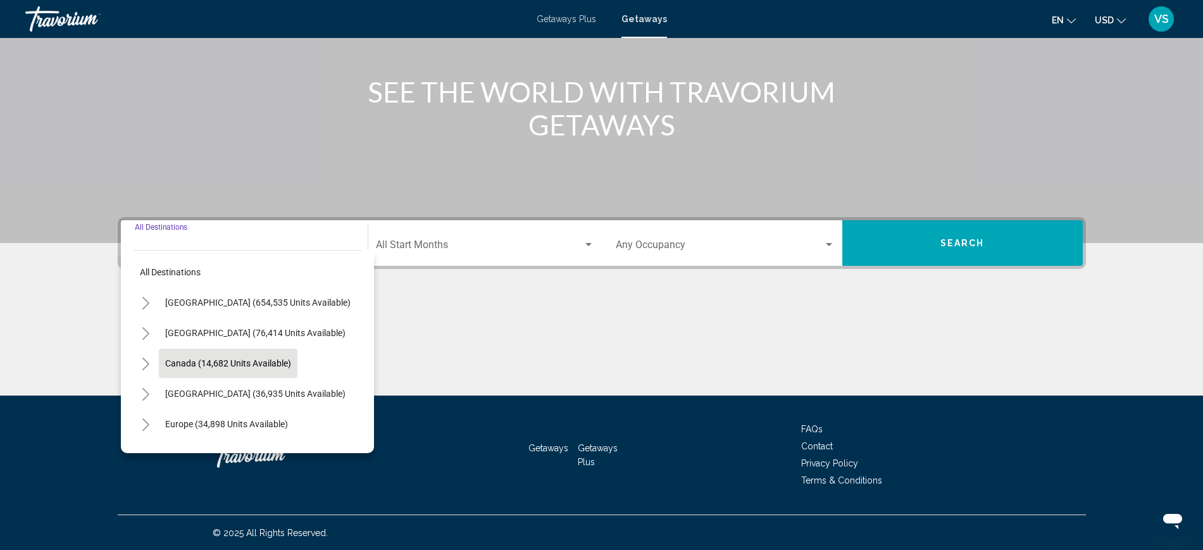
scroll to position [137, 0]
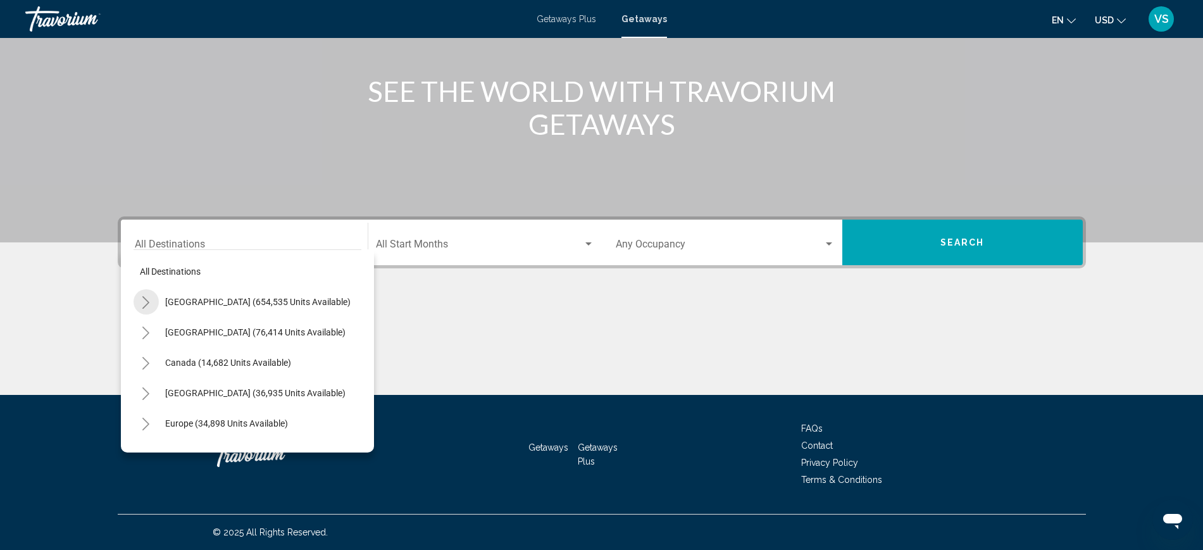
click at [147, 297] on icon "Toggle United States (654,535 units available)" at bounding box center [145, 302] width 9 height 13
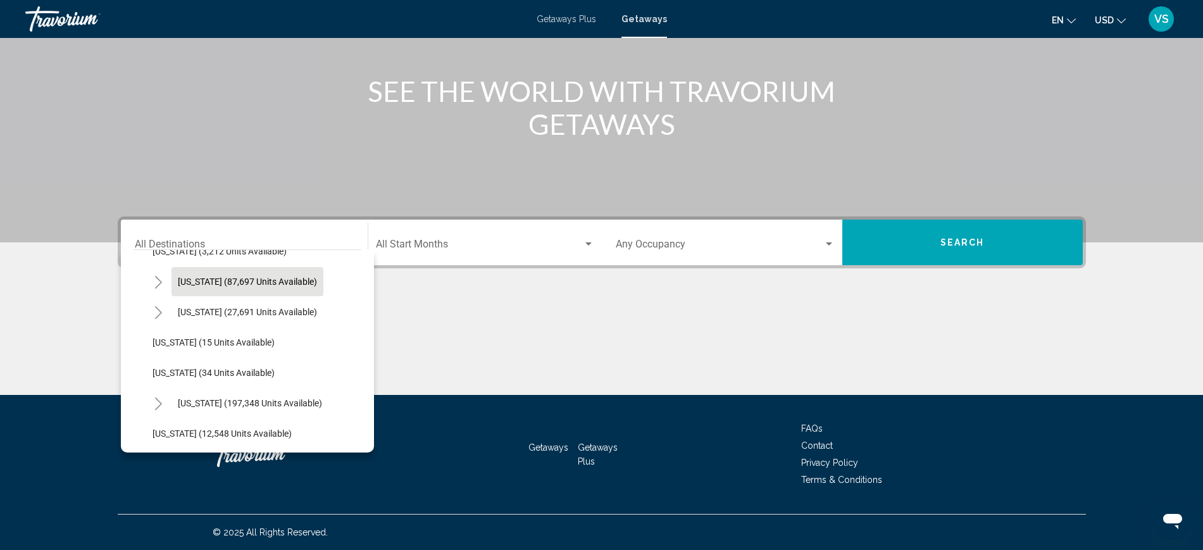
scroll to position [158, 0]
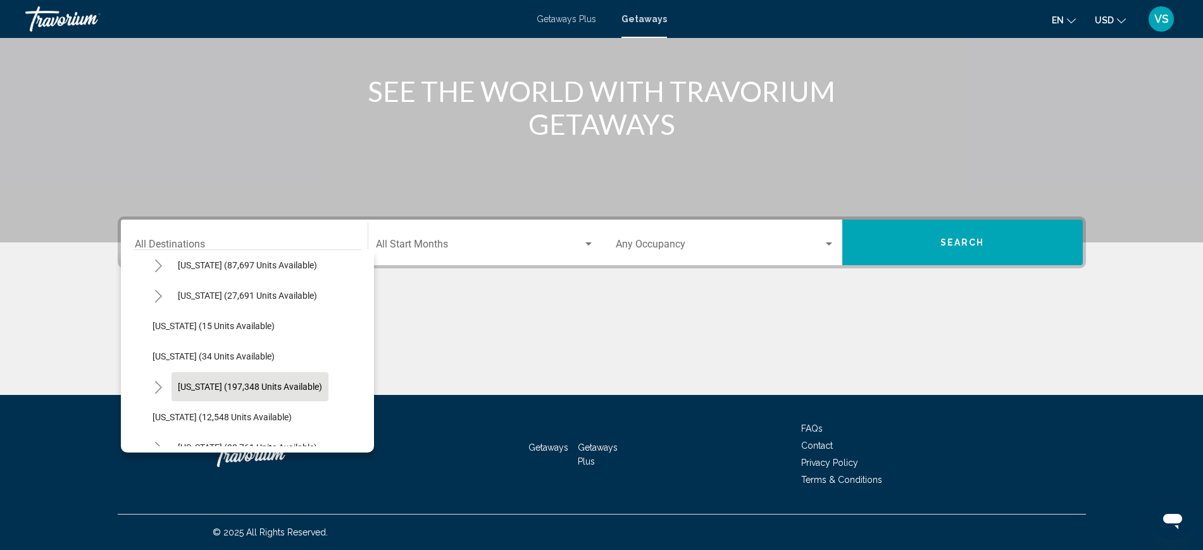
click at [200, 389] on span "[US_STATE] (197,348 units available)" at bounding box center [250, 387] width 144 height 10
type input "**********"
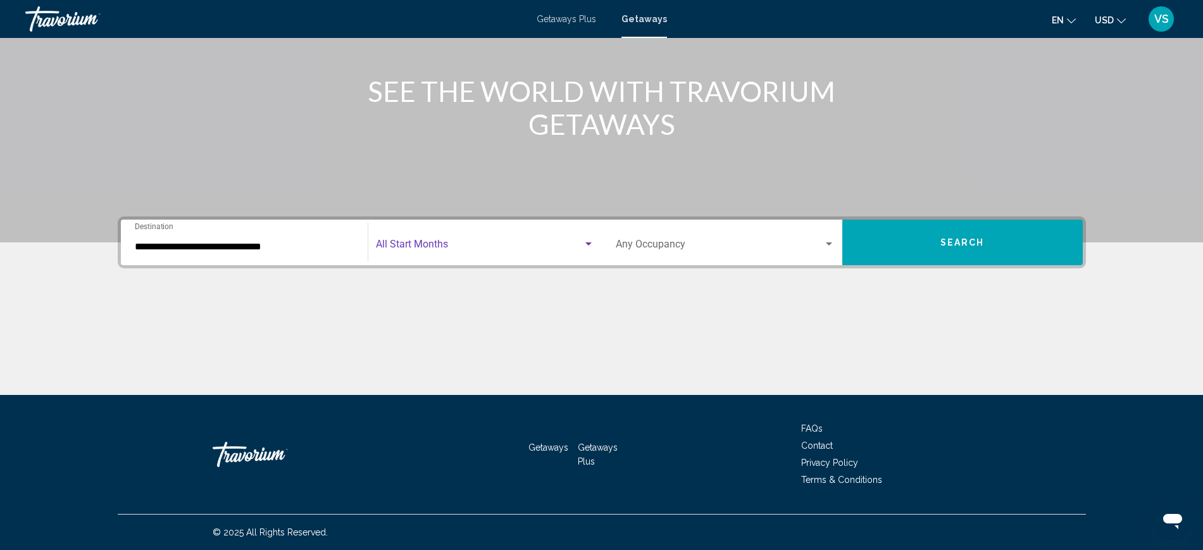
click at [484, 244] on span "Search widget" at bounding box center [479, 246] width 207 height 11
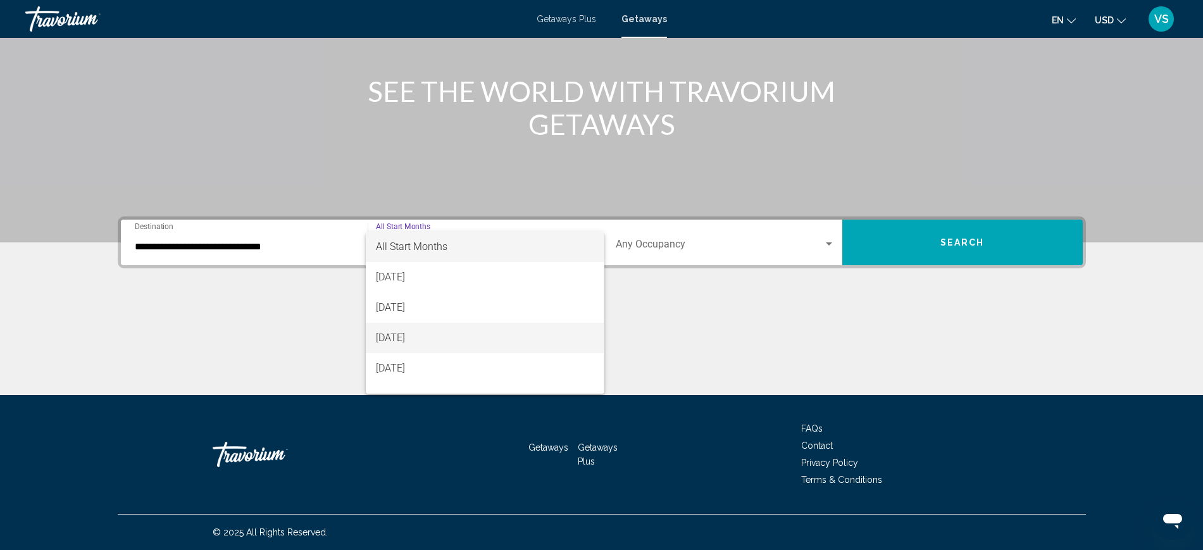
click at [439, 341] on span "[DATE]" at bounding box center [485, 338] width 218 height 30
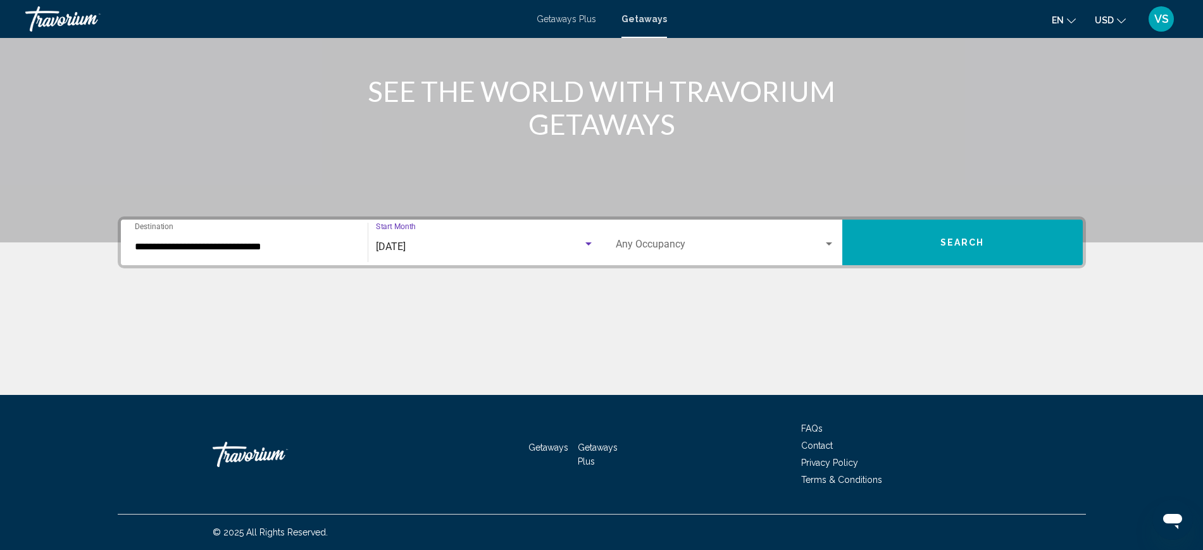
click at [644, 241] on span "Search widget" at bounding box center [720, 246] width 208 height 11
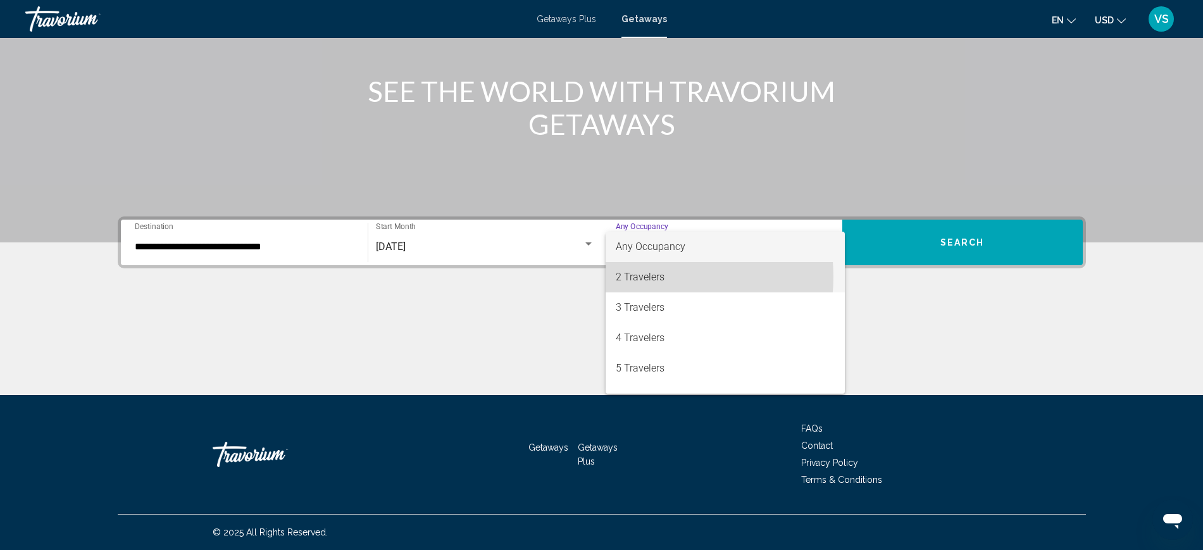
drag, startPoint x: 651, startPoint y: 276, endPoint x: 676, endPoint y: 276, distance: 25.3
click at [651, 276] on span "2 Travelers" at bounding box center [725, 277] width 219 height 30
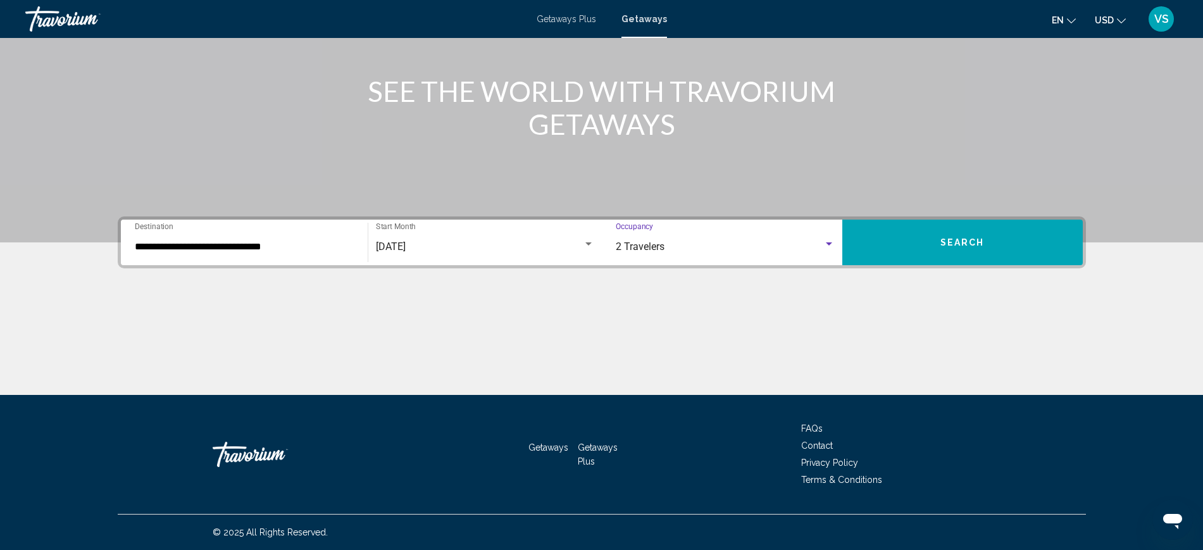
click at [1015, 247] on button "Search" at bounding box center [962, 243] width 240 height 46
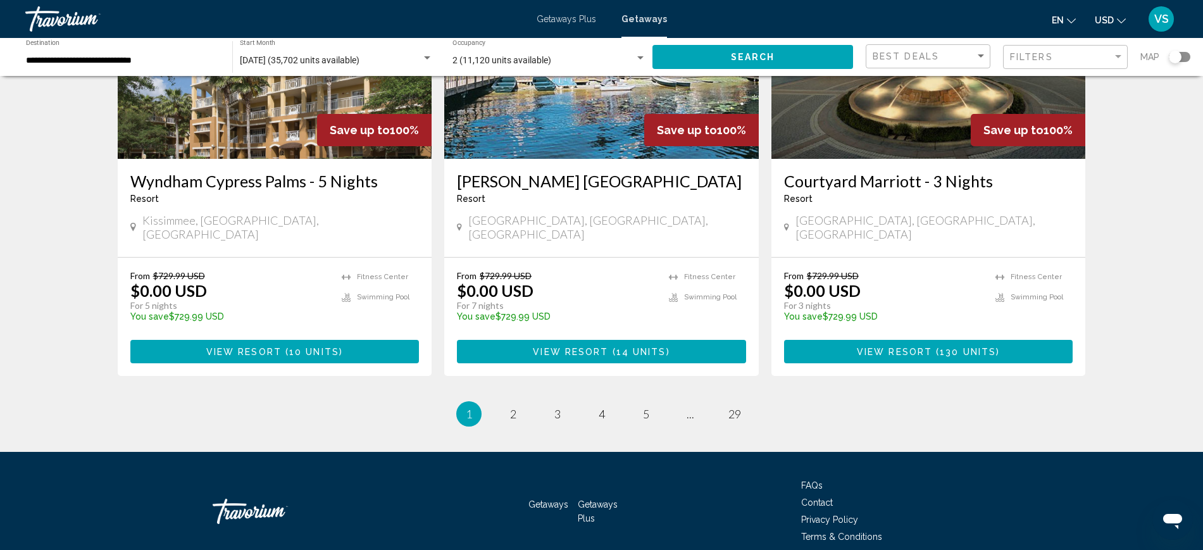
scroll to position [1534, 0]
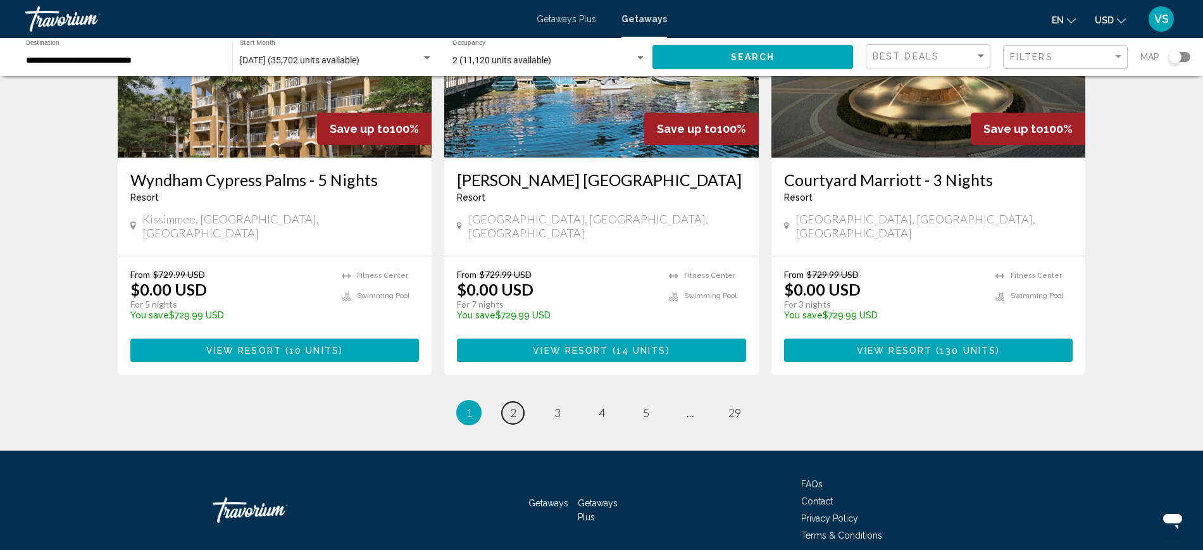
click at [511, 406] on span "2" at bounding box center [513, 413] width 6 height 14
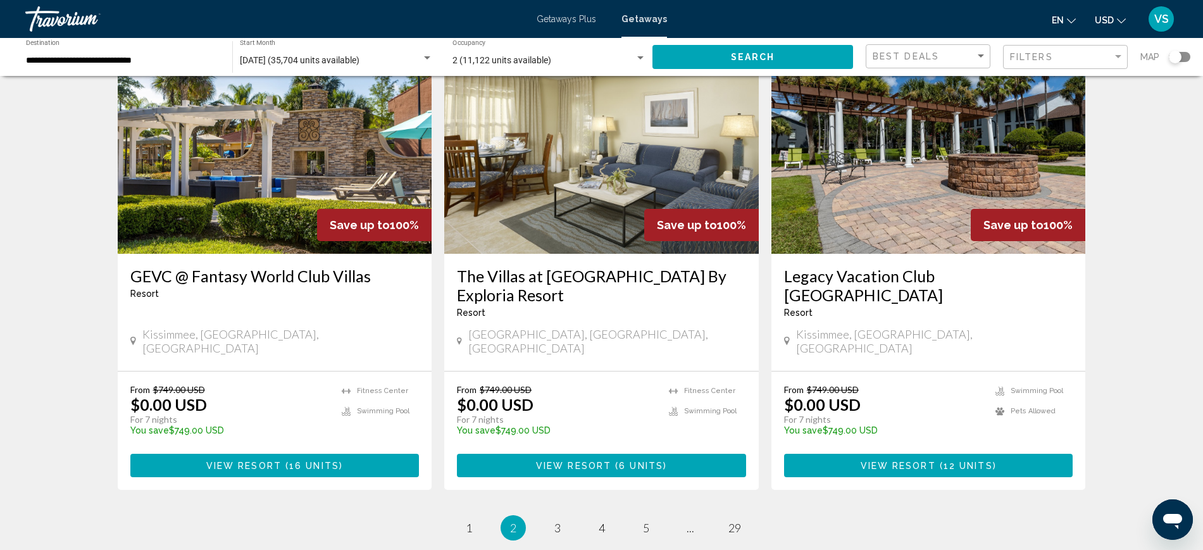
scroll to position [1571, 0]
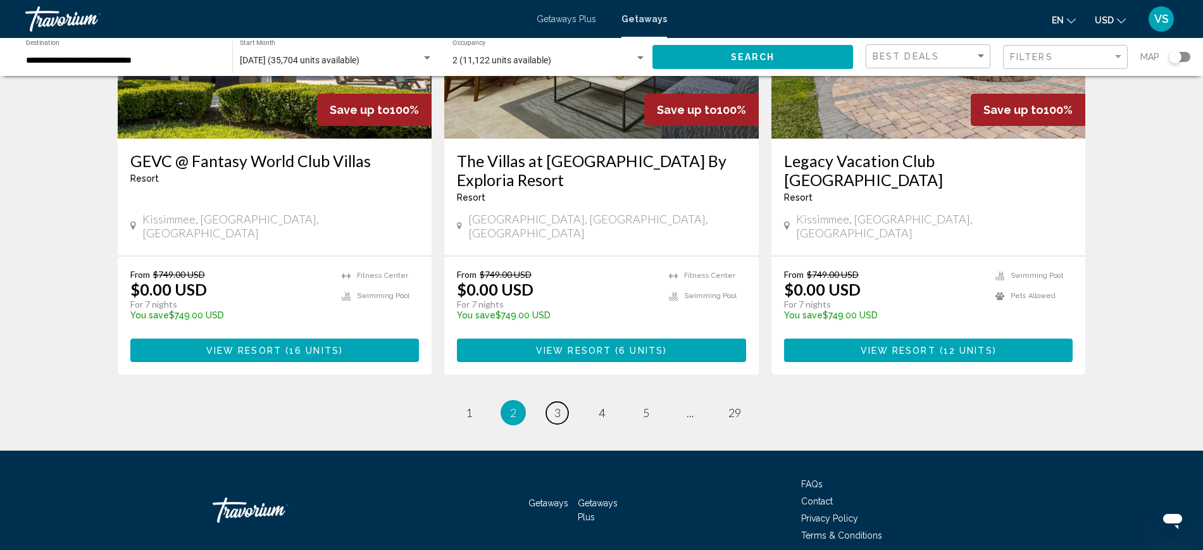
click at [559, 406] on span "3" at bounding box center [557, 413] width 6 height 14
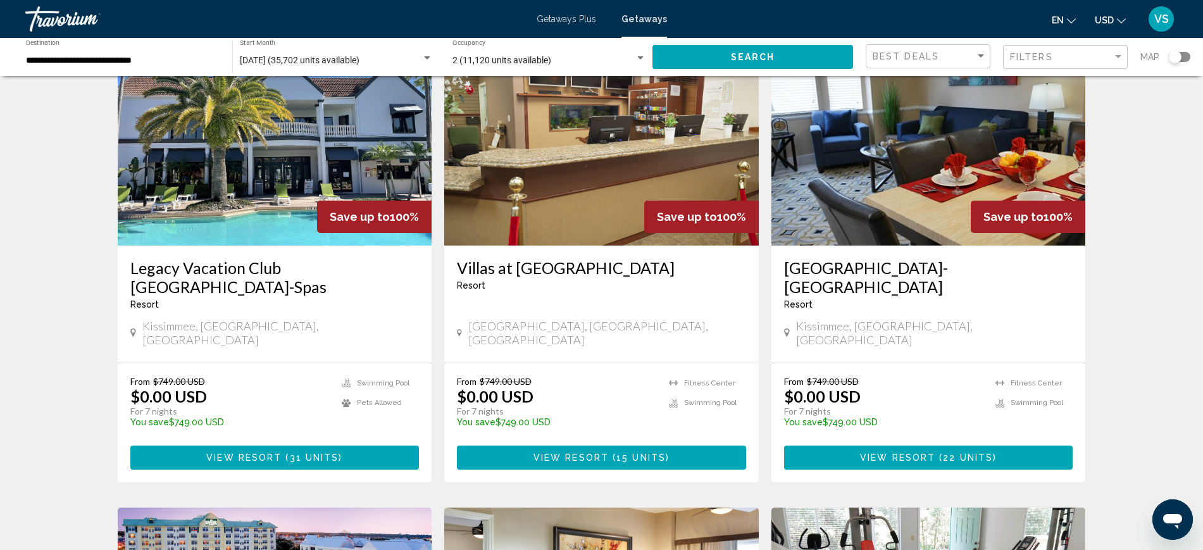
scroll to position [870, 0]
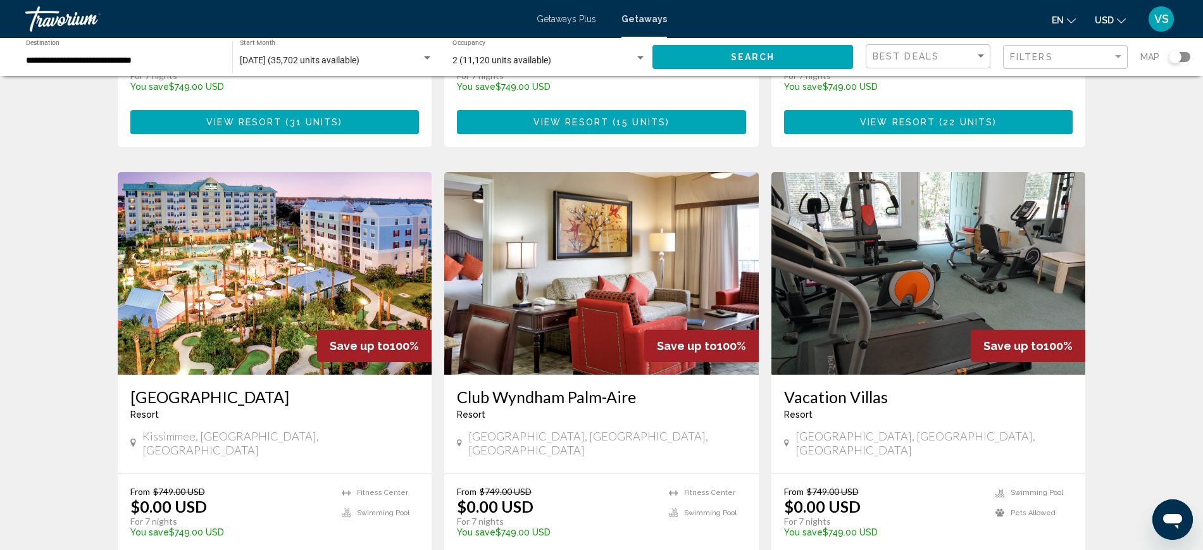
click at [578, 266] on img "Main content" at bounding box center [601, 273] width 315 height 203
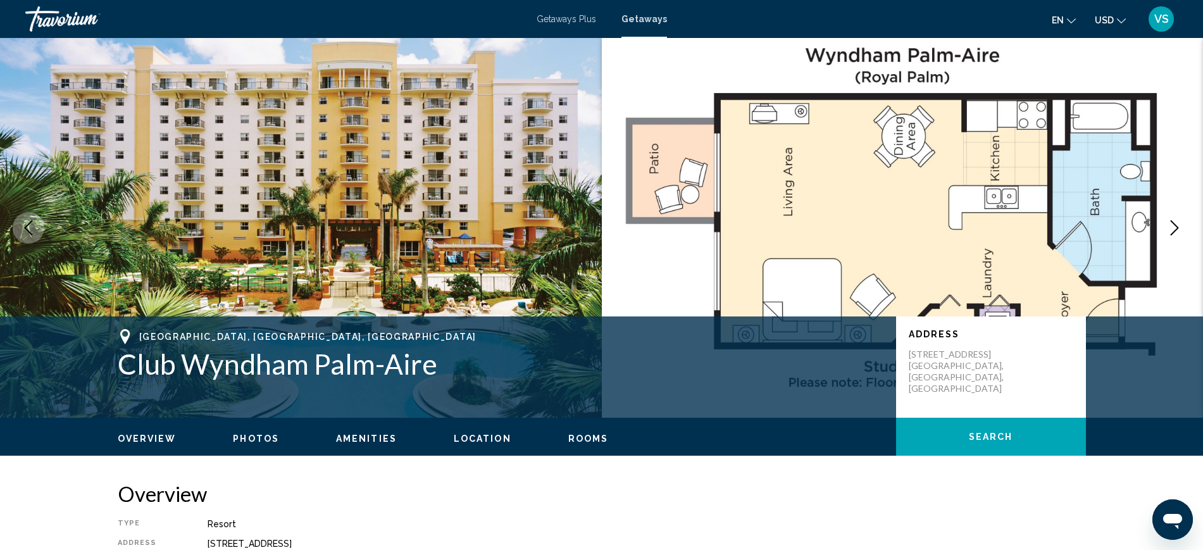
click at [1172, 224] on icon "Next image" at bounding box center [1174, 227] width 15 height 15
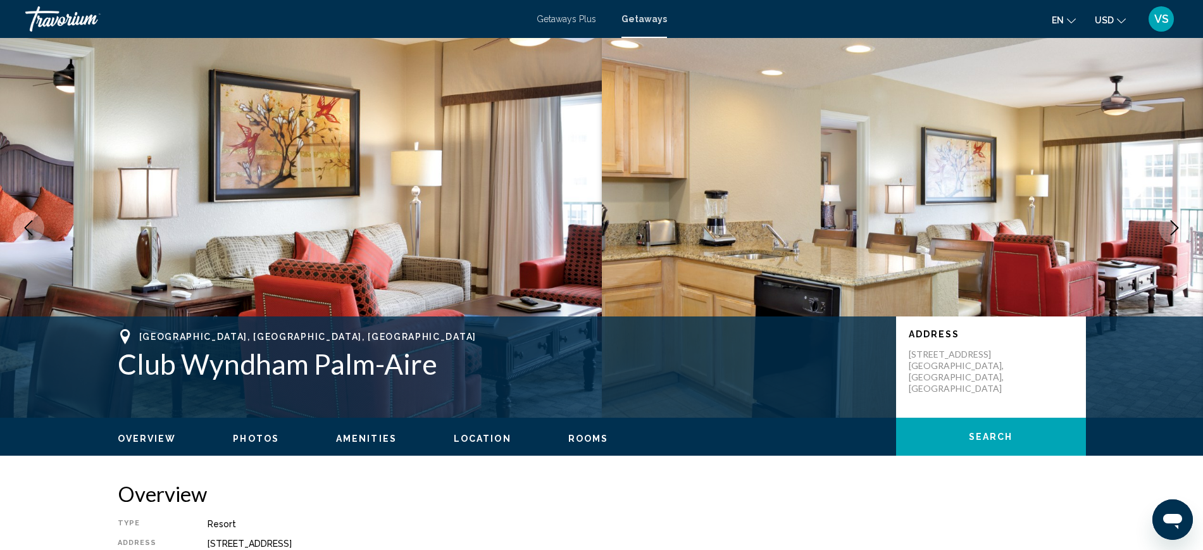
click at [1169, 227] on icon "Next image" at bounding box center [1174, 227] width 15 height 15
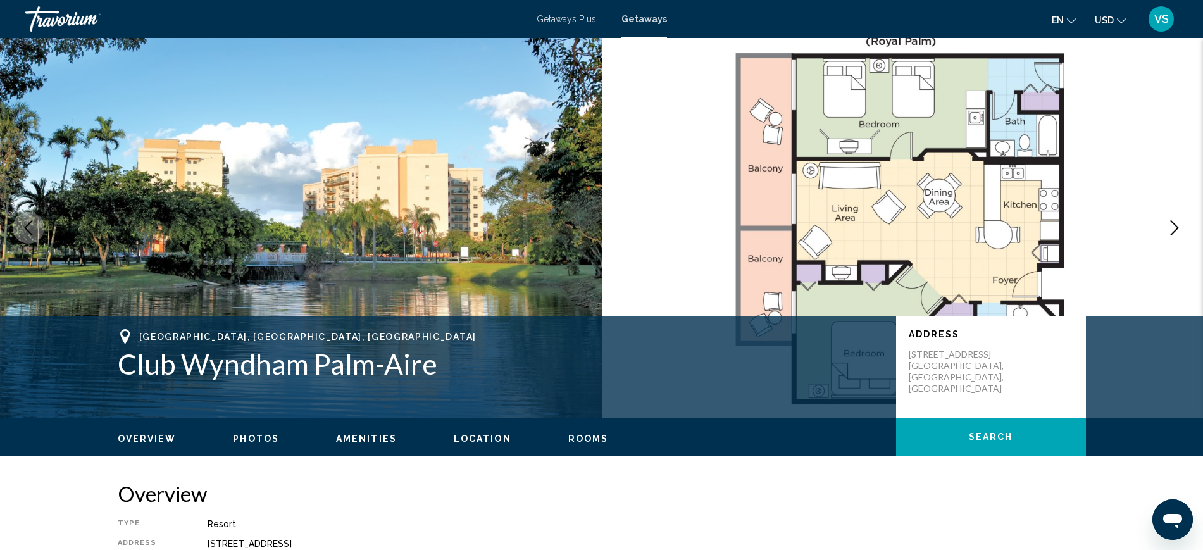
click at [1169, 227] on icon "Next image" at bounding box center [1174, 227] width 15 height 15
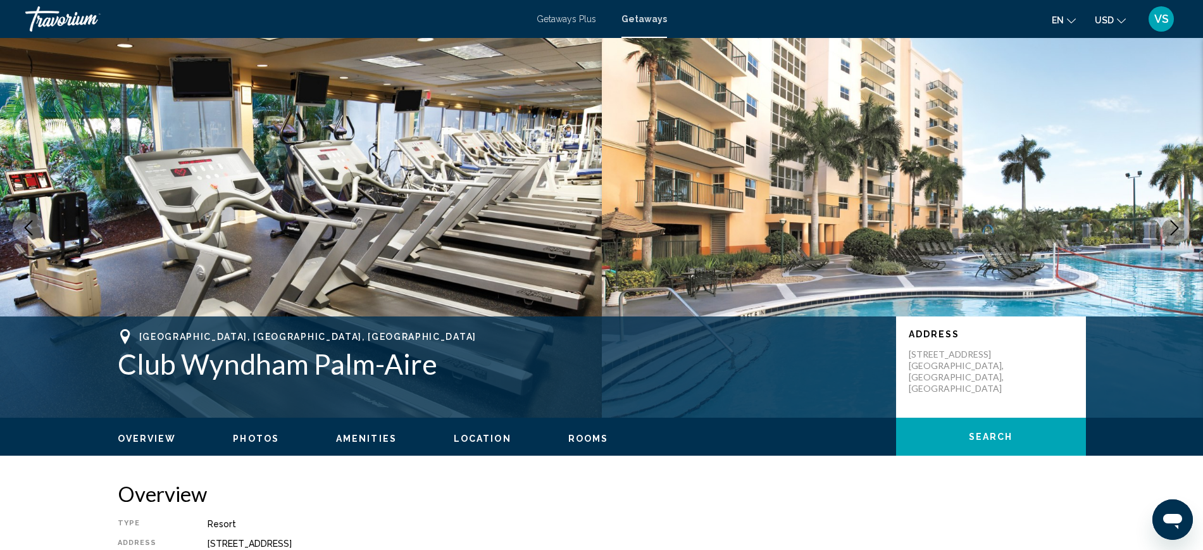
click at [1169, 227] on icon "Next image" at bounding box center [1174, 227] width 15 height 15
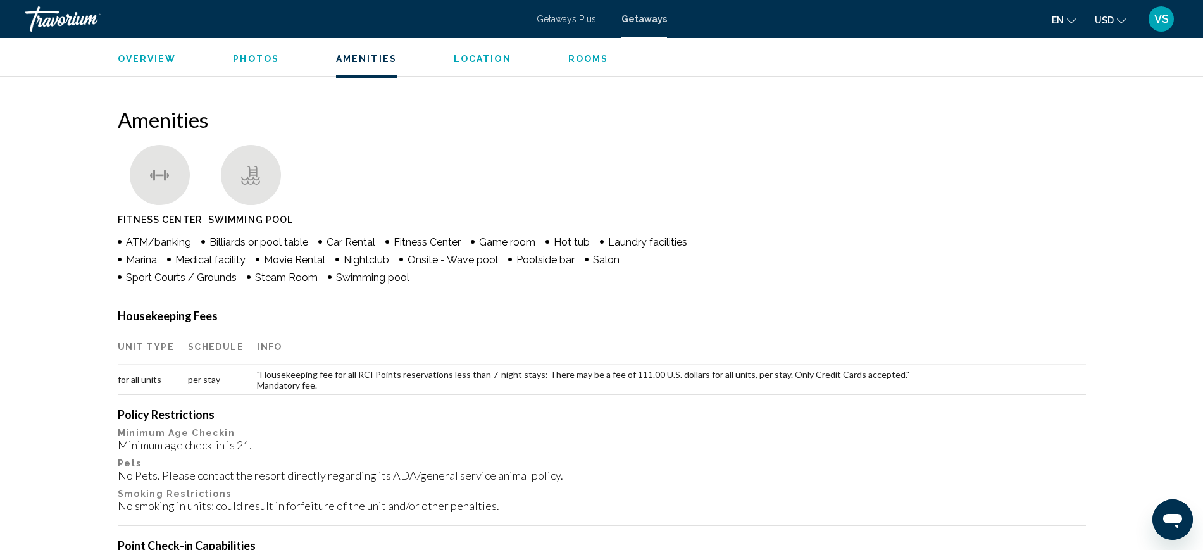
scroll to position [1028, 0]
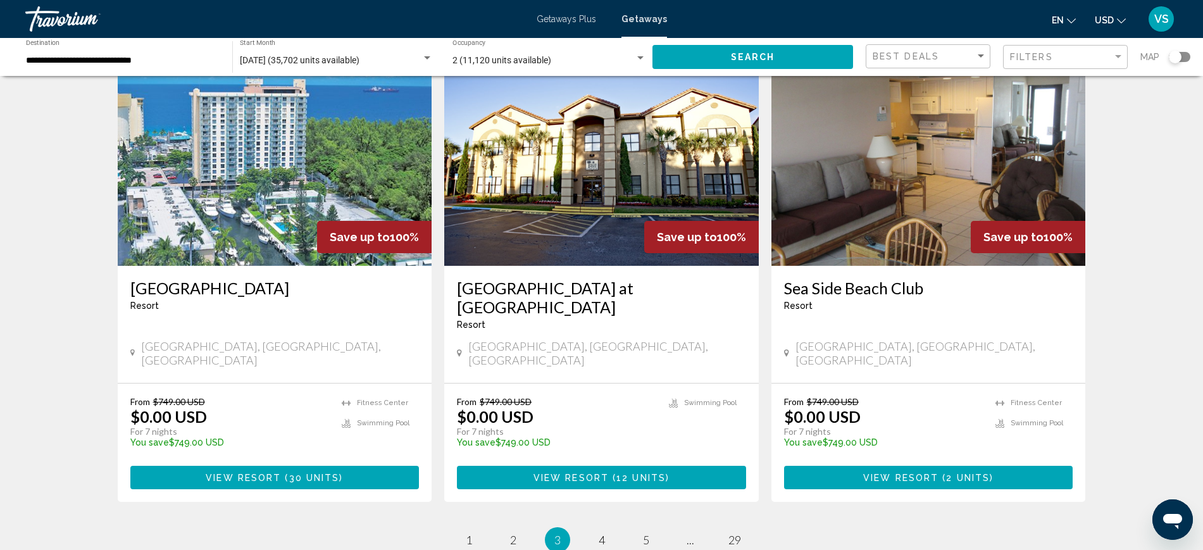
scroll to position [1345, 0]
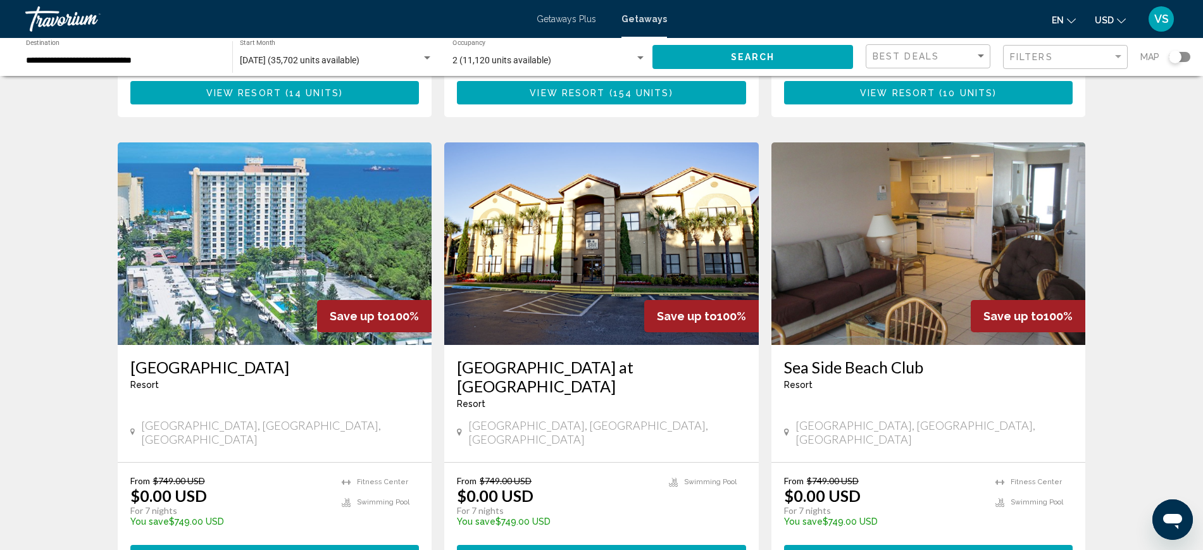
click at [244, 188] on img "Main content" at bounding box center [275, 243] width 315 height 203
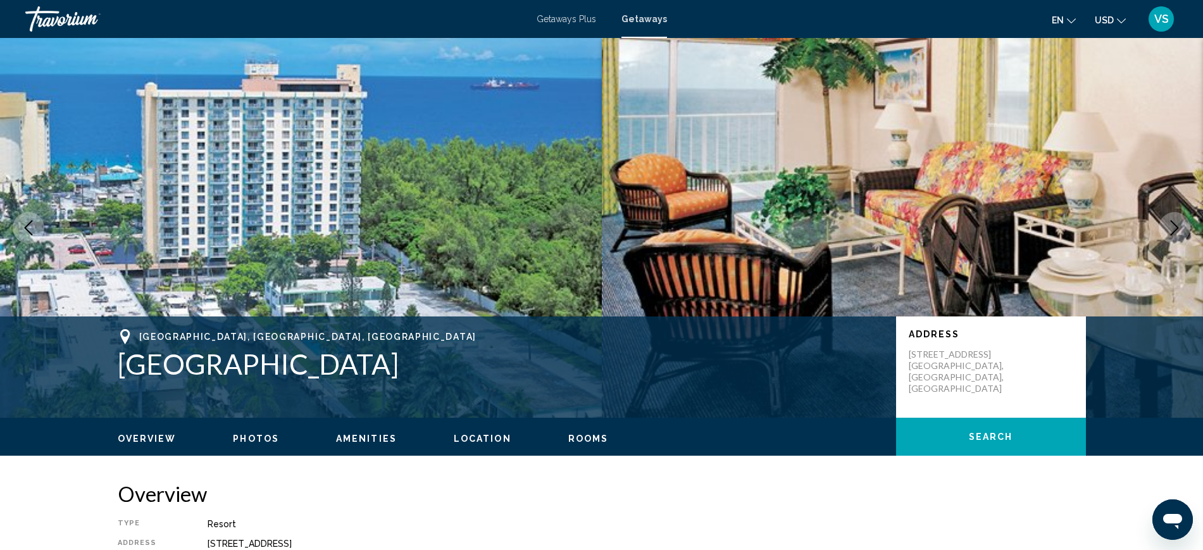
click at [1177, 227] on icon "Next image" at bounding box center [1175, 227] width 8 height 15
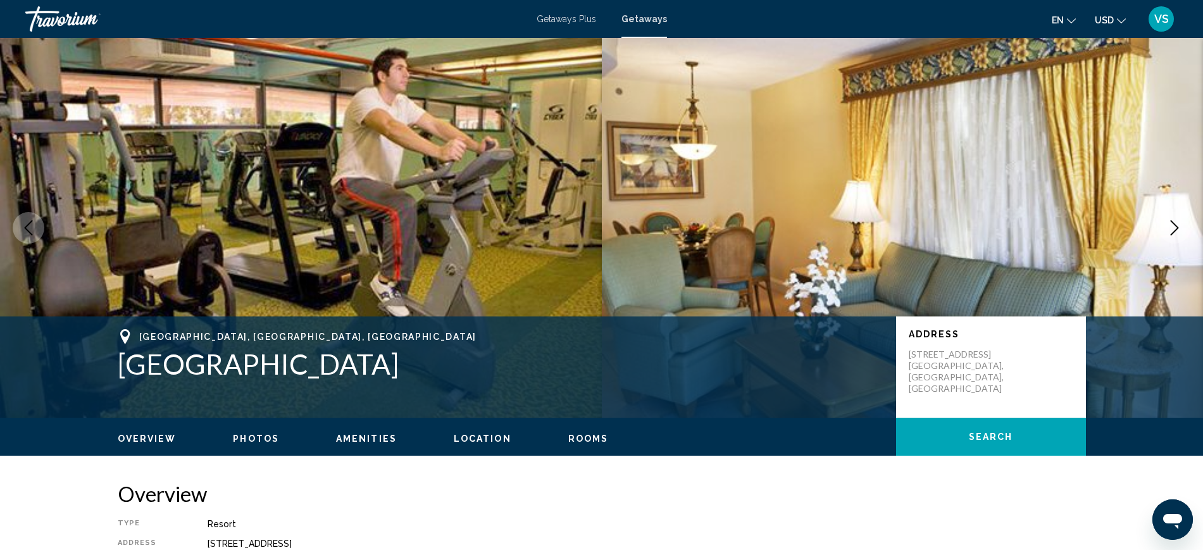
click at [1177, 227] on icon "Next image" at bounding box center [1175, 227] width 8 height 15
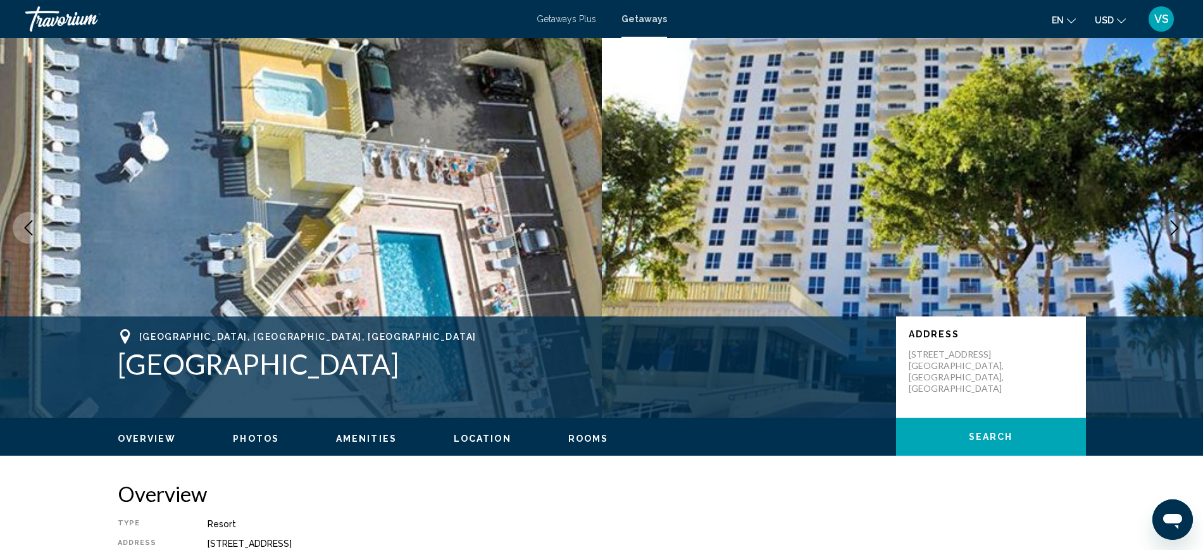
click at [1177, 232] on icon "Next image" at bounding box center [1174, 227] width 15 height 15
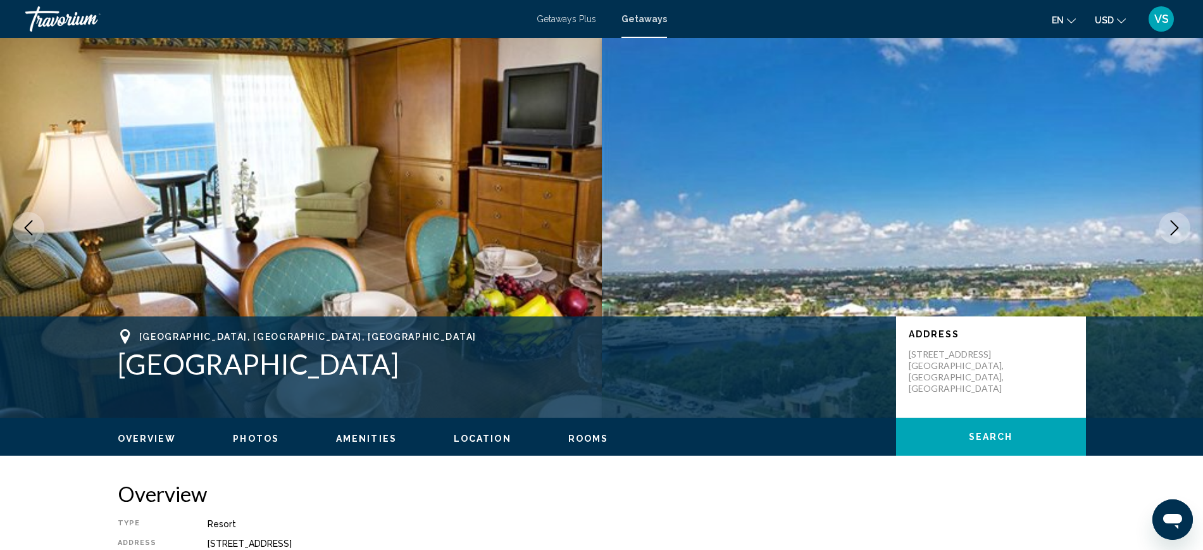
click at [1177, 232] on icon "Next image" at bounding box center [1174, 227] width 15 height 15
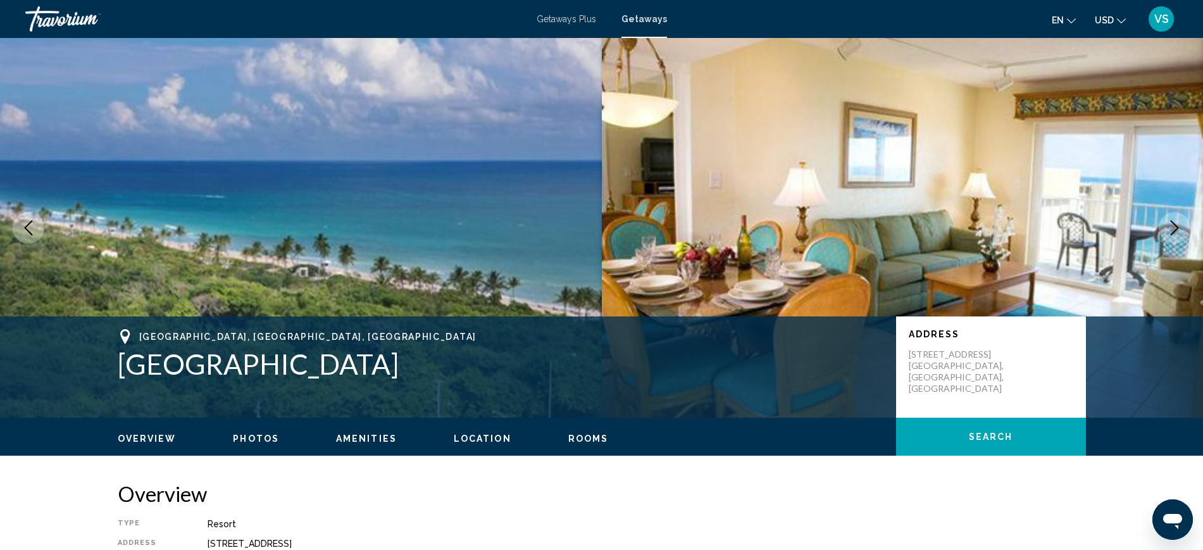
click at [1175, 231] on icon "Next image" at bounding box center [1175, 227] width 8 height 15
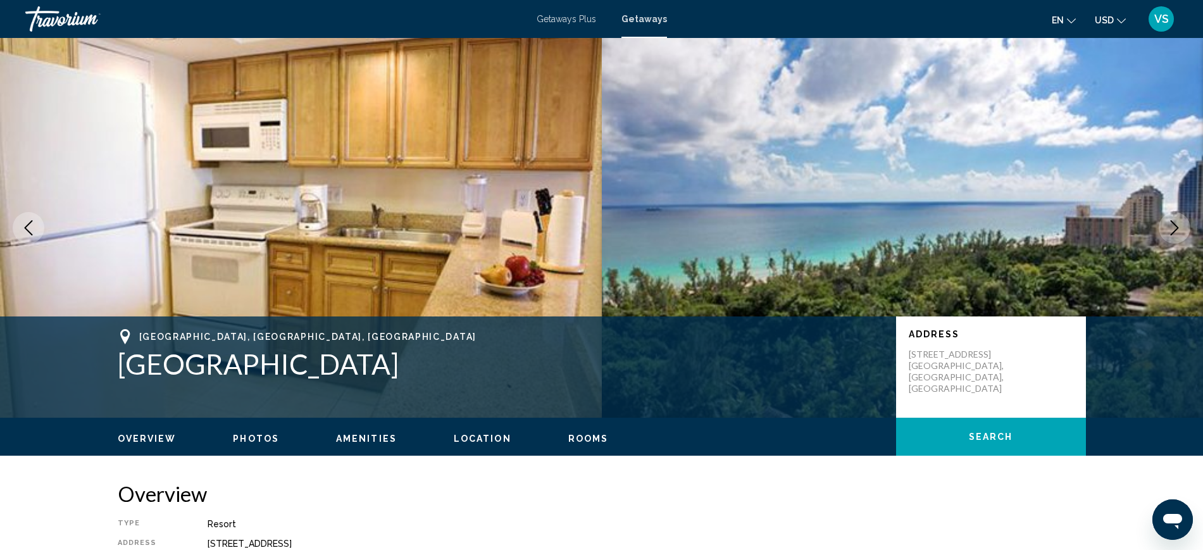
click at [1175, 231] on icon "Next image" at bounding box center [1175, 227] width 8 height 15
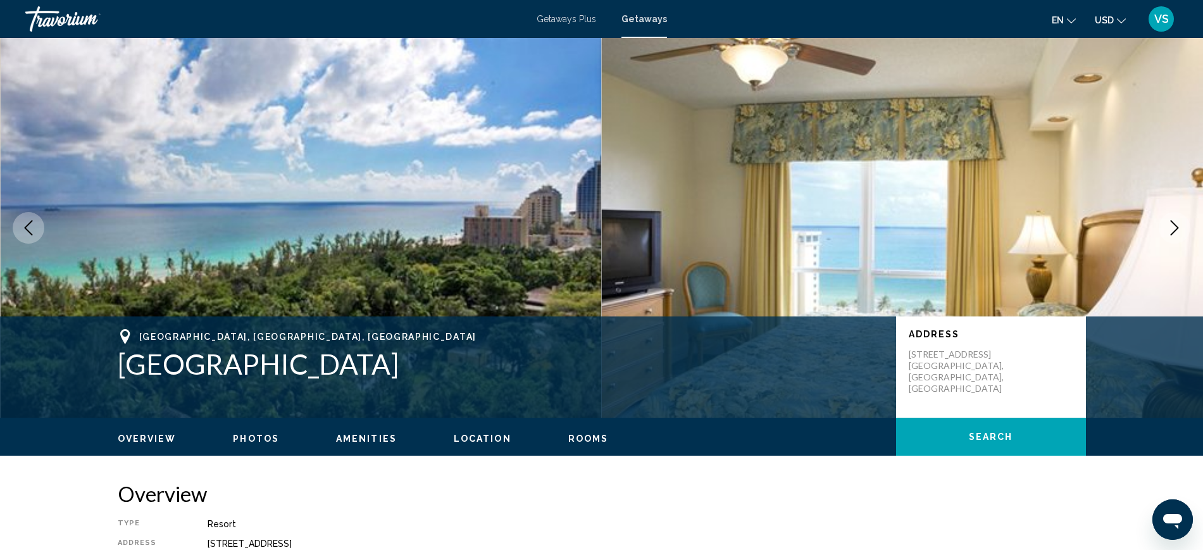
click at [1175, 231] on icon "Next image" at bounding box center [1175, 227] width 8 height 15
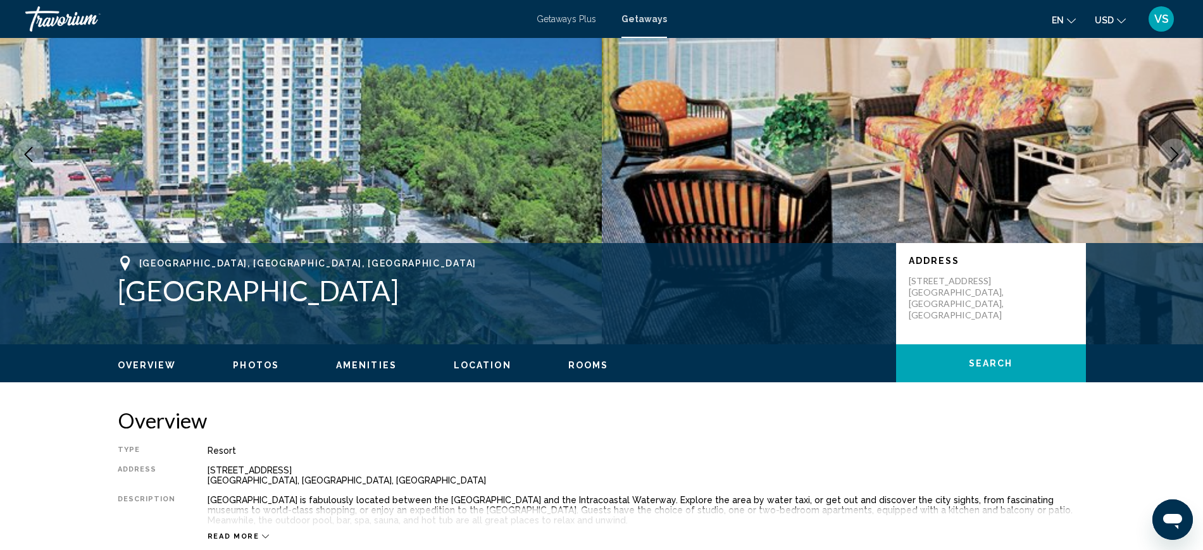
scroll to position [237, 0]
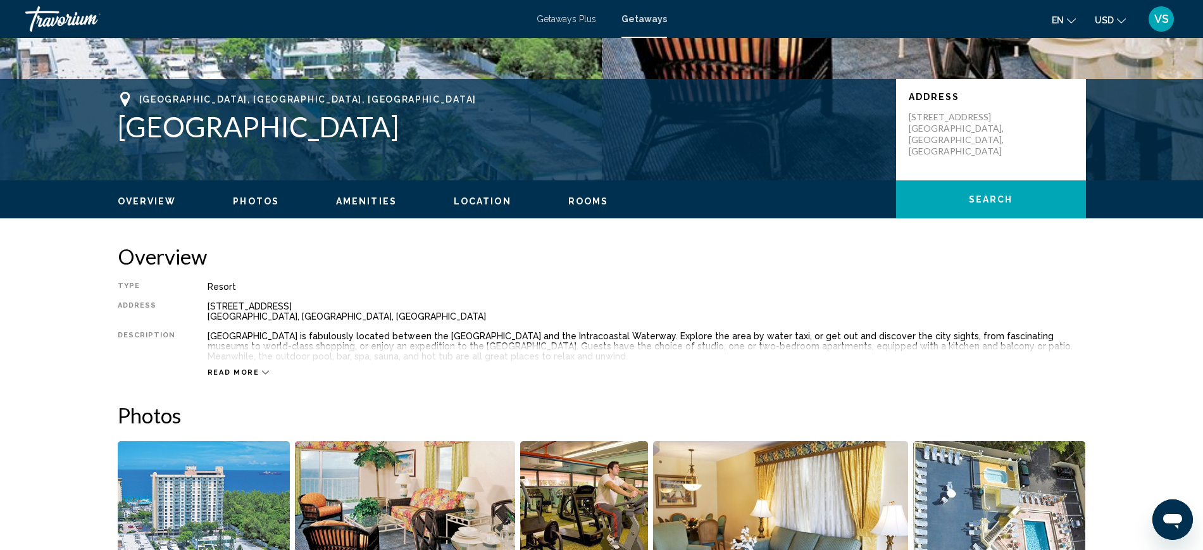
click at [237, 372] on span "Read more" at bounding box center [234, 372] width 52 height 8
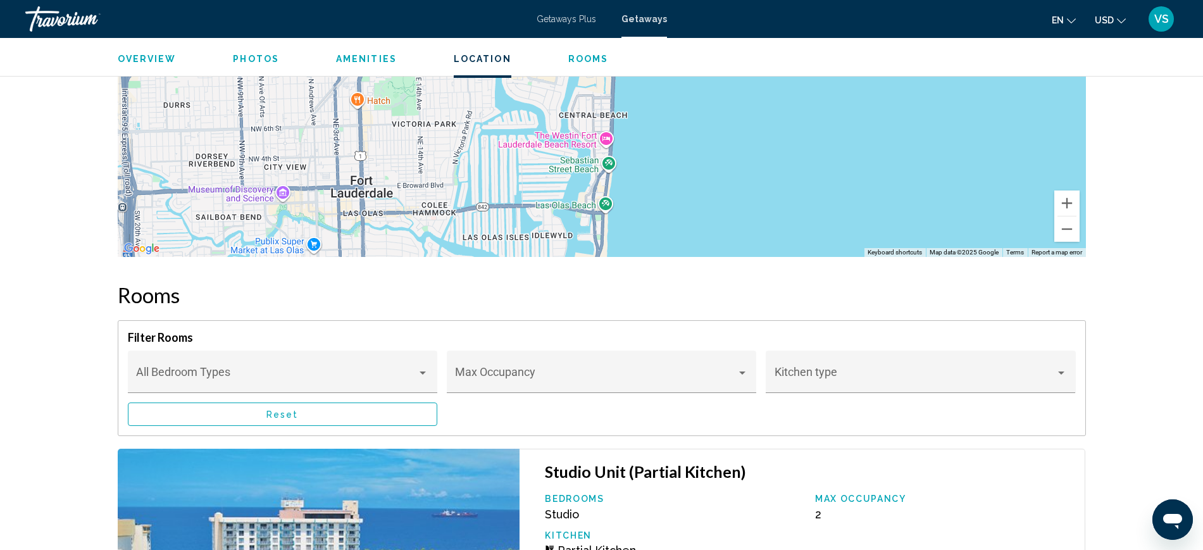
scroll to position [2057, 0]
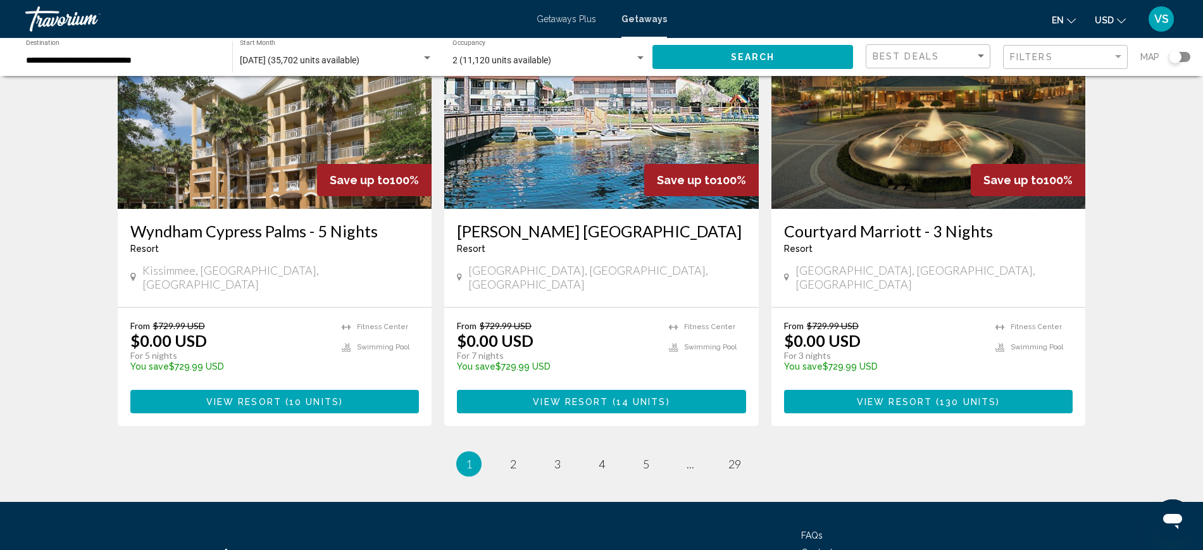
scroll to position [1534, 0]
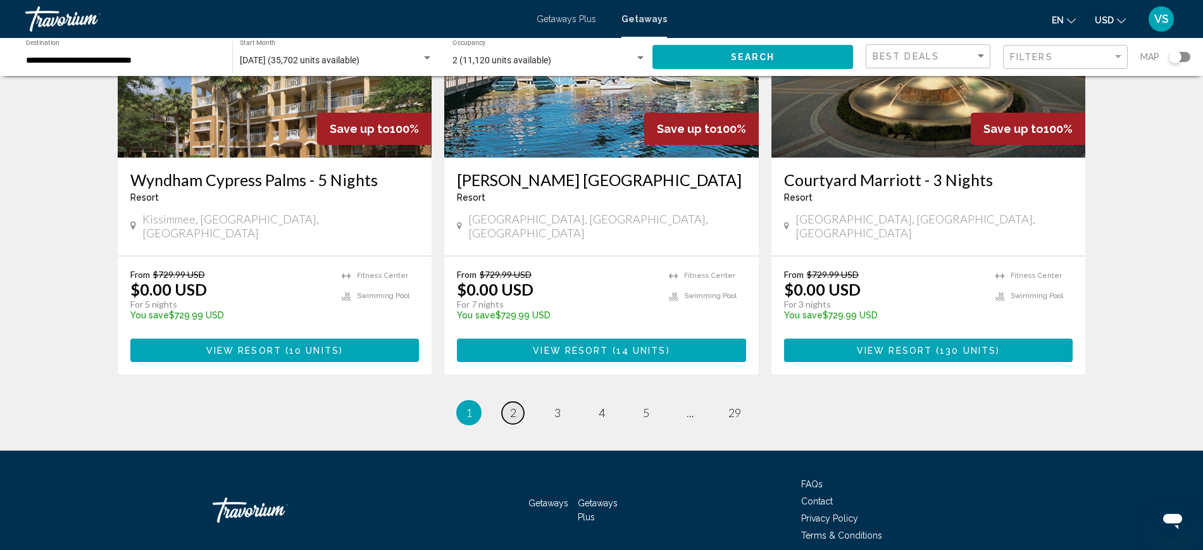
click at [513, 406] on span "2" at bounding box center [513, 413] width 6 height 14
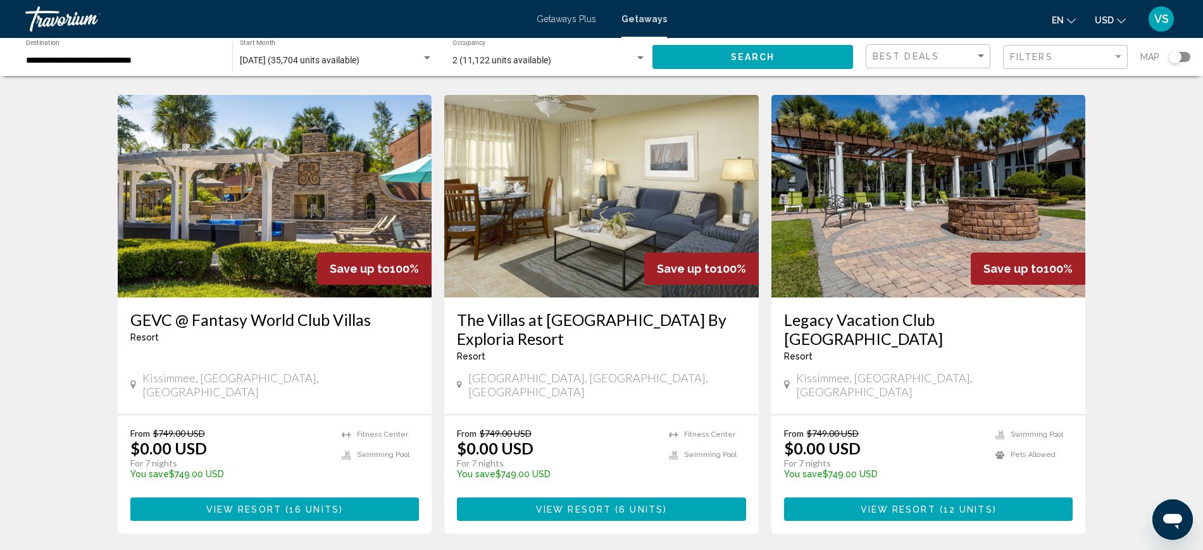
scroll to position [1571, 0]
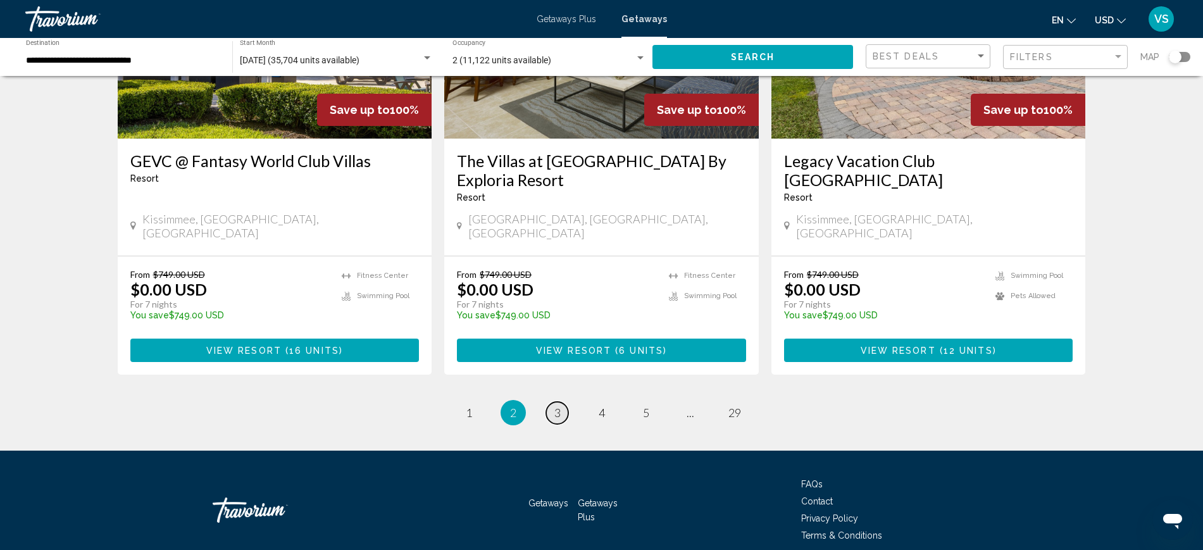
click at [562, 402] on link "page 3" at bounding box center [557, 413] width 22 height 22
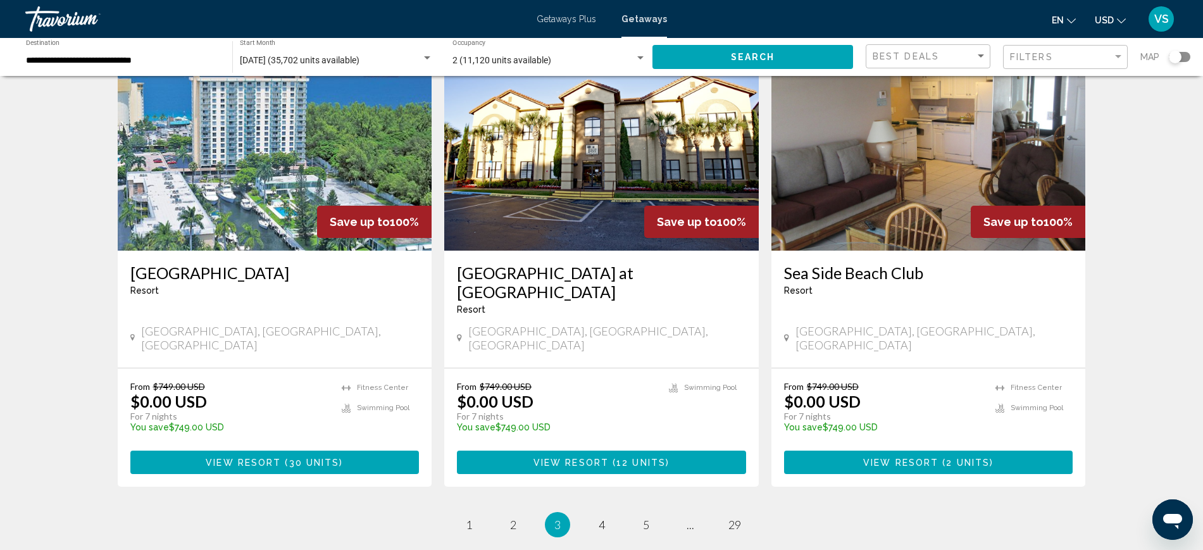
scroll to position [1513, 0]
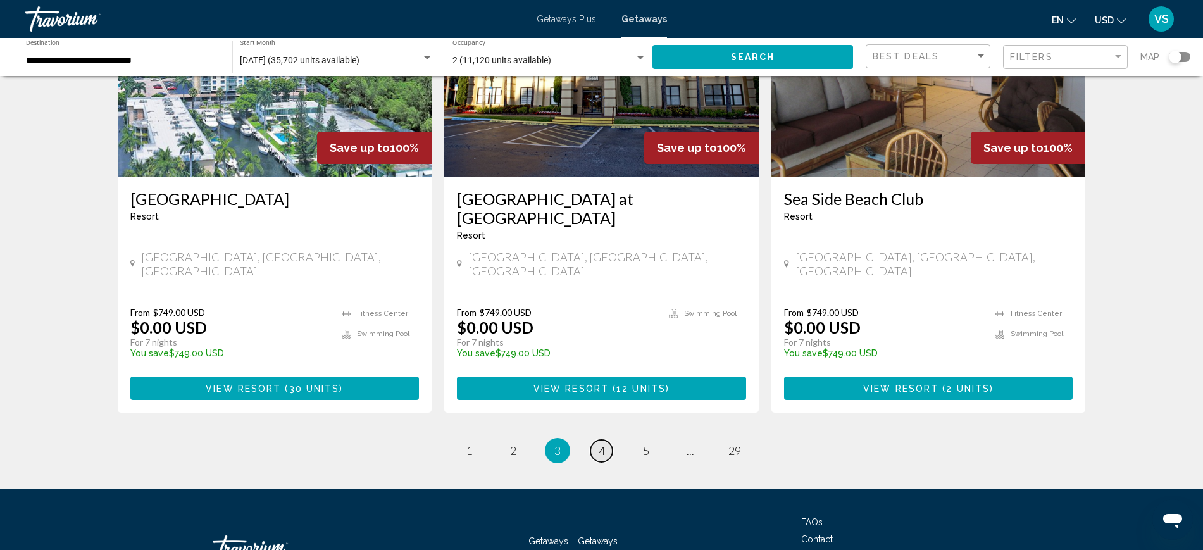
click at [603, 444] on span "4" at bounding box center [602, 451] width 6 height 14
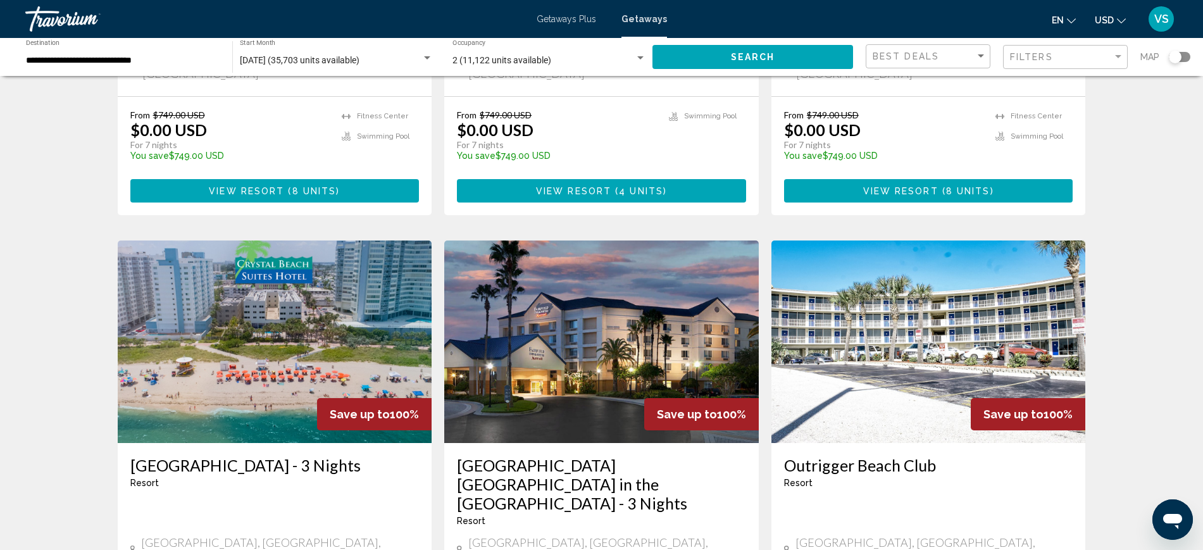
scroll to position [1424, 0]
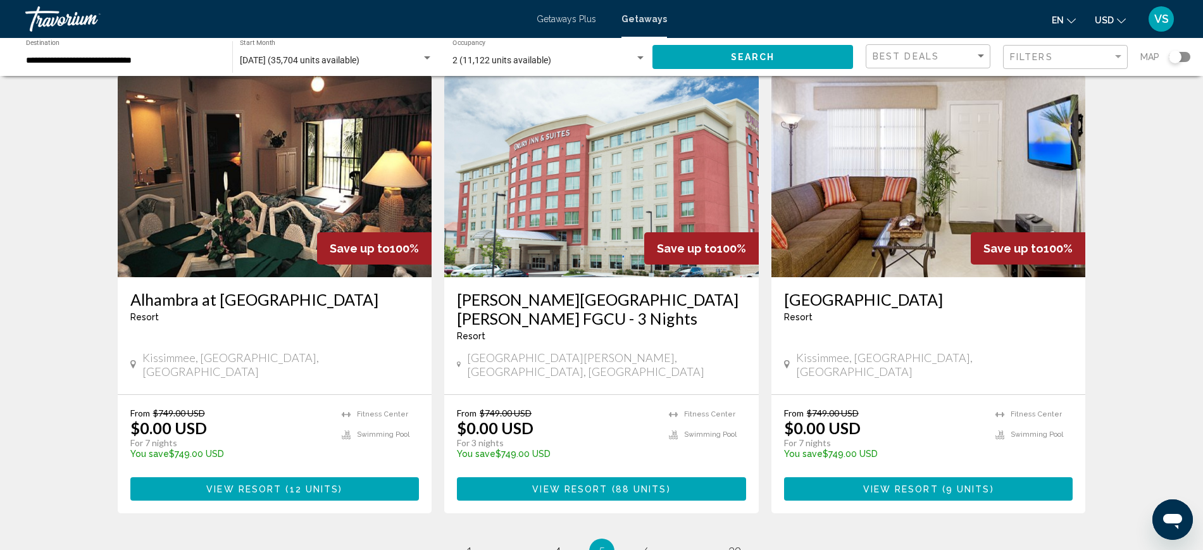
scroll to position [1551, 0]
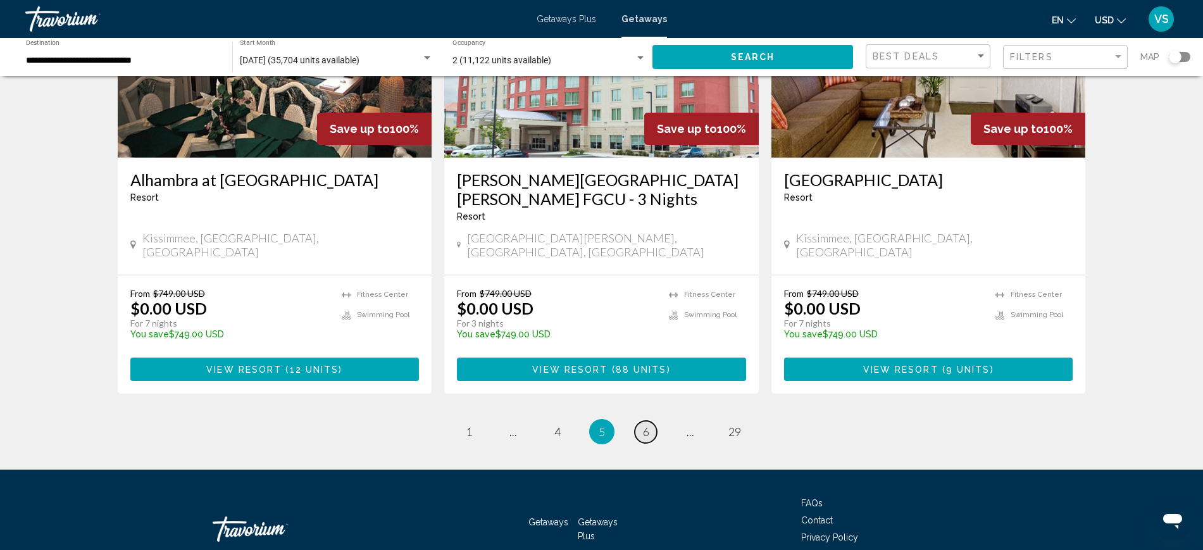
click at [646, 425] on span "6" at bounding box center [646, 432] width 6 height 14
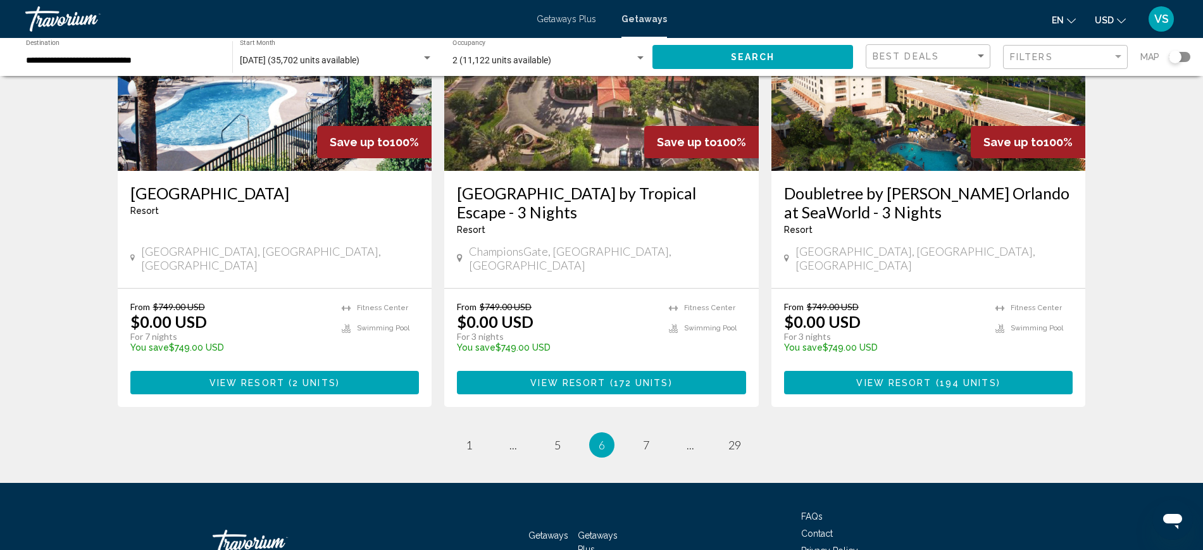
scroll to position [1551, 0]
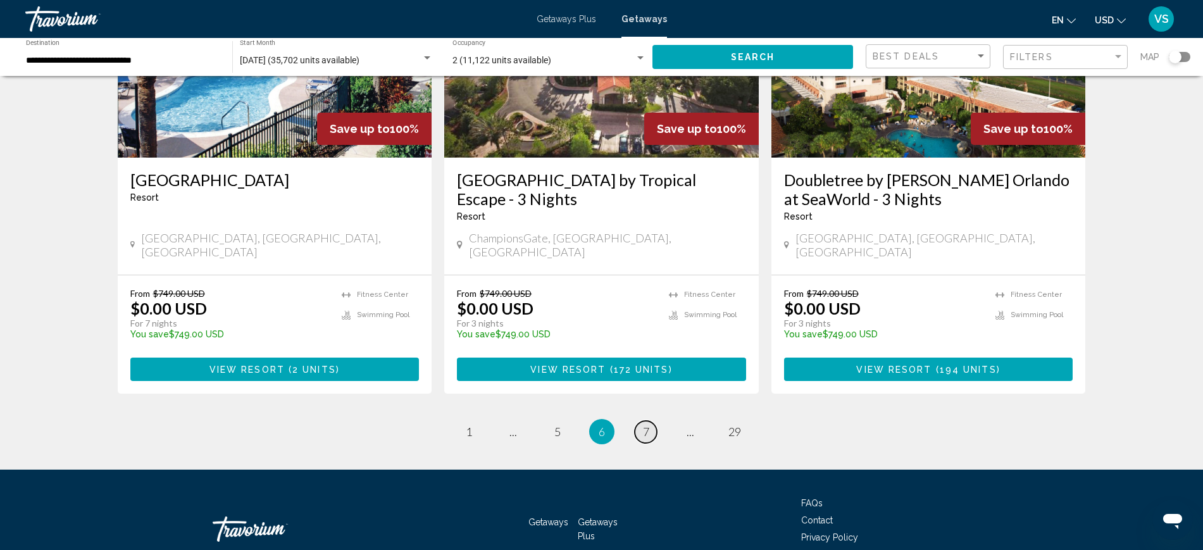
click at [644, 425] on span "7" at bounding box center [646, 432] width 6 height 14
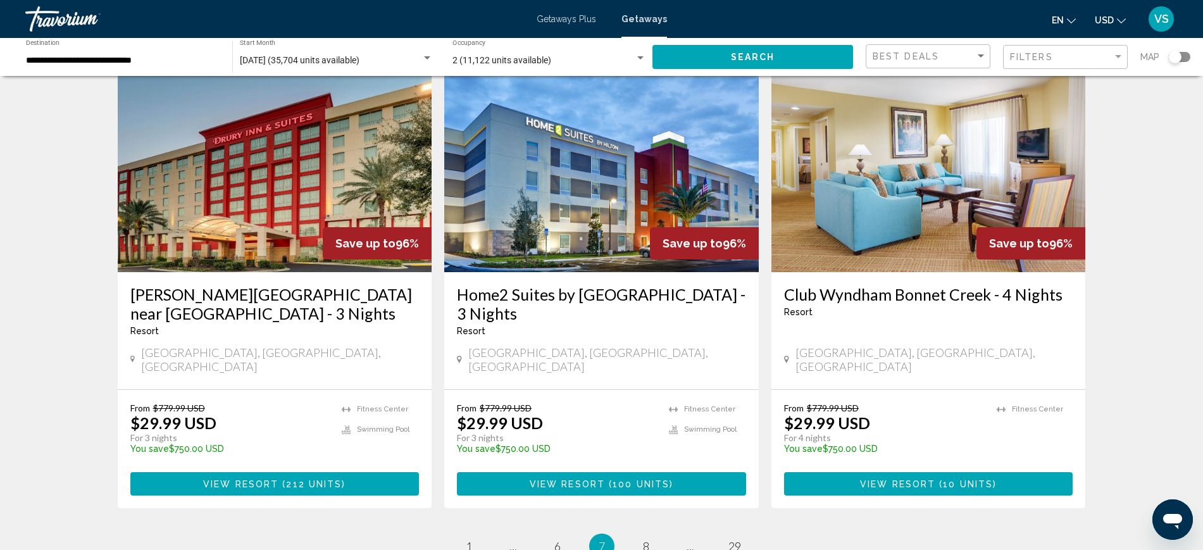
scroll to position [1570, 0]
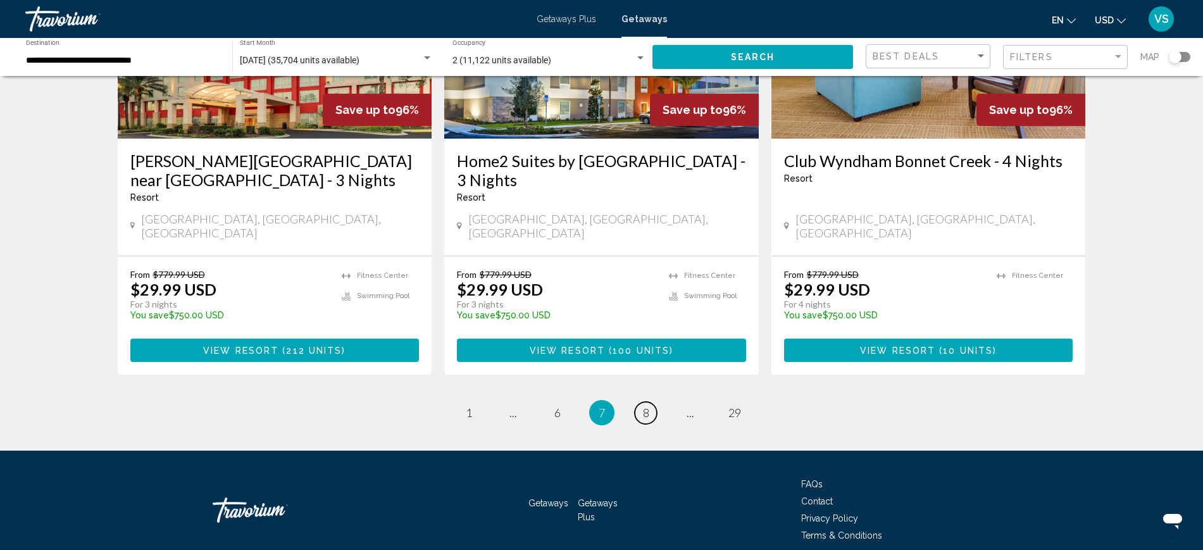
click at [640, 402] on link "page 8" at bounding box center [646, 413] width 22 height 22
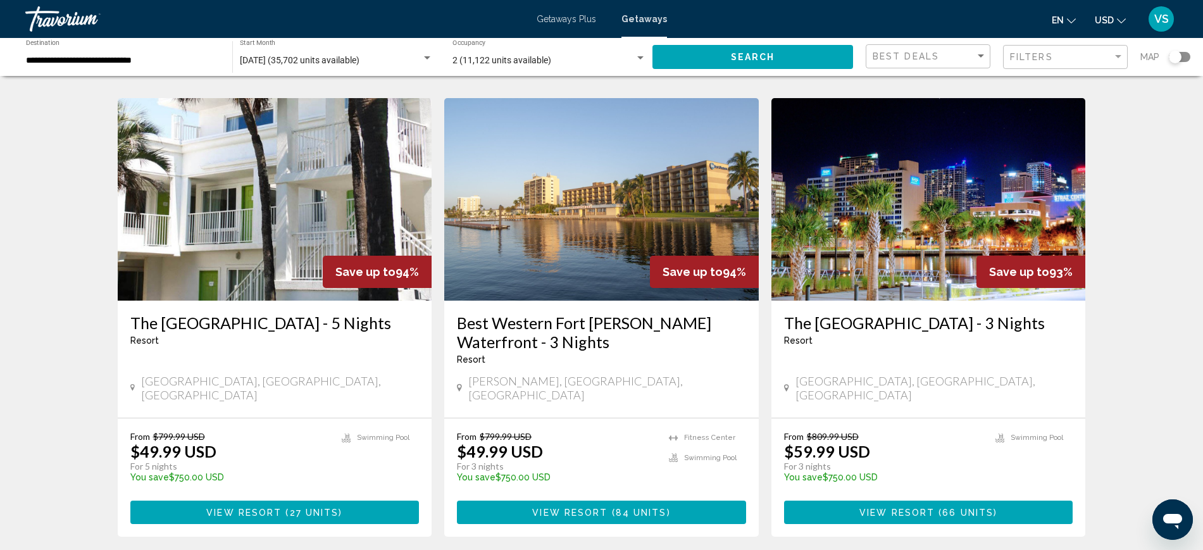
scroll to position [1187, 0]
